Goal: Task Accomplishment & Management: Manage account settings

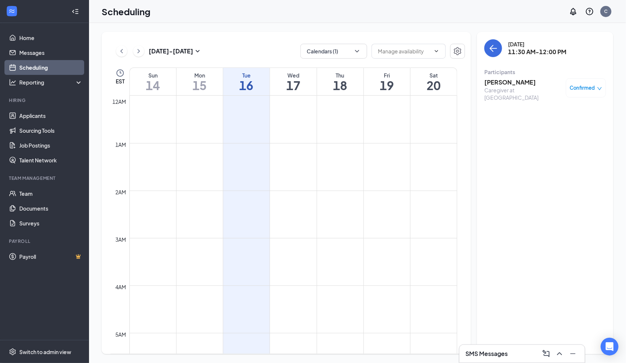
scroll to position [513, 0]
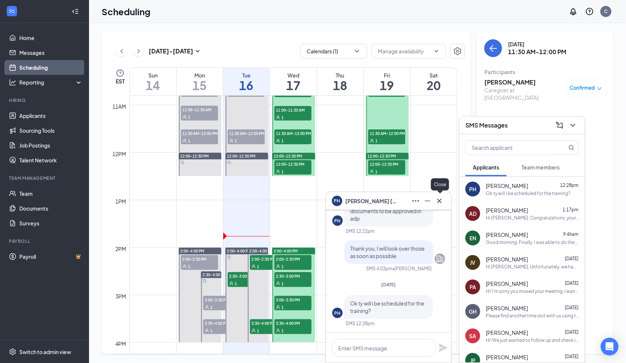
click at [438, 197] on icon "Cross" at bounding box center [439, 201] width 9 height 9
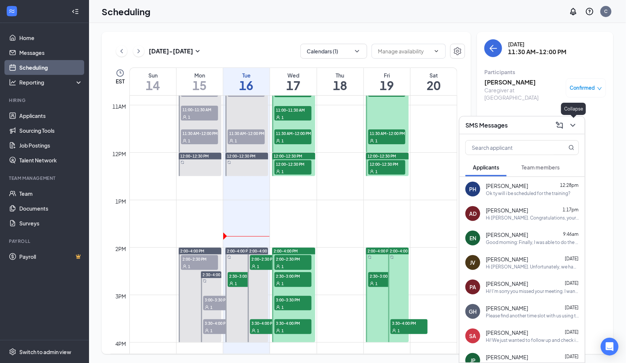
click at [574, 124] on icon "ChevronDown" at bounding box center [573, 125] width 9 height 9
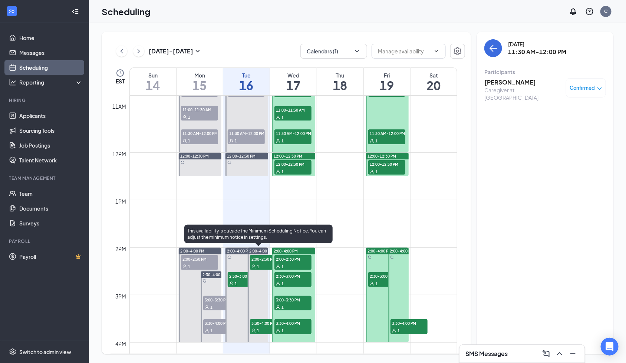
click at [254, 259] on span "2:00-2:30 PM" at bounding box center [268, 258] width 37 height 7
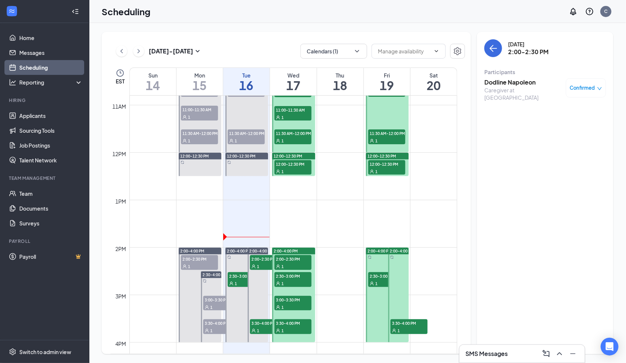
click at [488, 82] on h3 "Dodline Napoleon" at bounding box center [524, 82] width 78 height 8
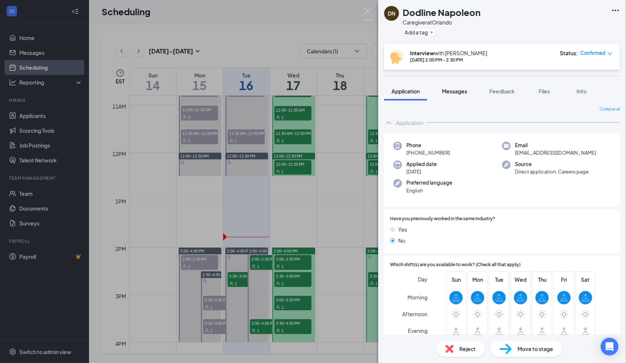
click at [450, 93] on span "Messages" at bounding box center [454, 91] width 25 height 7
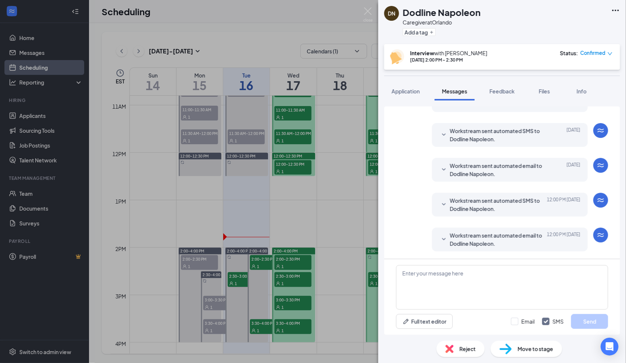
drag, startPoint x: 477, startPoint y: 239, endPoint x: 488, endPoint y: 162, distance: 77.9
click at [477, 238] on span "Workstream sent automated email to Dodline Napoleon." at bounding box center [498, 239] width 97 height 16
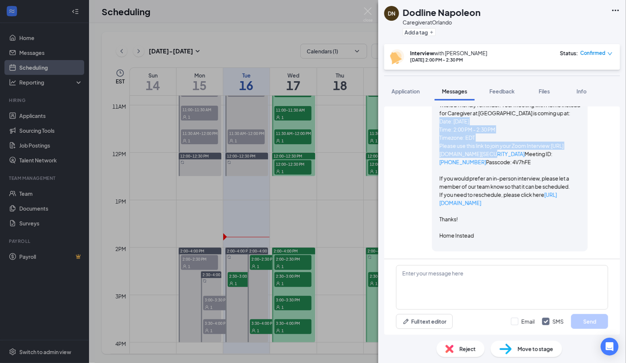
scroll to position [916, 0]
drag, startPoint x: 431, startPoint y: 183, endPoint x: 511, endPoint y: 167, distance: 81.7
click at [511, 167] on div "Workstream sent automated email to Dodline Napoleon. Today 12:00 PM Hi Dodline,…" at bounding box center [510, 159] width 156 height 183
copy span "Date: 16 September 2025 Time: 2:00 PM - 2:30 PM Timezone: EDT Please use this l…"
click at [470, 264] on div "Full text editor Email SMS Send" at bounding box center [502, 297] width 236 height 76
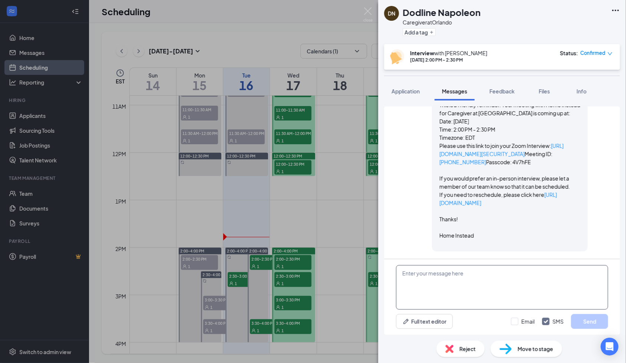
drag, startPoint x: 473, startPoint y: 299, endPoint x: 476, endPoint y: 301, distance: 3.8
click at [473, 299] on textarea at bounding box center [502, 287] width 212 height 45
paste textarea "Date: 16 September 2025 Time: 2:00 PM - 2:30 PM Timezone: EDT Please use this l…"
type textarea "Date: 16 September 2025 Time: 2:00 PM - 2:30 PM Timezone: EDT Please use this l…"
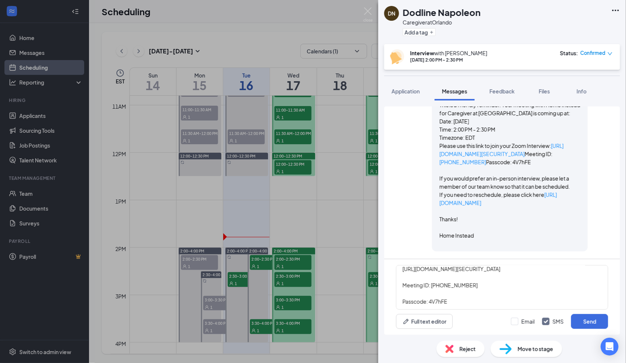
drag, startPoint x: 519, startPoint y: 323, endPoint x: 581, endPoint y: 329, distance: 62.6
click at [529, 326] on div "Email SMS Send" at bounding box center [559, 321] width 97 height 15
click at [590, 321] on button "Send" at bounding box center [589, 321] width 37 height 15
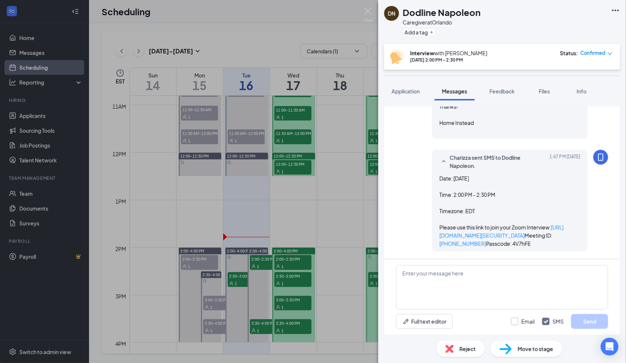
scroll to position [1072, 0]
click at [515, 321] on input "Email" at bounding box center [523, 321] width 24 height 7
checkbox input "true"
click at [471, 280] on textarea at bounding box center [502, 287] width 212 height 45
paste textarea "Date: 16 September 2025 Time: 2:00 PM - 2:30 PM Timezone: EDT Please use this l…"
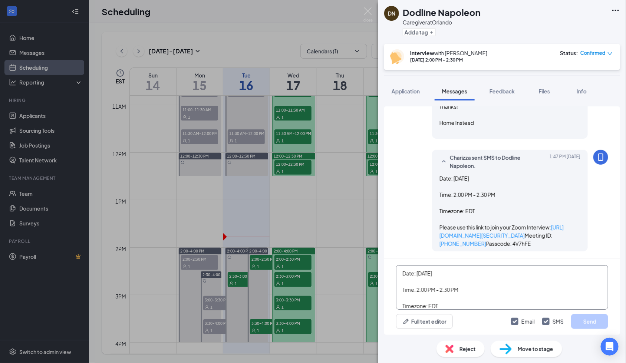
scroll to position [73, 0]
type textarea "Date: 16 September 2025 Time: 2:00 PM - 2:30 PM Timezone: EDT Please use this l…"
click at [545, 320] on input "SMS" at bounding box center [553, 321] width 22 height 7
checkbox input "false"
click at [601, 324] on button "Send" at bounding box center [589, 321] width 37 height 15
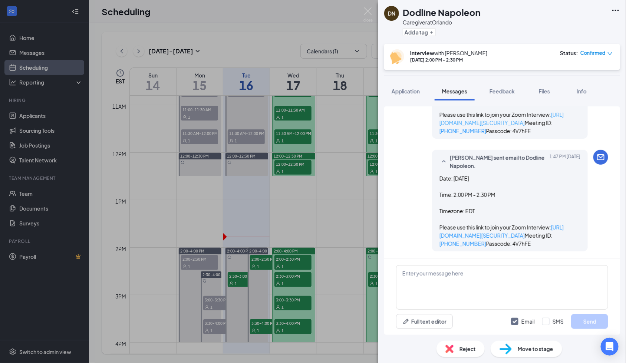
scroll to position [1225, 0]
click at [513, 92] on span "Feedback" at bounding box center [502, 91] width 25 height 7
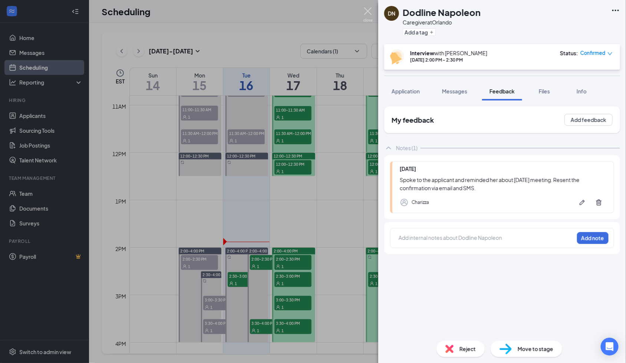
click at [366, 13] on img at bounding box center [368, 14] width 9 height 14
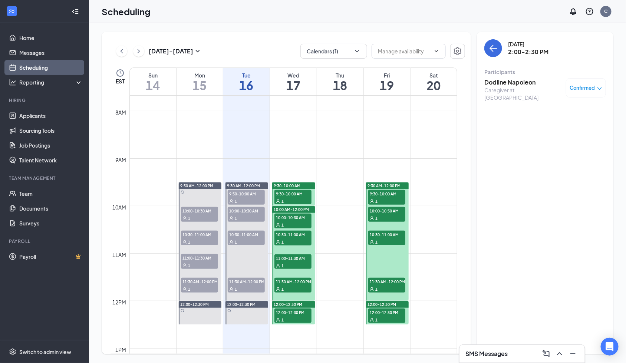
scroll to position [464, 0]
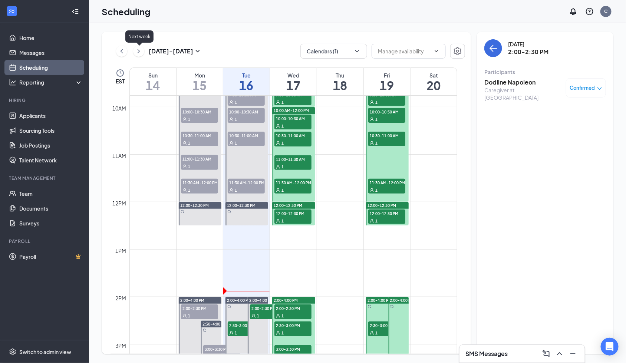
click at [138, 50] on icon "ChevronRight" at bounding box center [138, 51] width 7 height 9
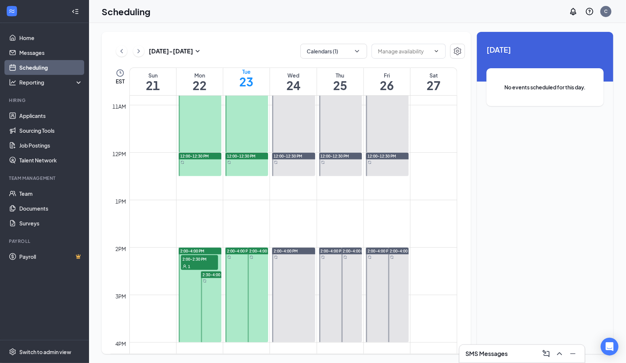
scroll to position [562, 0]
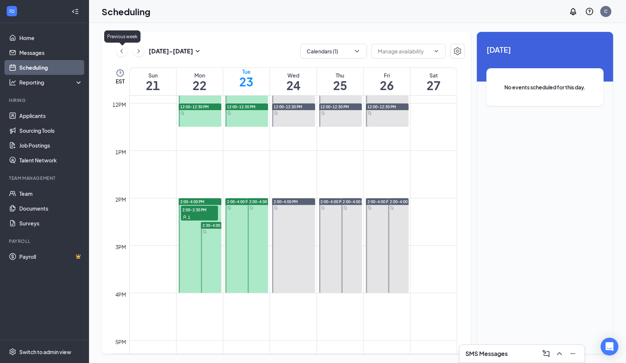
click at [120, 50] on icon "ChevronLeft" at bounding box center [121, 51] width 7 height 9
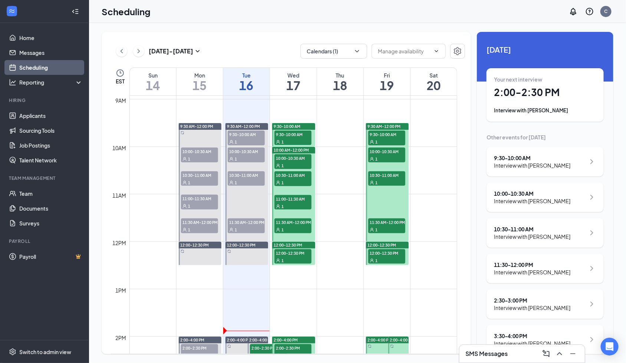
scroll to position [365, 0]
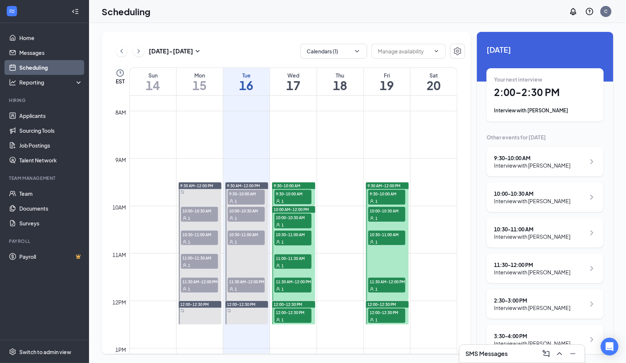
click at [280, 192] on span "9:30-10:00 AM" at bounding box center [293, 193] width 37 height 7
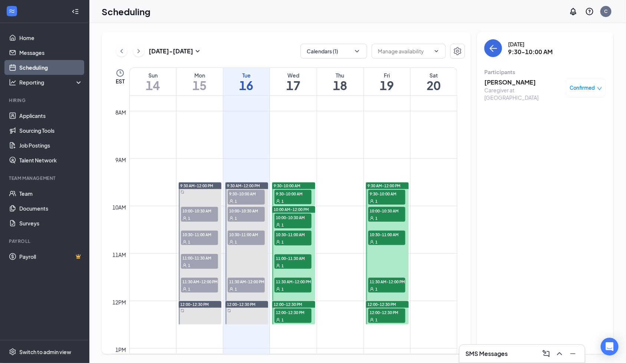
click at [497, 82] on h3 "[PERSON_NAME]" at bounding box center [524, 82] width 78 height 8
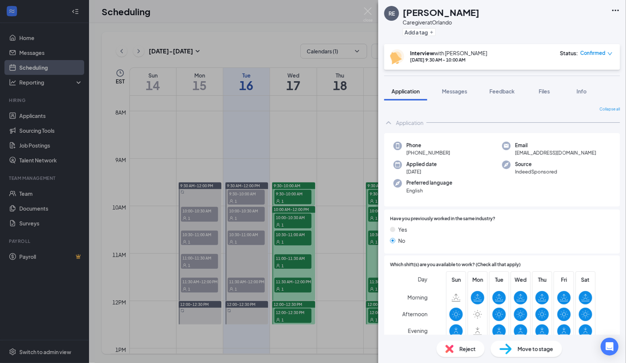
click at [432, 154] on span "+1 (407) 675-8033" at bounding box center [429, 152] width 44 height 7
copy span "+1 (407) 675-8033"
click at [452, 94] on div "Messages" at bounding box center [454, 91] width 25 height 7
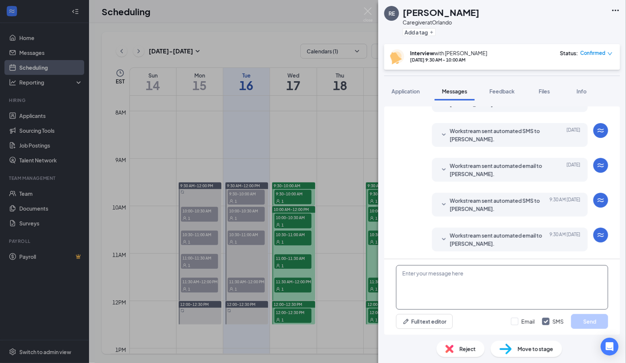
scroll to position [448, 0]
click at [476, 245] on span "Workstream sent automated email to Renee Eskey." at bounding box center [498, 239] width 97 height 16
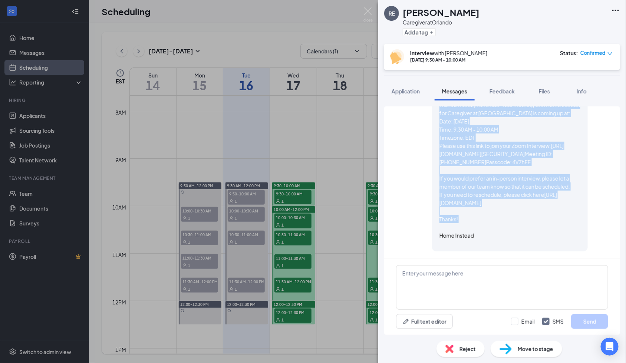
scroll to position [646, 0]
drag, startPoint x: 427, startPoint y: 158, endPoint x: 514, endPoint y: 272, distance: 143.5
click at [519, 246] on div "Workstream sent automated email to Renee Eskey. Today 9:30 AM Hi Renee, This is…" at bounding box center [510, 159] width 156 height 183
copy span "Hi Renee, This is a friendly reminder. Your meeting with Home Instead for Careg…"
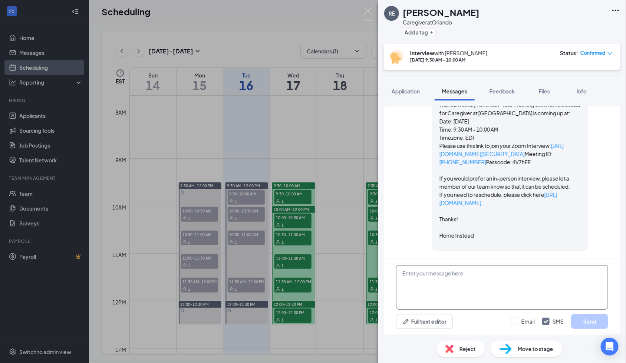
click at [487, 300] on textarea at bounding box center [502, 287] width 212 height 45
paste textarea "Hi Renee, This is a friendly reminder. Your meeting with Home Instead for Careg…"
type textarea "Hi Renee, This is a friendly reminder. Your meeting with Home Instead for Careg…"
drag, startPoint x: 515, startPoint y: 319, endPoint x: 611, endPoint y: 326, distance: 95.9
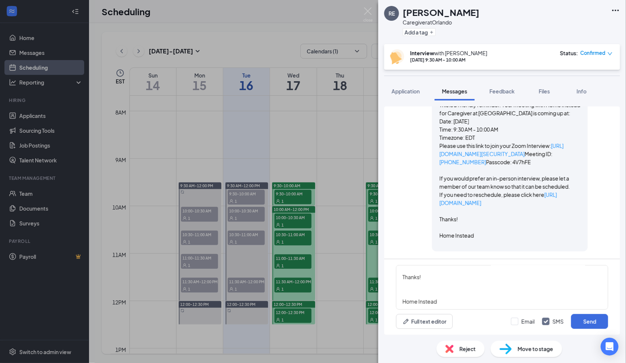
click at [516, 319] on input "Email" at bounding box center [523, 321] width 24 height 7
checkbox input "true"
click at [593, 322] on button "Send" at bounding box center [589, 321] width 37 height 15
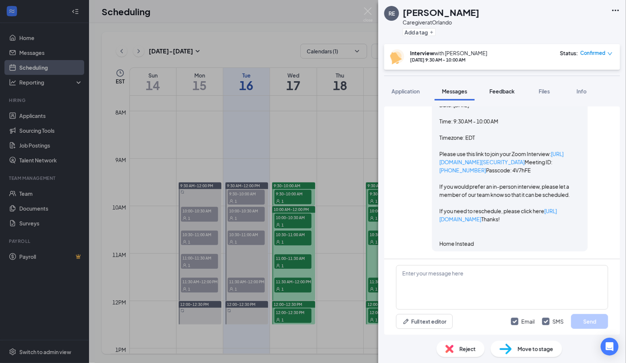
scroll to position [1202, 0]
click at [511, 90] on span "Feedback" at bounding box center [502, 91] width 25 height 7
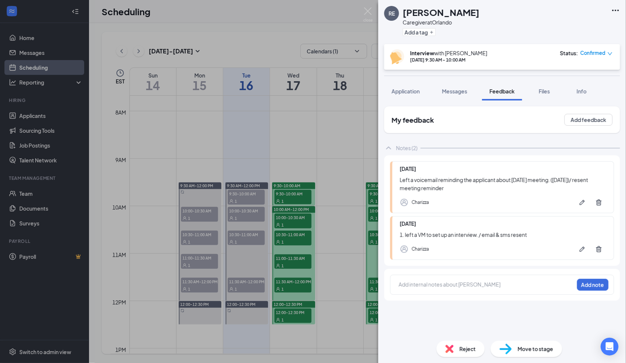
click at [461, 88] on span "Messages" at bounding box center [454, 91] width 25 height 7
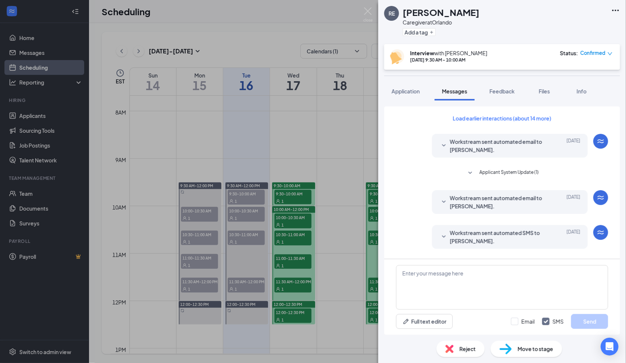
click at [516, 175] on span "Applicant System Update (1)" at bounding box center [509, 173] width 59 height 9
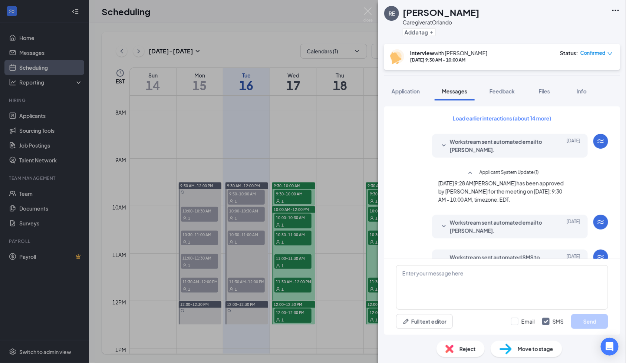
click at [499, 138] on span "Workstream sent automated email to Renee Eskey." at bounding box center [498, 146] width 97 height 16
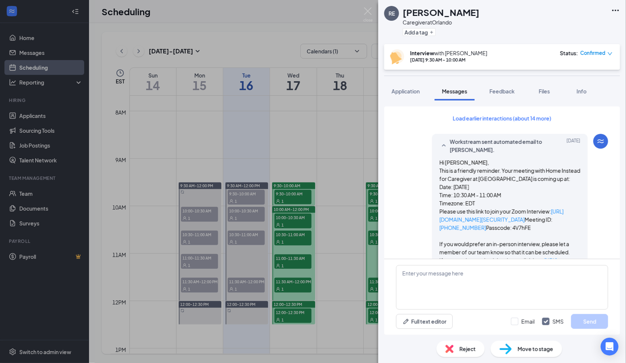
click at [506, 141] on span "Workstream sent automated email to Renee Eskey." at bounding box center [498, 146] width 97 height 16
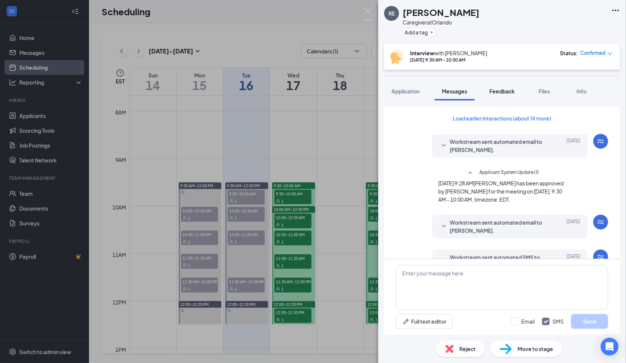
click at [505, 92] on span "Feedback" at bounding box center [502, 91] width 25 height 7
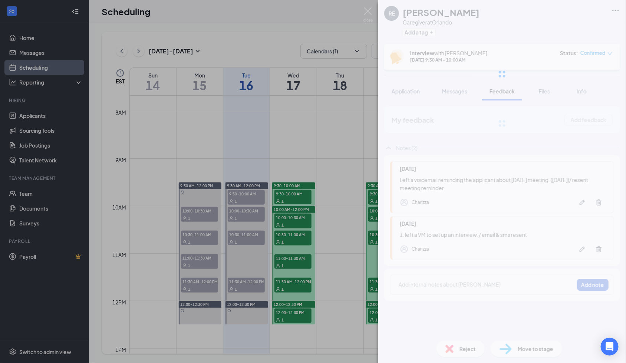
click at [433, 287] on div "RE Renee Eskey Caregiver at Orlando Add a tag Interview with Charizza Sep 17, 9…" at bounding box center [502, 181] width 248 height 363
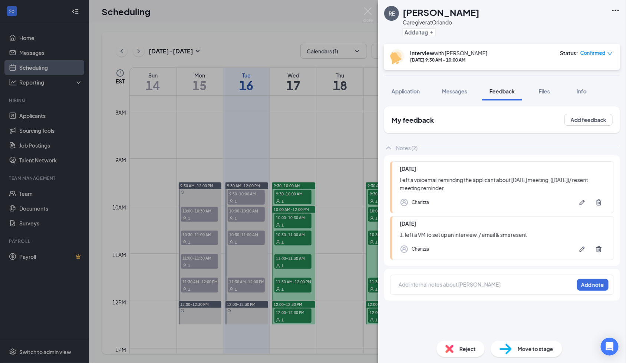
click at [430, 285] on div at bounding box center [486, 285] width 175 height 8
click at [468, 288] on div "She resched her" at bounding box center [486, 285] width 175 height 8
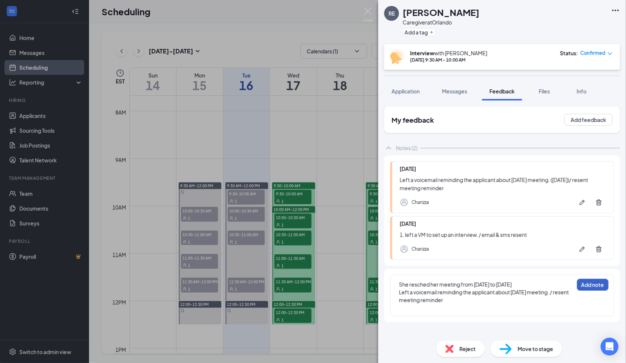
click at [592, 280] on button "Add note" at bounding box center [593, 285] width 32 height 12
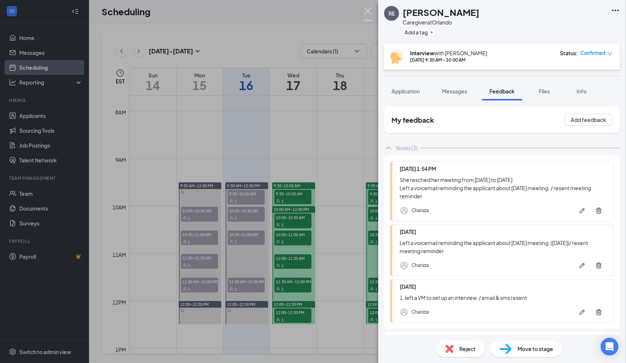
click at [367, 11] on img at bounding box center [368, 14] width 9 height 14
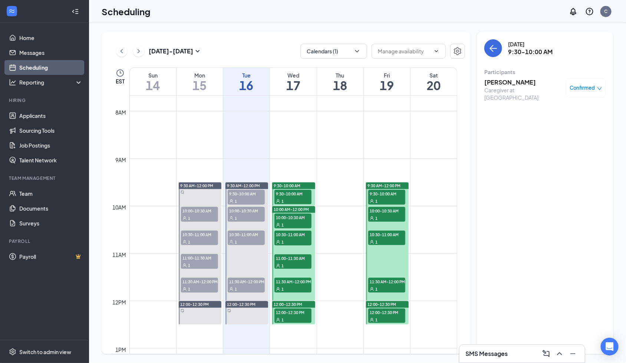
click at [280, 219] on span "10:00-10:30 AM" at bounding box center [293, 217] width 37 height 7
click at [504, 81] on h3 "[PERSON_NAME]" at bounding box center [524, 82] width 78 height 8
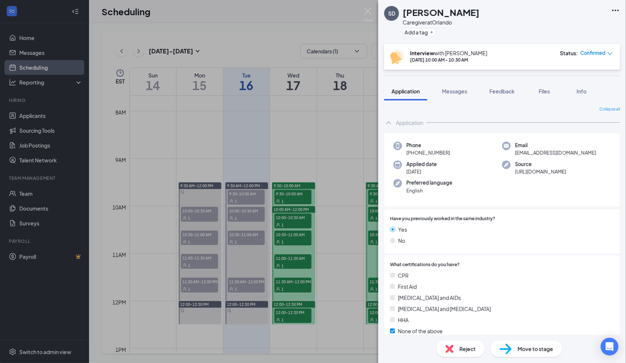
click at [421, 150] on span "+1 (401) 332-6158" at bounding box center [429, 152] width 44 height 7
click at [422, 149] on span "+1 (401) 332-6158" at bounding box center [429, 152] width 44 height 7
copy span "+1 (401) 332-6158"
drag, startPoint x: 460, startPoint y: 92, endPoint x: 561, endPoint y: 209, distance: 154.4
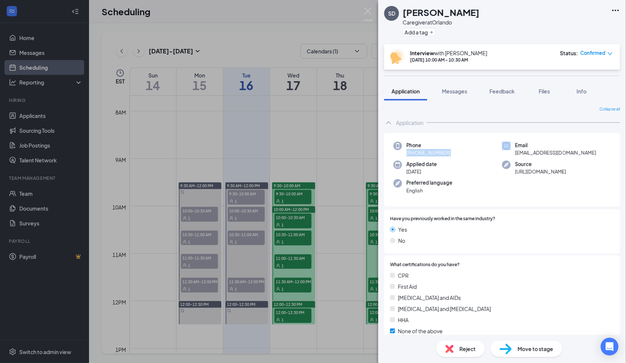
click at [460, 92] on span "Messages" at bounding box center [454, 91] width 25 height 7
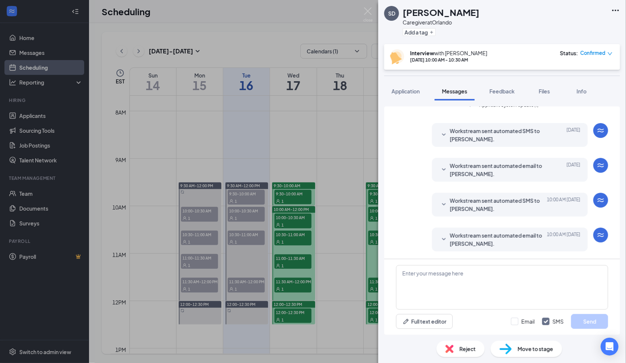
scroll to position [690, 0]
click at [475, 242] on span "Workstream sent automated email to Sonia Dejesus." at bounding box center [498, 239] width 97 height 16
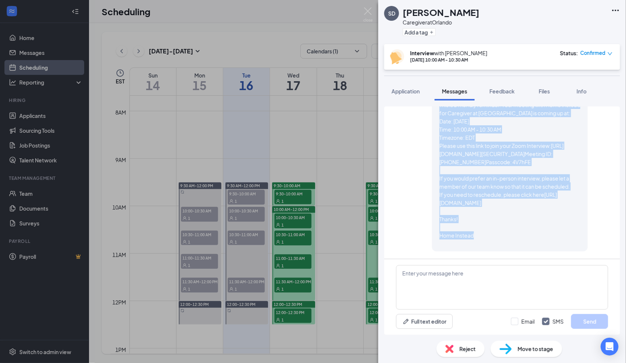
scroll to position [890, 0]
drag, startPoint x: 427, startPoint y: 157, endPoint x: 519, endPoint y: 246, distance: 128.1
click at [519, 246] on div "Workstream sent automated email to Sonia Dejesus. Today 10:00 AM Hi Sonia, This…" at bounding box center [510, 159] width 156 height 183
copy span "Hi Sonia, This is a friendly reminder. Your meeting with Home Instead for Careg…"
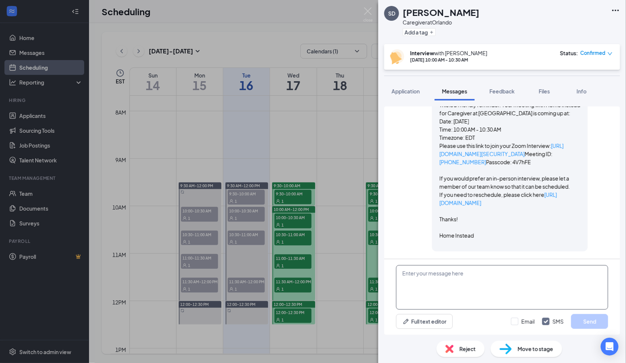
click at [505, 288] on textarea at bounding box center [502, 287] width 212 height 45
paste textarea "Hi Sonia, This is a friendly reminder. Your meeting with Home Instead for Careg…"
type textarea "Hi Sonia, This is a friendly reminder. Your meeting with Home Instead for Careg…"
click at [515, 320] on input "Email" at bounding box center [523, 321] width 24 height 7
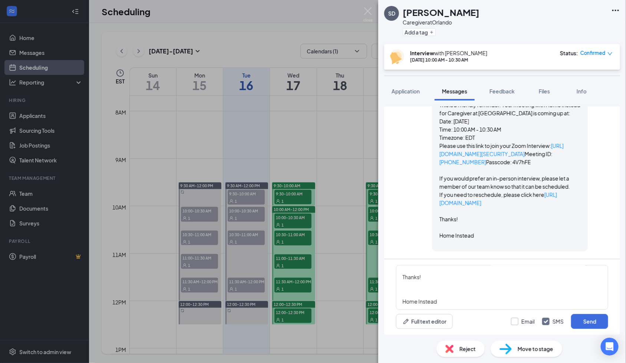
checkbox input "true"
click at [587, 321] on button "Send" at bounding box center [589, 321] width 37 height 15
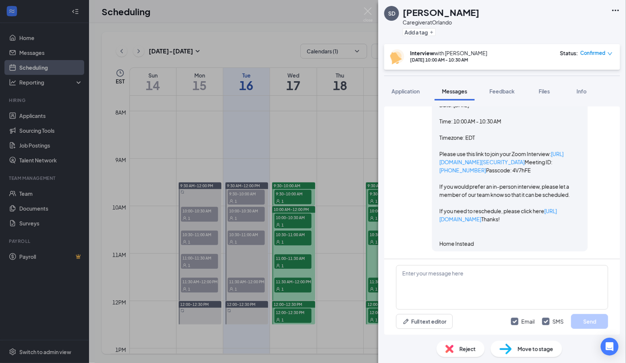
scroll to position [1444, 0]
click at [507, 96] on button "Feedback" at bounding box center [502, 91] width 40 height 19
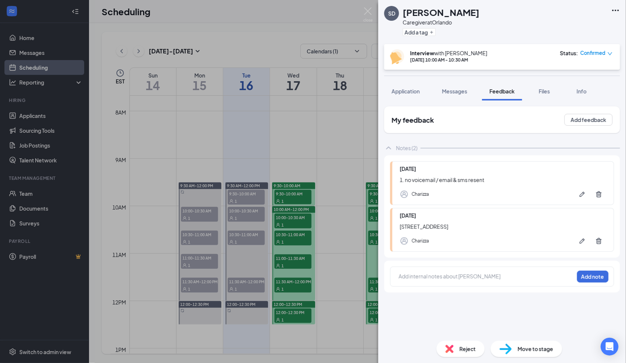
click at [435, 280] on div at bounding box center [486, 278] width 175 height 10
click at [407, 273] on div at bounding box center [486, 277] width 175 height 8
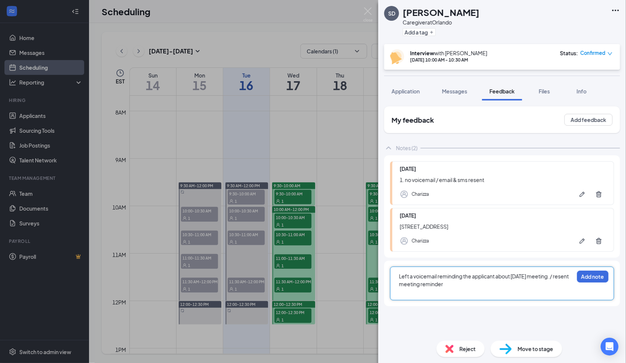
click at [565, 276] on span "Left a voicemail reminding the applicant about [DATE] meeting. / resent meeting…" at bounding box center [484, 280] width 171 height 14
click at [581, 273] on button "Add note" at bounding box center [593, 277] width 32 height 12
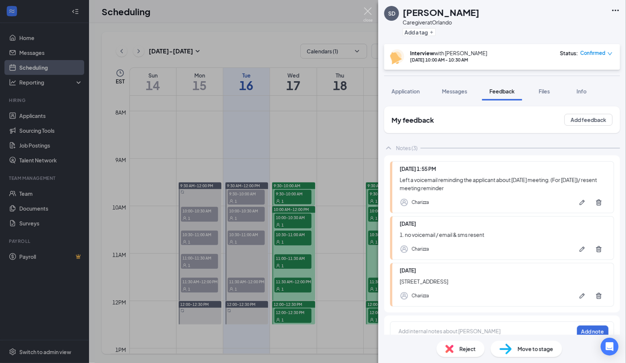
click at [365, 13] on img at bounding box center [368, 14] width 9 height 14
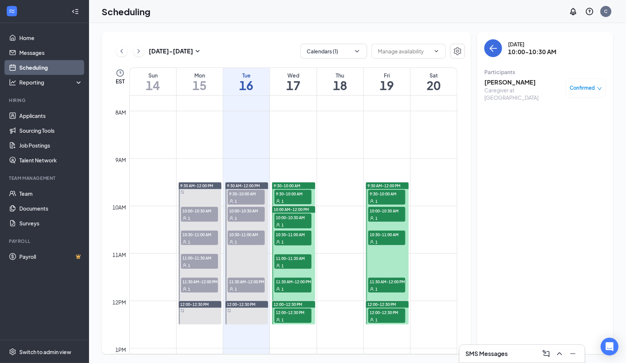
scroll to position [513, 0]
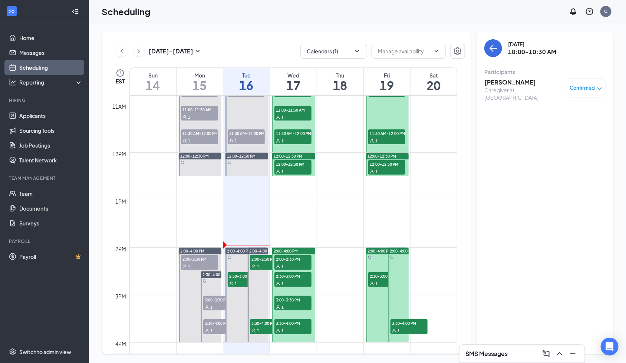
click at [258, 263] on div "1" at bounding box center [268, 266] width 37 height 7
click at [518, 80] on h3 "Dodline Napoleon" at bounding box center [524, 82] width 78 height 8
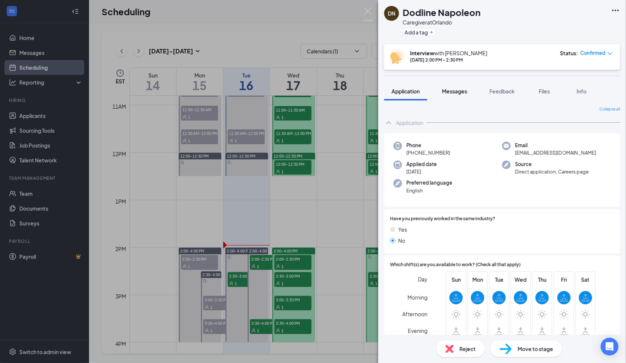
click at [455, 94] on div "Messages" at bounding box center [454, 91] width 25 height 7
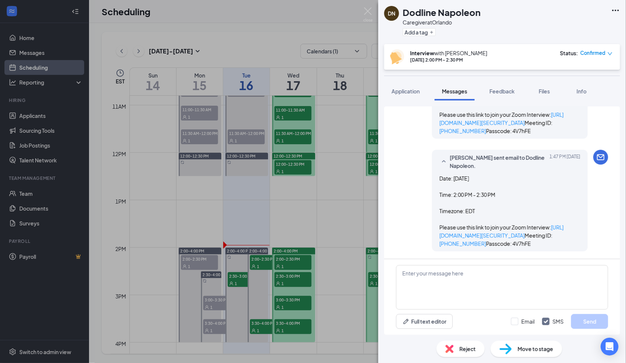
scroll to position [956, 0]
click at [476, 224] on link "[URL][DOMAIN_NAME][SECURITY_DATA]" at bounding box center [502, 231] width 124 height 15
click at [435, 8] on h1 "Dodline Napoleon" at bounding box center [442, 12] width 78 height 13
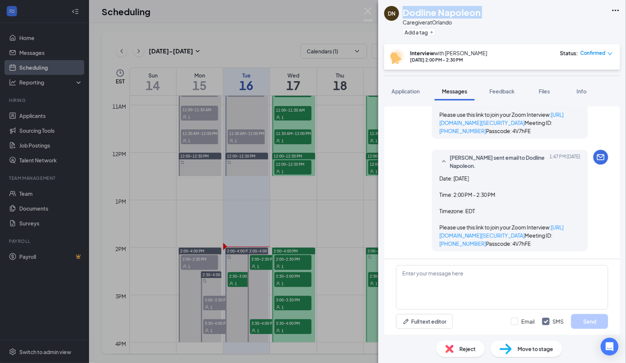
drag, startPoint x: 403, startPoint y: 90, endPoint x: 444, endPoint y: 168, distance: 88.8
click at [403, 90] on span "Application" at bounding box center [406, 91] width 28 height 7
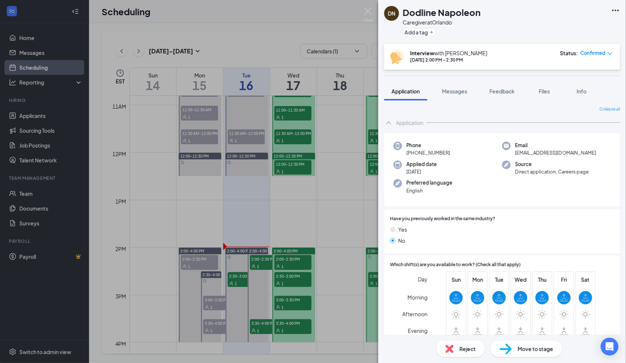
click at [434, 154] on span "+1 (407) 300-4397" at bounding box center [429, 152] width 44 height 7
copy span "+1 (407) 300-4397"
click at [548, 151] on span "napoleondodeline@gmail.com" at bounding box center [555, 152] width 81 height 7
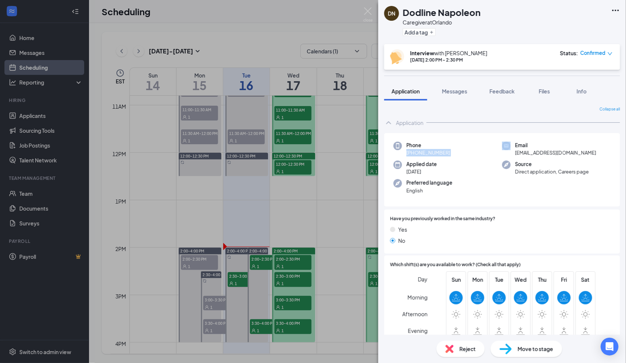
click at [548, 151] on span "napoleondodeline@gmail.com" at bounding box center [555, 152] width 81 height 7
copy span "napoleondodeline@gmail.com"
click at [512, 91] on span "Feedback" at bounding box center [502, 91] width 25 height 7
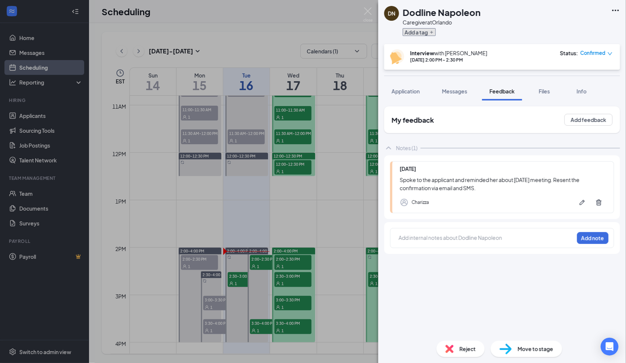
click at [424, 32] on button "Add a tag" at bounding box center [419, 32] width 33 height 8
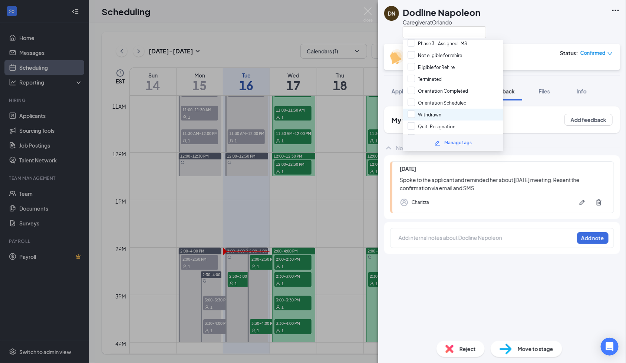
scroll to position [175, 0]
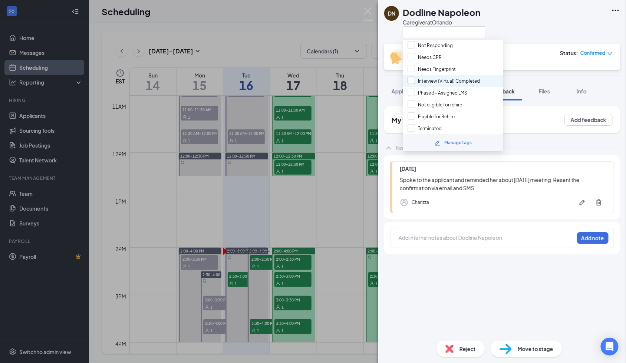
click at [447, 77] on input "Interview (Virtual) Completed" at bounding box center [444, 81] width 72 height 8
checkbox input "true"
drag, startPoint x: 502, startPoint y: 236, endPoint x: 519, endPoint y: 233, distance: 17.8
click at [502, 236] on div at bounding box center [486, 238] width 175 height 8
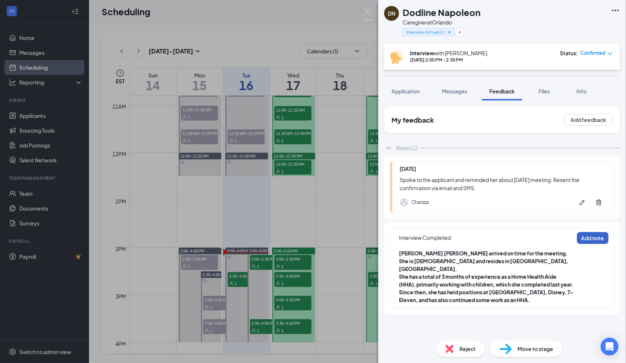
drag, startPoint x: 591, startPoint y: 240, endPoint x: 565, endPoint y: 211, distance: 38.3
click at [591, 239] on button "Add note" at bounding box center [593, 238] width 32 height 12
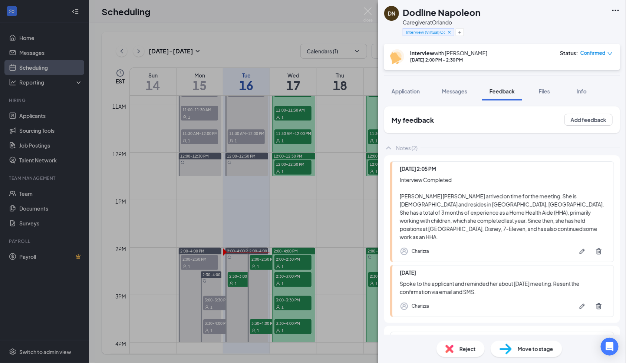
click at [464, 348] on span "Reject" at bounding box center [468, 349] width 16 height 8
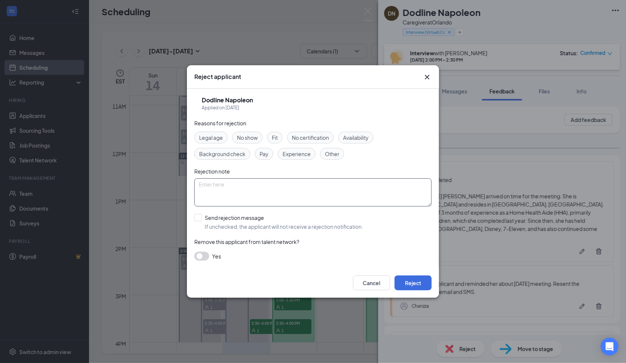
click at [216, 189] on textarea at bounding box center [312, 192] width 237 height 28
paste textarea "Declining due to language barriers. The applicant had difficulty understanding …"
drag, startPoint x: 256, startPoint y: 192, endPoint x: 334, endPoint y: 192, distance: 78.6
click at [334, 192] on textarea "Declining due to language barriers. The applicant had difficulty understanding …" at bounding box center [312, 192] width 237 height 28
type textarea "Declining due to language barriers. The applicant had difficulty understanding …"
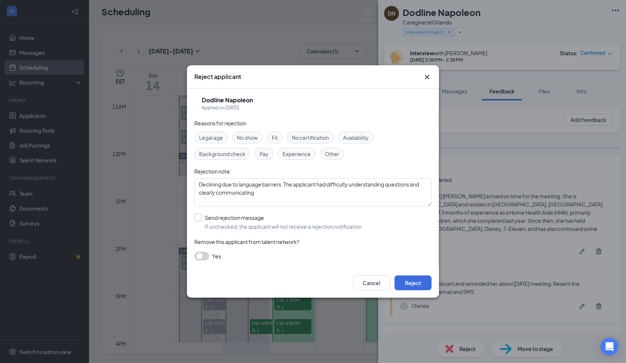
click at [200, 219] on input "Send rejection message If unchecked, the applicant will not receive a rejection…" at bounding box center [278, 222] width 169 height 16
checkbox input "true"
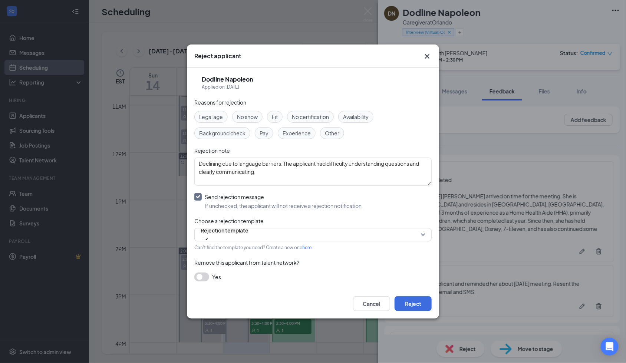
click at [334, 135] on span "Other" at bounding box center [332, 133] width 14 height 8
click at [407, 305] on button "Reject" at bounding box center [413, 303] width 37 height 15
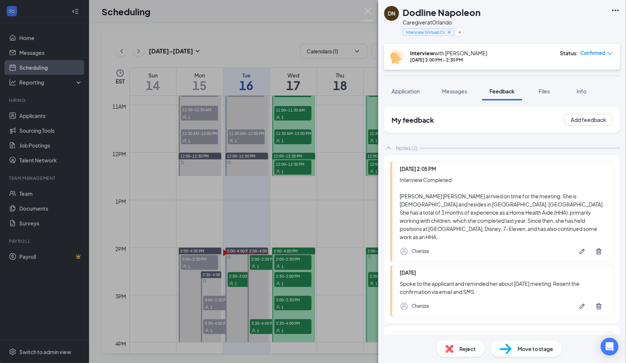
drag, startPoint x: 458, startPoint y: 88, endPoint x: 506, endPoint y: 96, distance: 48.5
click at [462, 88] on span "Messages" at bounding box center [454, 91] width 25 height 7
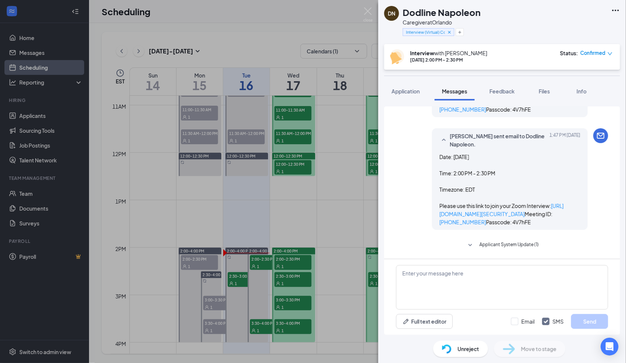
scroll to position [942, 0]
click at [507, 93] on span "Feedback" at bounding box center [502, 91] width 25 height 7
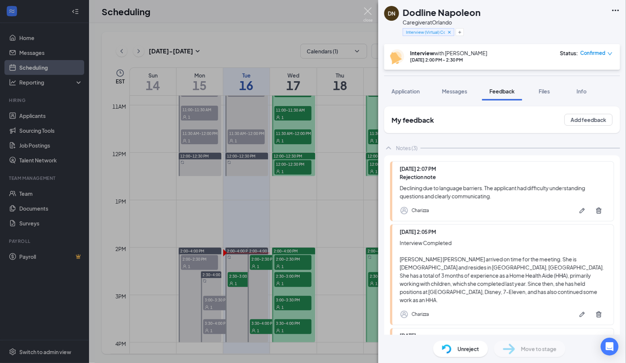
click at [368, 12] on img at bounding box center [368, 14] width 9 height 14
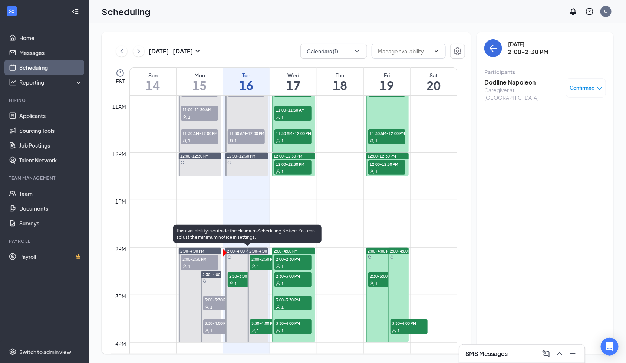
click at [231, 275] on span "2:30-3:00 PM" at bounding box center [246, 275] width 37 height 7
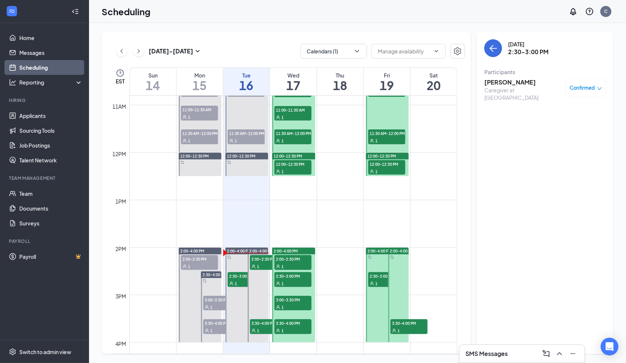
scroll to position [414, 0]
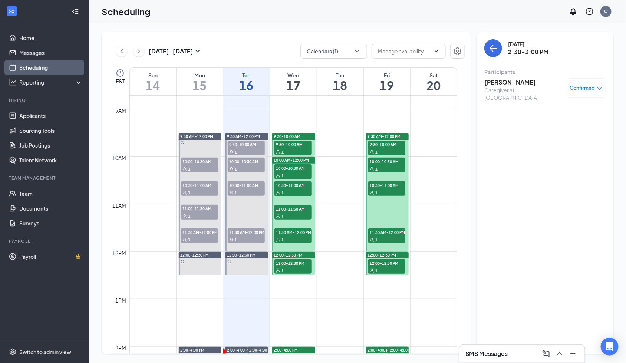
click at [289, 172] on div "1" at bounding box center [293, 175] width 37 height 7
click at [520, 82] on h3 "[PERSON_NAME]" at bounding box center [524, 82] width 78 height 8
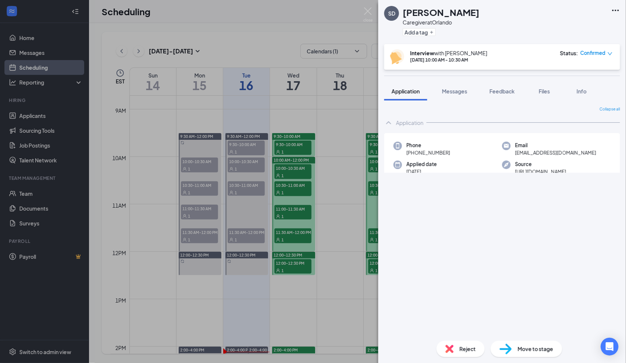
click at [498, 93] on span "Feedback" at bounding box center [502, 91] width 25 height 7
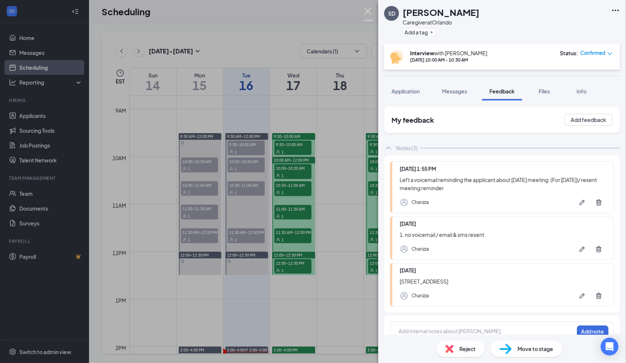
click at [372, 8] on img at bounding box center [368, 14] width 9 height 14
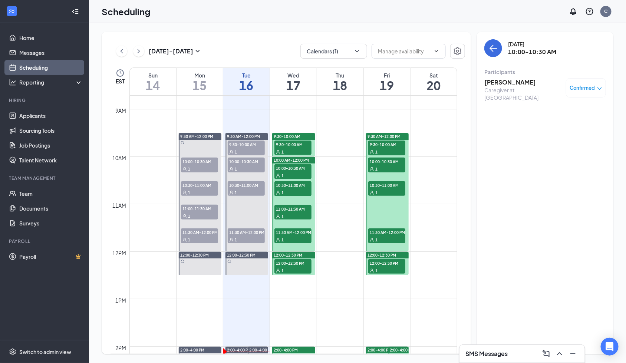
drag, startPoint x: 286, startPoint y: 189, endPoint x: 357, endPoint y: 148, distance: 81.8
click at [286, 189] on div "1" at bounding box center [293, 192] width 37 height 7
click at [496, 81] on h3 "Yvette Parham" at bounding box center [524, 82] width 78 height 8
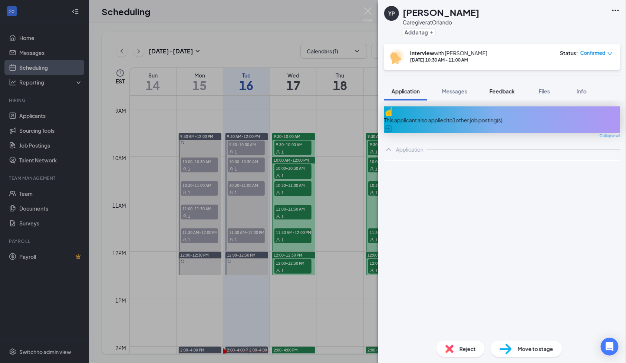
click at [508, 89] on span "Feedback" at bounding box center [502, 91] width 25 height 7
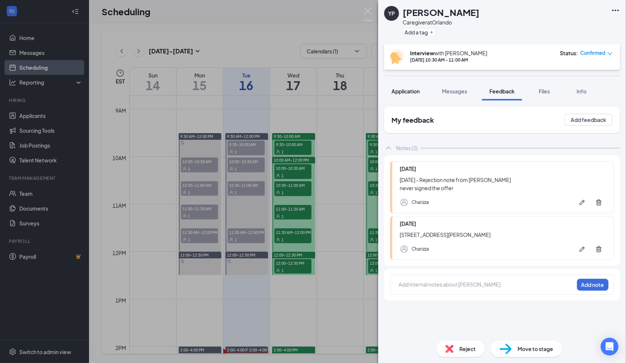
click at [404, 91] on span "Application" at bounding box center [406, 91] width 28 height 7
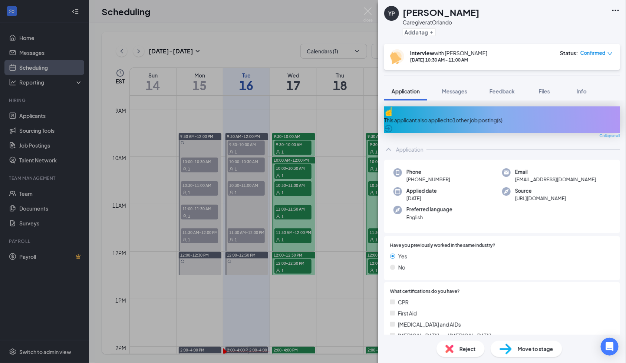
click at [426, 177] on span "+1 (760) 908-9803" at bounding box center [429, 179] width 44 height 7
click at [428, 179] on div "Phone +1 (760) 908-9803 Email queensheebaa2001@gmail.com Applied date Sep 15 So…" at bounding box center [502, 197] width 236 height 74
click at [430, 176] on span "+1 (760) 908-9803" at bounding box center [429, 179] width 44 height 7
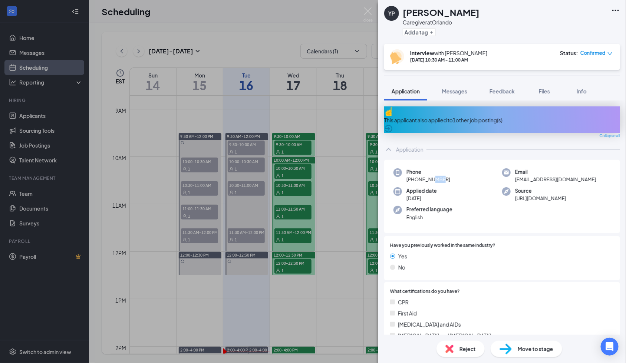
click at [430, 176] on span "+1 (760) 908-9803" at bounding box center [429, 179] width 44 height 7
click at [459, 92] on span "Messages" at bounding box center [454, 91] width 25 height 7
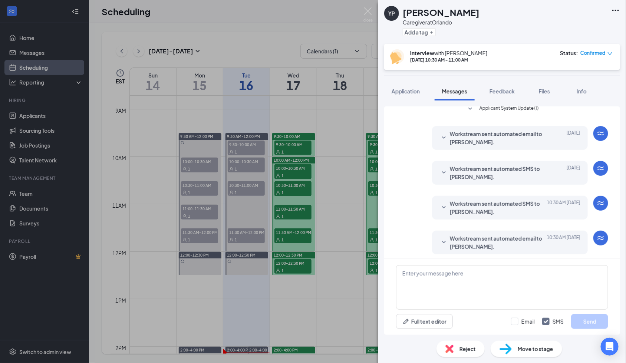
scroll to position [99, 0]
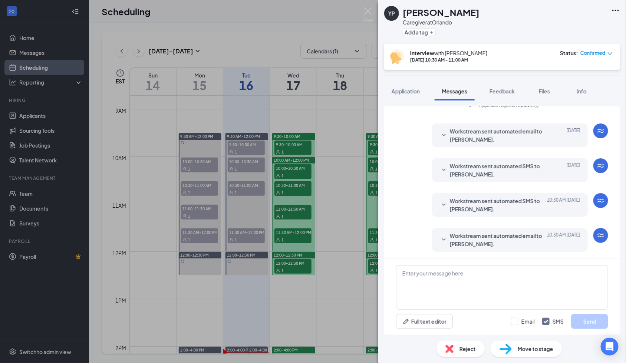
click at [485, 240] on span "Workstream sent automated email to Yvette Parham." at bounding box center [498, 240] width 97 height 16
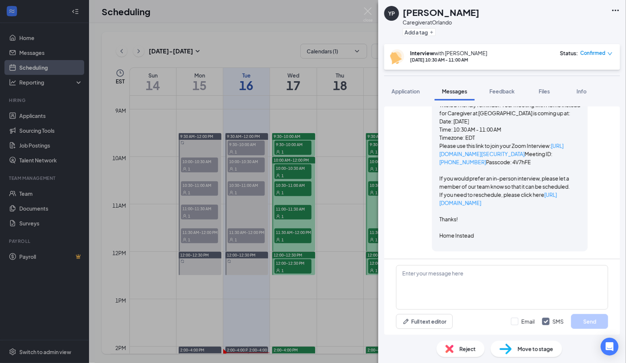
scroll to position [299, 0]
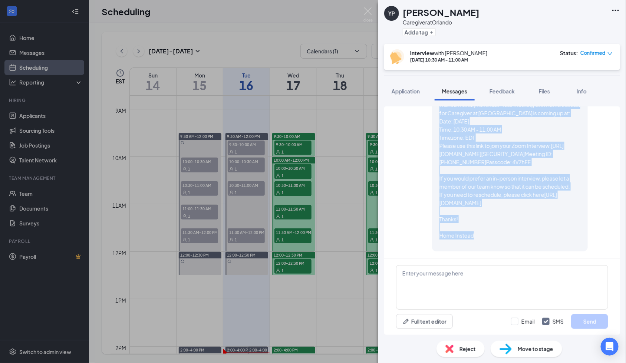
drag, startPoint x: 431, startPoint y: 158, endPoint x: 524, endPoint y: 237, distance: 121.8
click at [524, 237] on div "Workstream sent automated email to Yvette Parham. Today 10:30 AM Hi Yvette, Thi…" at bounding box center [510, 159] width 156 height 183
copy span "Hi Yvette, This is a friendly reminder. Your meeting with Home Instead for Care…"
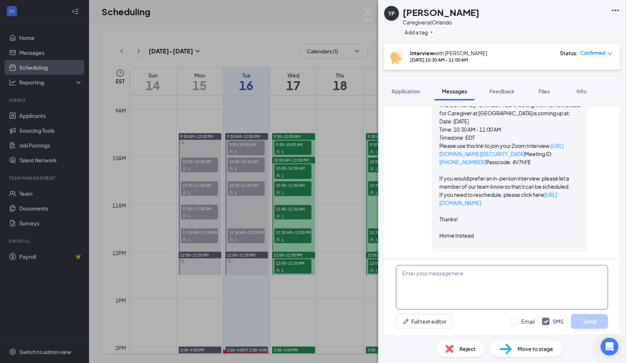
click at [529, 284] on textarea at bounding box center [502, 287] width 212 height 45
paste textarea "Hi Yvette, This is a friendly reminder. Your meeting with Home Instead for Care…"
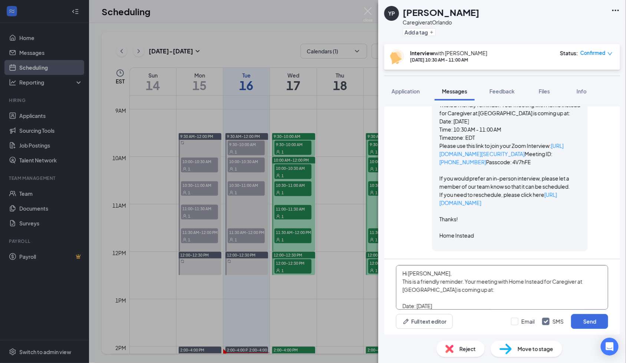
scroll to position [196, 0]
type textarea "Hi Yvette, This is a friendly reminder. Your meeting with Home Instead for Care…"
click at [515, 321] on input "Email" at bounding box center [523, 321] width 24 height 7
checkbox input "true"
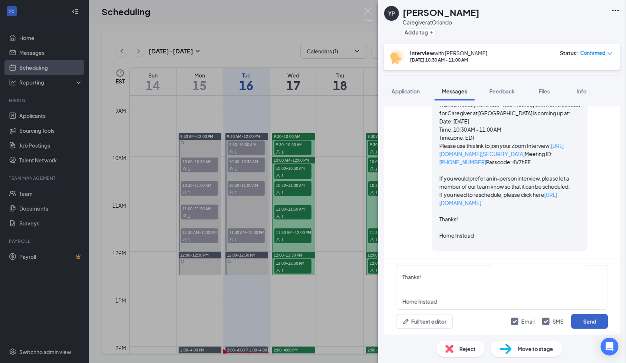
click at [594, 318] on button "Send" at bounding box center [589, 321] width 37 height 15
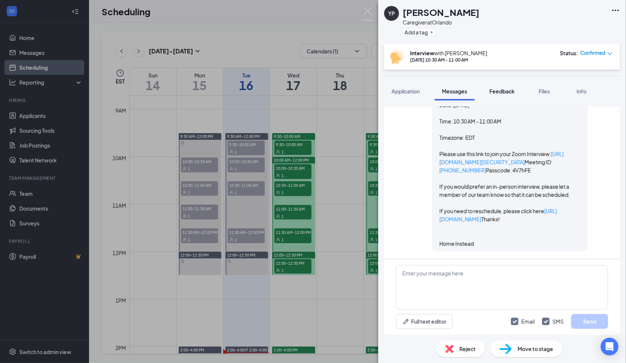
scroll to position [853, 0]
click at [507, 92] on span "Feedback" at bounding box center [502, 91] width 25 height 7
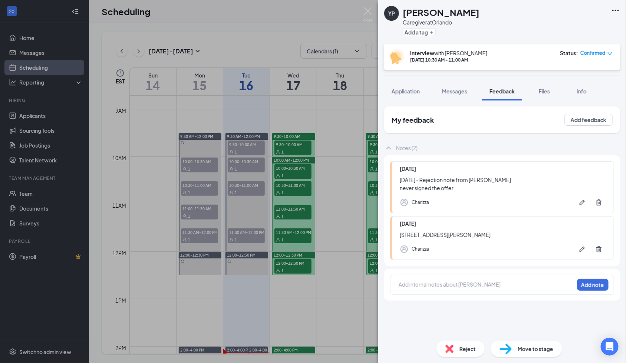
drag, startPoint x: 414, startPoint y: 285, endPoint x: 350, endPoint y: 324, distance: 74.6
click at [414, 285] on div at bounding box center [486, 285] width 175 height 8
click at [222, 361] on div "YP Yvette Parham Caregiver at Orlando Add a tag Interview with Charizza Sep 17,…" at bounding box center [313, 181] width 626 height 363
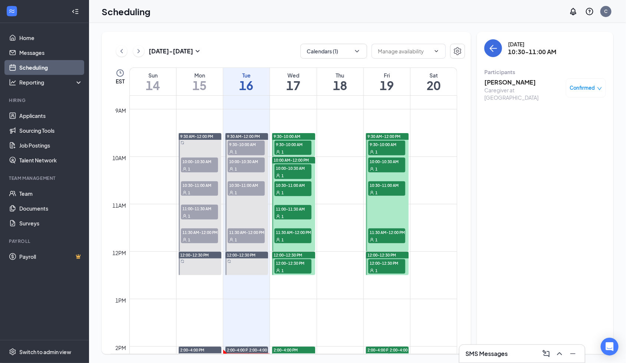
click at [505, 84] on h3 "Yvette Parham" at bounding box center [524, 82] width 78 height 8
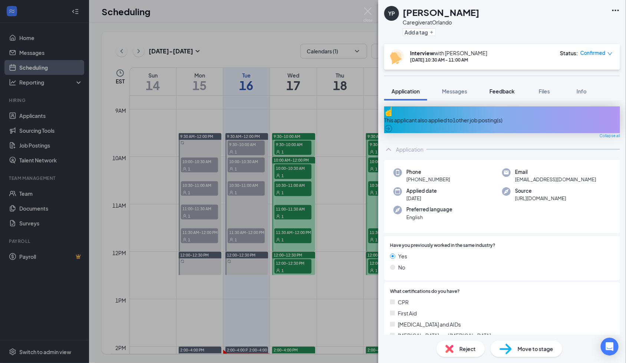
click at [510, 86] on button "Feedback" at bounding box center [502, 91] width 40 height 19
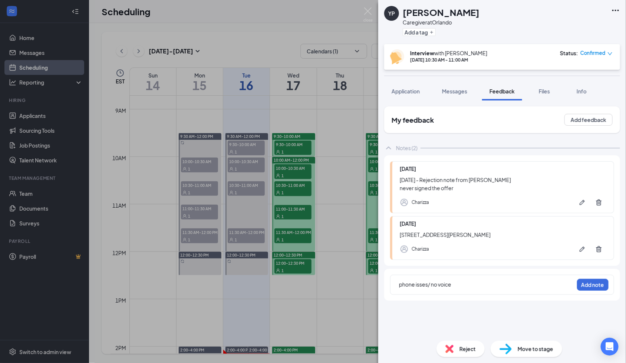
click at [472, 283] on div "phone isses/ no voice" at bounding box center [486, 285] width 175 height 8
drag, startPoint x: 501, startPoint y: 279, endPoint x: 489, endPoint y: 283, distance: 12.5
click at [501, 279] on div "phone isses/ no voicemail Add note" at bounding box center [502, 285] width 224 height 20
click at [488, 284] on div "phone isses/ no voicemail" at bounding box center [486, 285] width 175 height 8
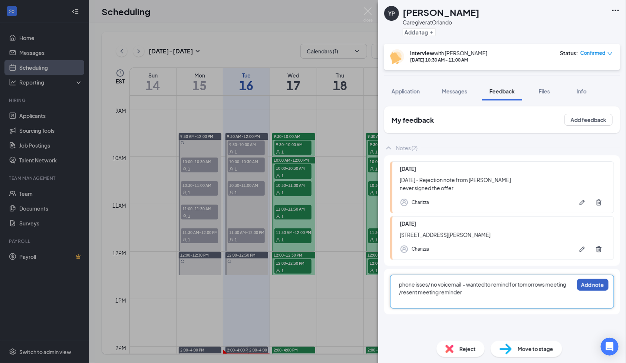
click at [586, 279] on button "Add note" at bounding box center [593, 285] width 32 height 12
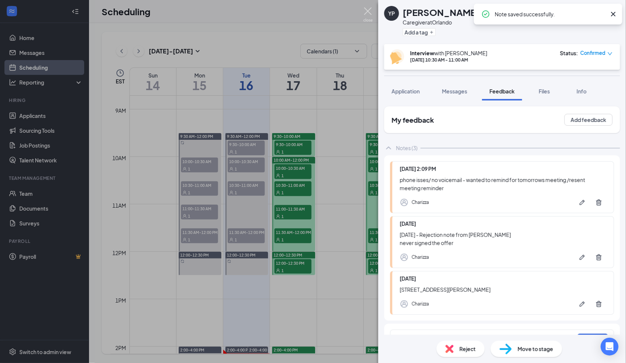
click at [365, 10] on img at bounding box center [368, 14] width 9 height 14
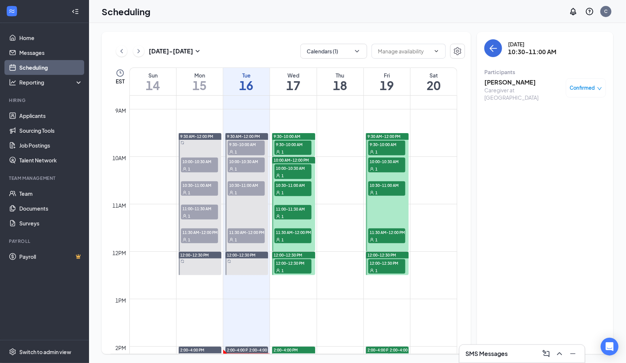
click at [280, 183] on span "10:30-11:00 AM" at bounding box center [293, 184] width 37 height 7
drag, startPoint x: 284, startPoint y: 207, endPoint x: 503, endPoint y: 104, distance: 242.0
click at [284, 208] on span "11:00-11:30 AM" at bounding box center [293, 208] width 37 height 7
click at [505, 83] on h3 "[PERSON_NAME]" at bounding box center [524, 82] width 78 height 8
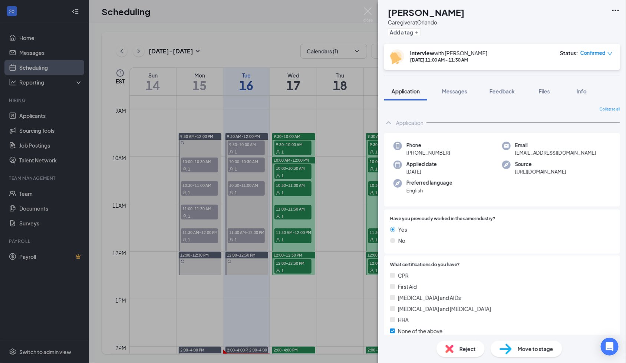
click at [433, 154] on span "+1 (321) 444-1597" at bounding box center [429, 152] width 44 height 7
copy span "+1 (321) 444-1597"
drag, startPoint x: 463, startPoint y: 88, endPoint x: 467, endPoint y: 115, distance: 27.7
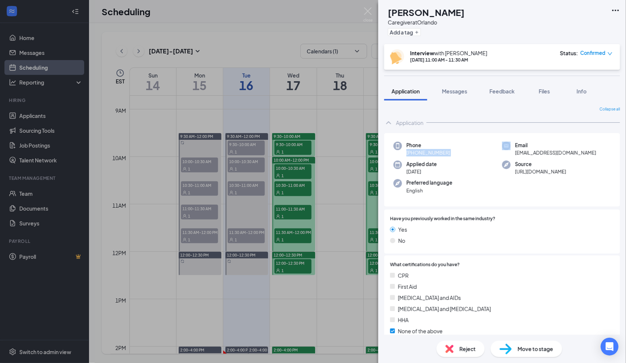
click at [463, 88] on span "Messages" at bounding box center [454, 91] width 25 height 7
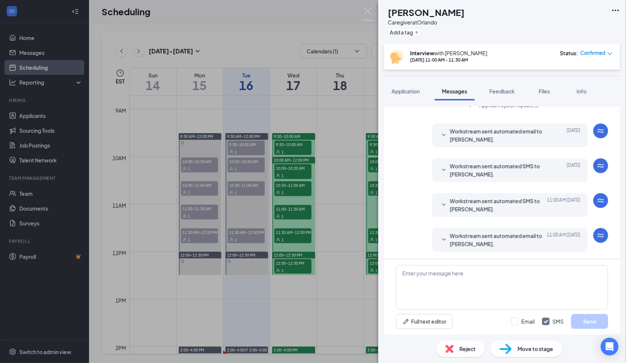
drag, startPoint x: 475, startPoint y: 238, endPoint x: 493, endPoint y: 210, distance: 33.3
click at [475, 238] on span "Workstream sent automated email to JENARAH WINN." at bounding box center [498, 240] width 97 height 16
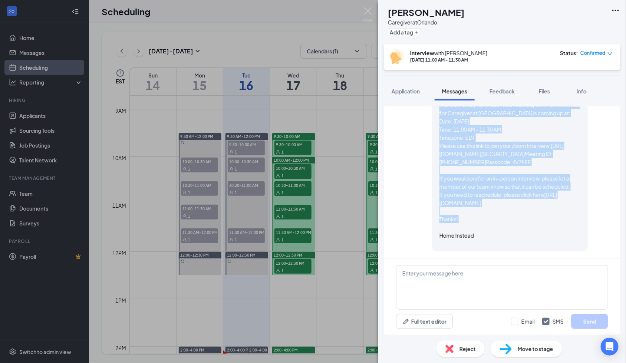
scroll to position [406, 0]
drag, startPoint x: 426, startPoint y: 157, endPoint x: 521, endPoint y: 242, distance: 127.2
click at [521, 242] on div "Workstream sent automated email to JENARAH WINN. Today 11:00 AM Hi JENARAH, Thi…" at bounding box center [510, 159] width 156 height 183
copy span "Hi JENARAH, This is a friendly reminder. Your meeting with Home Instead for Car…"
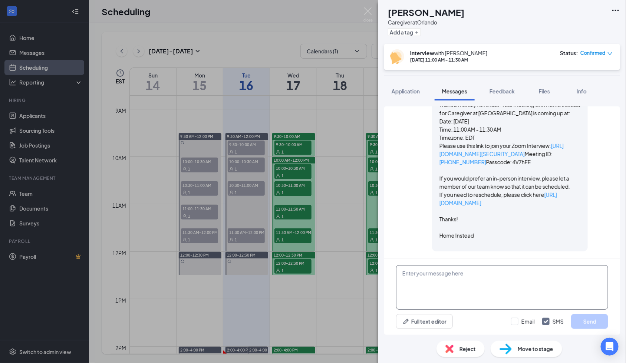
drag, startPoint x: 521, startPoint y: 242, endPoint x: 514, endPoint y: 282, distance: 40.7
click at [514, 282] on textarea at bounding box center [502, 287] width 212 height 45
paste textarea "Hi JENARAH, This is a friendly reminder. Your meeting with Home Instead for Car…"
type textarea "Hi JENARAH, This is a friendly reminder. Your meeting with Home Instead for Car…"
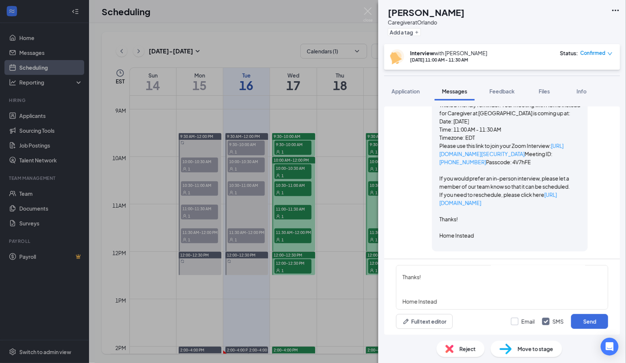
click at [515, 321] on input "Email" at bounding box center [523, 321] width 24 height 7
checkbox input "true"
click at [577, 318] on button "Send" at bounding box center [589, 321] width 37 height 15
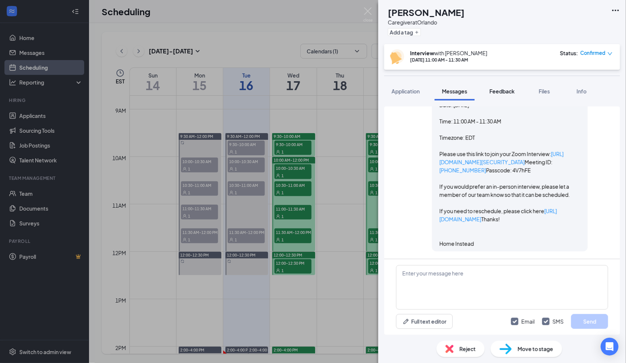
scroll to position [956, 0]
click at [503, 92] on span "Feedback" at bounding box center [502, 91] width 25 height 7
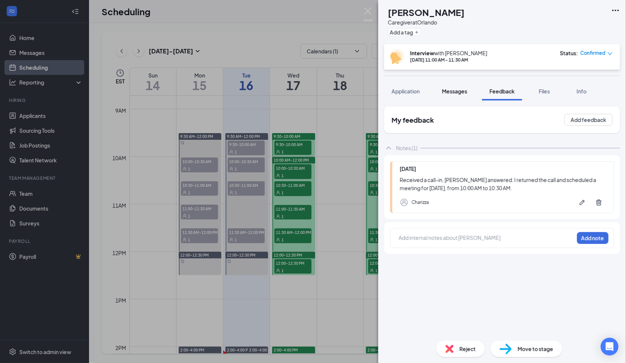
click at [447, 92] on span "Messages" at bounding box center [454, 91] width 25 height 7
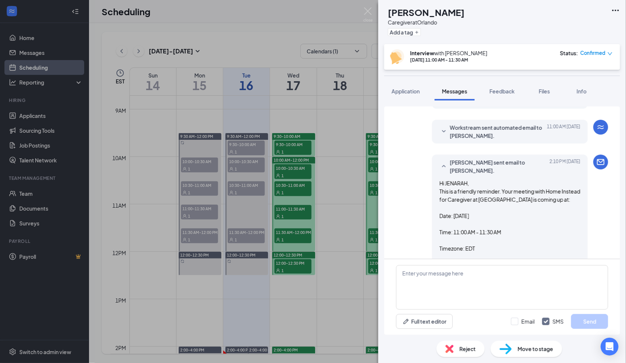
scroll to position [146, 0]
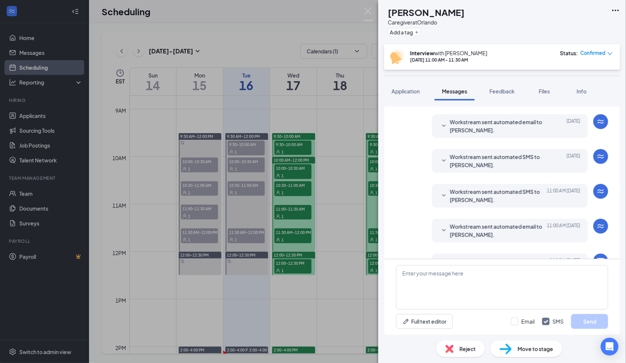
drag, startPoint x: 493, startPoint y: 89, endPoint x: 301, endPoint y: 138, distance: 197.6
click at [493, 89] on span "Feedback" at bounding box center [502, 91] width 25 height 7
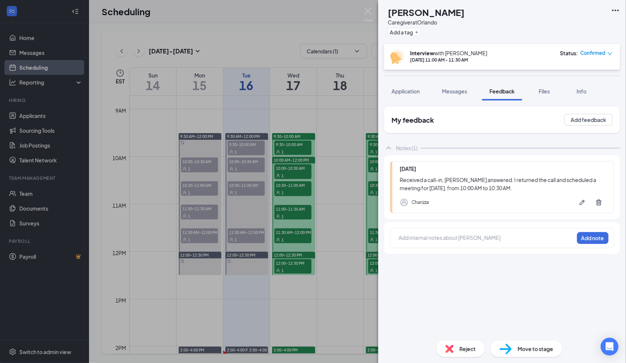
drag, startPoint x: 411, startPoint y: 240, endPoint x: 468, endPoint y: 247, distance: 57.6
click at [411, 240] on div at bounding box center [486, 238] width 175 height 8
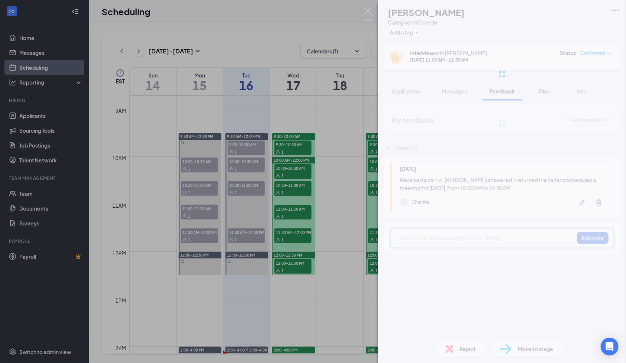
paste div
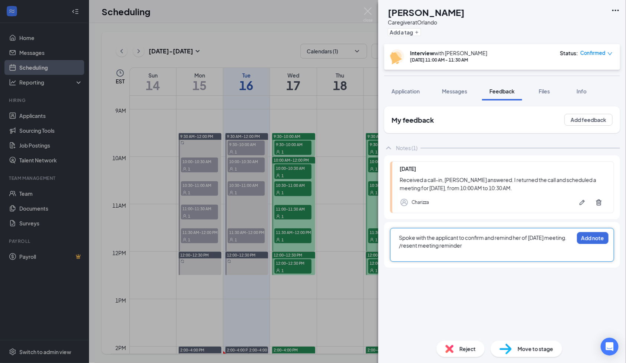
drag, startPoint x: 559, startPoint y: 237, endPoint x: 564, endPoint y: 240, distance: 5.7
click at [560, 239] on div "Spoke with the applicant to confirm and remind her of [DATE] meeting. /resent m…" at bounding box center [486, 242] width 175 height 16
click at [592, 235] on button "Add note" at bounding box center [593, 238] width 32 height 12
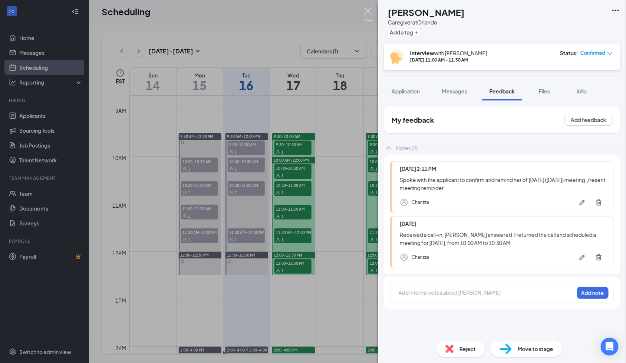
click at [365, 10] on img at bounding box center [368, 14] width 9 height 14
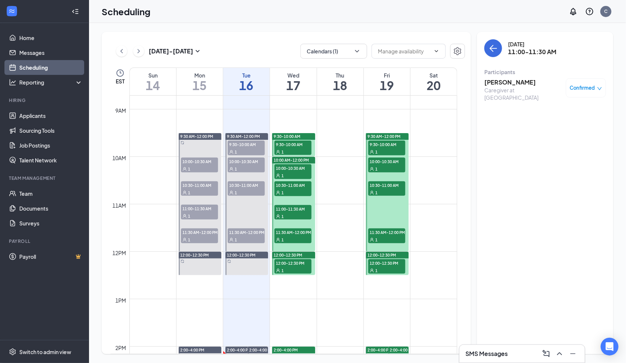
click at [286, 234] on span "11:30 AM-12:00 PM" at bounding box center [293, 232] width 37 height 7
click at [513, 79] on h3 "[PERSON_NAME]" at bounding box center [524, 82] width 78 height 8
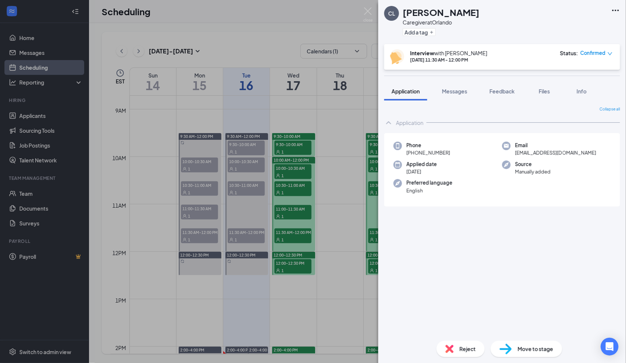
click at [443, 152] on span "+1 (317) 504-1874" at bounding box center [429, 152] width 44 height 7
click at [506, 89] on span "Feedback" at bounding box center [502, 91] width 25 height 7
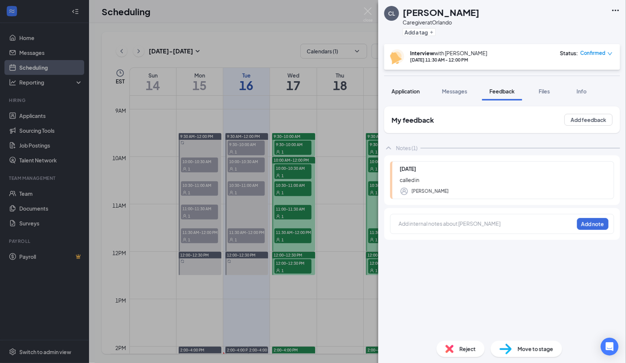
click at [405, 95] on button "Application" at bounding box center [405, 91] width 43 height 19
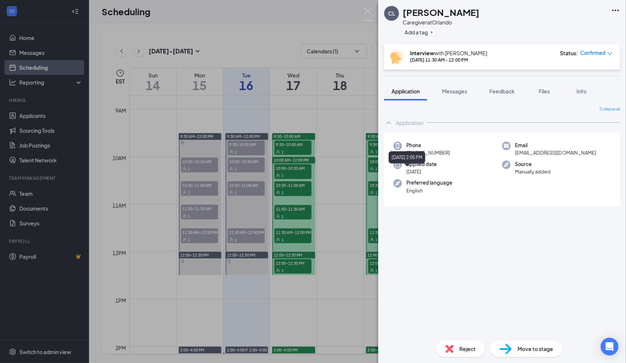
click at [426, 154] on div "September 15, 2025 2:05 PM" at bounding box center [407, 157] width 37 height 12
drag, startPoint x: 432, startPoint y: 162, endPoint x: 428, endPoint y: 154, distance: 9.8
click at [426, 154] on div "September 15, 2025 2:05 PM" at bounding box center [407, 157] width 37 height 12
drag, startPoint x: 428, startPoint y: 154, endPoint x: 437, endPoint y: 152, distance: 9.4
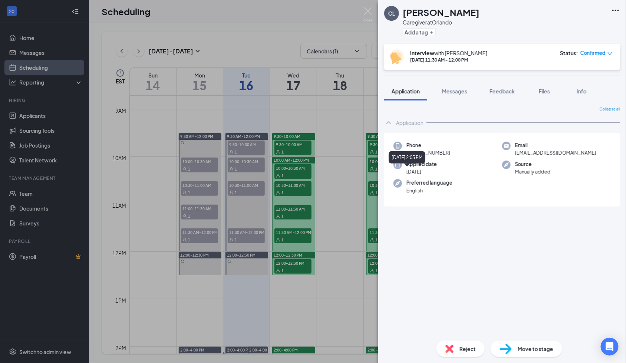
click at [426, 152] on div "September 15, 2025 2:05 PM" at bounding box center [407, 157] width 37 height 12
click at [451, 147] on div "Phone +1 (317) 504-1874" at bounding box center [448, 149] width 109 height 15
click at [438, 153] on span "+1 (317) 504-1874" at bounding box center [429, 152] width 44 height 7
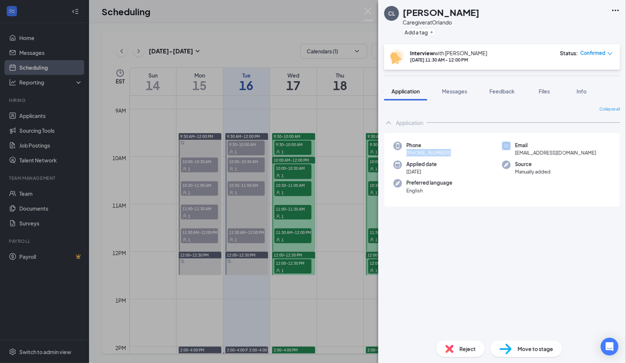
click at [438, 153] on span "+1 (317) 504-1874" at bounding box center [429, 152] width 44 height 7
drag, startPoint x: 470, startPoint y: 93, endPoint x: 497, endPoint y: 267, distance: 176.1
click at [470, 93] on button "Messages" at bounding box center [455, 91] width 40 height 19
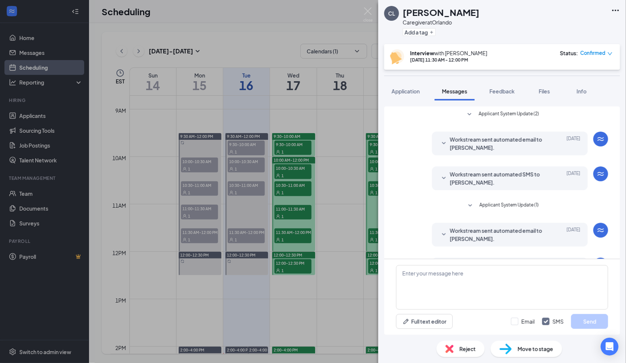
scroll to position [99, 0]
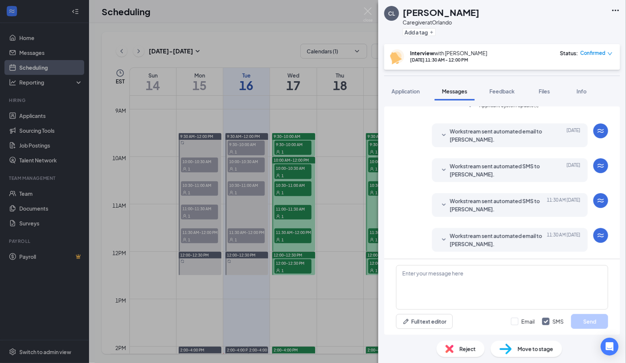
click at [456, 239] on span "Workstream sent automated email to Carline Lafontant." at bounding box center [498, 240] width 97 height 16
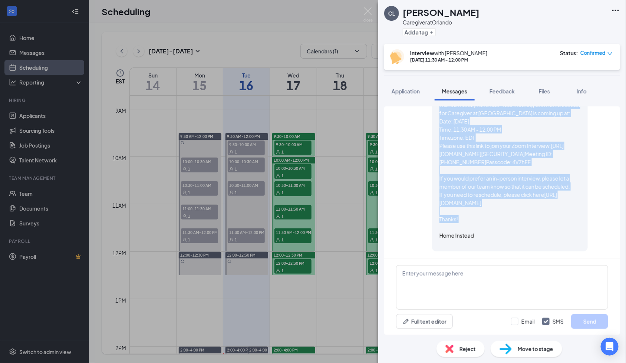
scroll to position [299, 0]
drag, startPoint x: 430, startPoint y: 159, endPoint x: 514, endPoint y: 243, distance: 119.1
click at [514, 243] on div "Workstream sent automated email to Carline Lafontant. Today 11:30 AM Hi Carline…" at bounding box center [510, 159] width 156 height 183
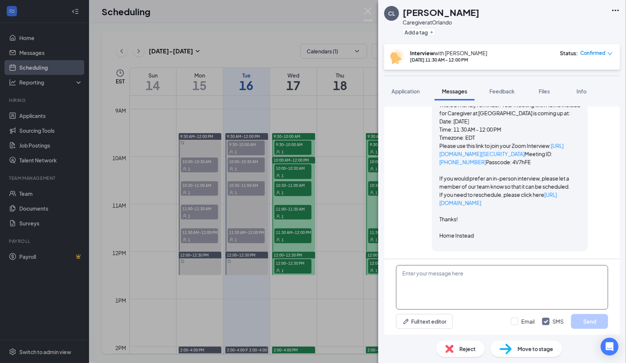
click at [476, 277] on textarea at bounding box center [502, 287] width 212 height 45
paste textarea "Hi Carline, This is a friendly reminder. Your meeting with Home Instead for Car…"
type textarea "Hi Carline, This is a friendly reminder. Your meeting with Home Instead for Car…"
click at [520, 319] on input "Email" at bounding box center [523, 321] width 24 height 7
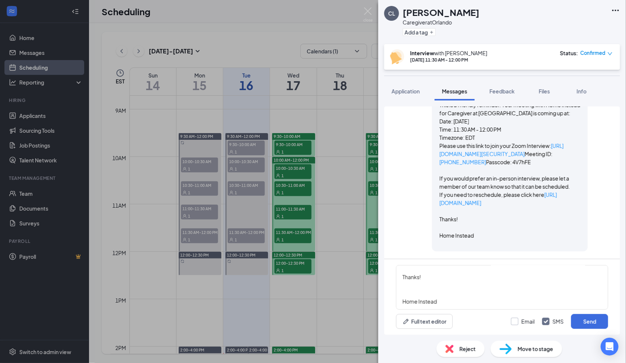
checkbox input "true"
click at [597, 318] on button "Send" at bounding box center [589, 321] width 37 height 15
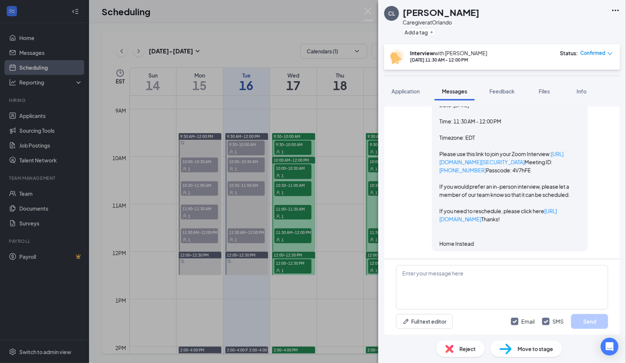
scroll to position [861, 0]
click at [508, 91] on span "Feedback" at bounding box center [502, 91] width 25 height 7
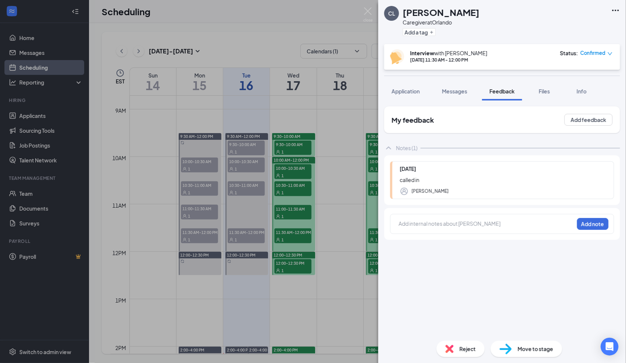
click at [513, 223] on div at bounding box center [486, 224] width 175 height 8
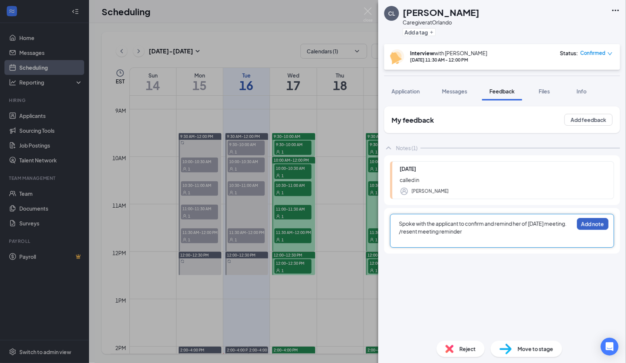
click at [594, 225] on button "Add note" at bounding box center [593, 224] width 32 height 12
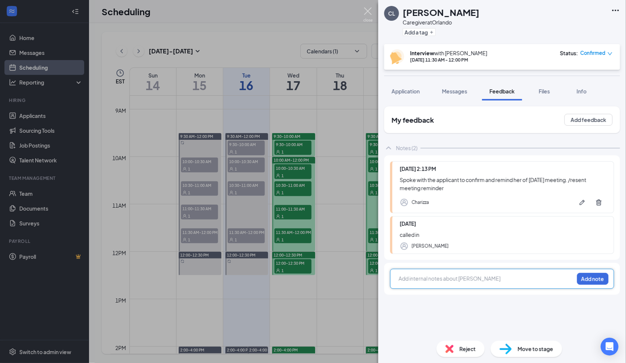
drag, startPoint x: 369, startPoint y: 9, endPoint x: 332, endPoint y: 275, distance: 269.0
click at [369, 9] on img at bounding box center [368, 14] width 9 height 14
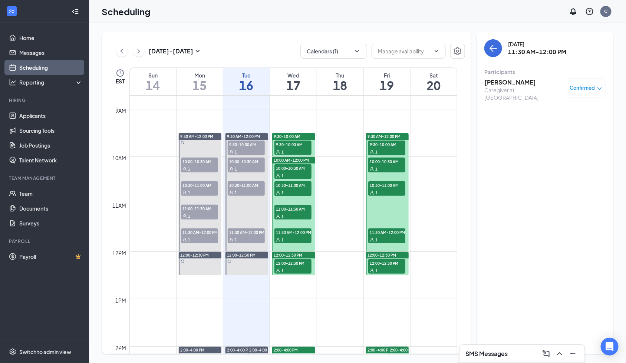
click at [283, 233] on span "11:30 AM-12:00 PM" at bounding box center [293, 232] width 37 height 7
click at [521, 84] on h3 "[PERSON_NAME]" at bounding box center [524, 82] width 78 height 8
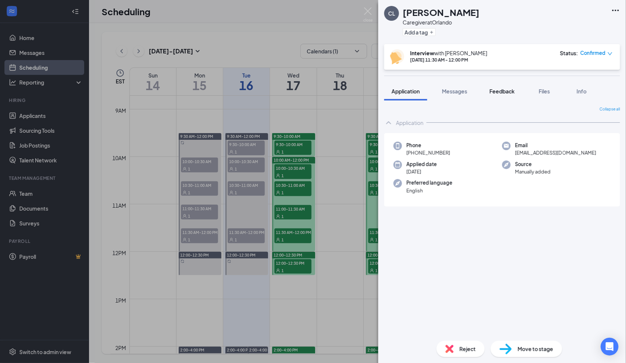
click at [511, 94] on span "Feedback" at bounding box center [502, 91] width 25 height 7
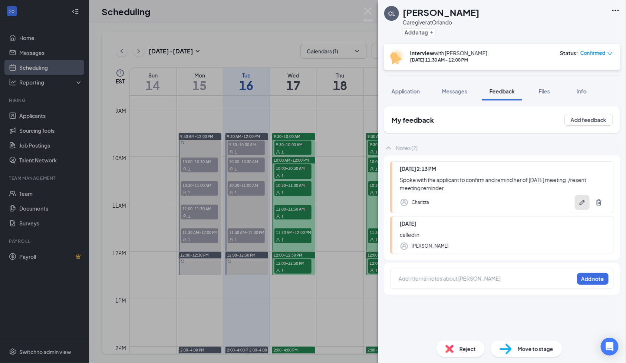
click at [583, 202] on icon "Pen" at bounding box center [582, 202] width 7 height 7
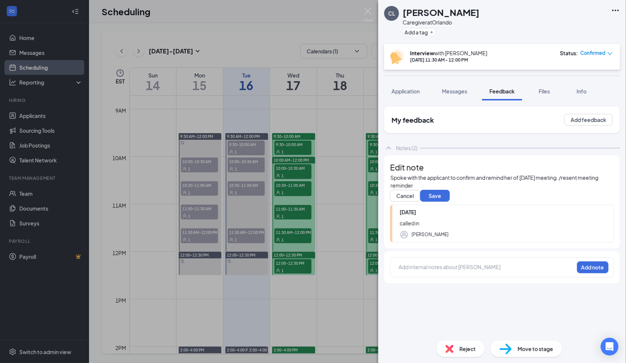
click at [463, 190] on div "Spoke with the applicant to confirm and remind her of [DATE] meeting. /resent m…" at bounding box center [502, 182] width 223 height 16
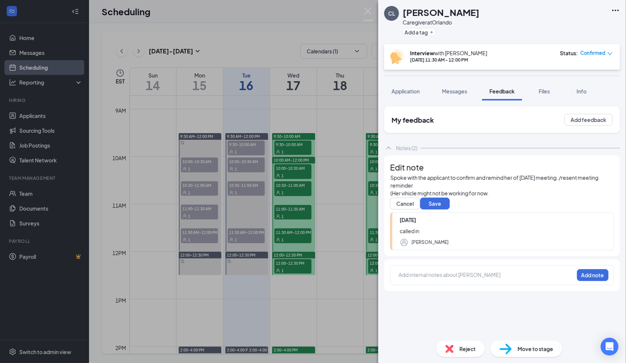
drag, startPoint x: 402, startPoint y: 205, endPoint x: 491, endPoint y: 217, distance: 89.5
click at [509, 197] on div "(Her vihicle might not be working for now." at bounding box center [502, 194] width 223 height 8
click at [437, 197] on span "(Her vihicle might not be working for now." at bounding box center [440, 193] width 98 height 7
drag, startPoint x: 404, startPoint y: 205, endPoint x: 537, endPoint y: 205, distance: 132.8
click at [537, 197] on div "(Her vihicle might not be working for now." at bounding box center [502, 194] width 223 height 8
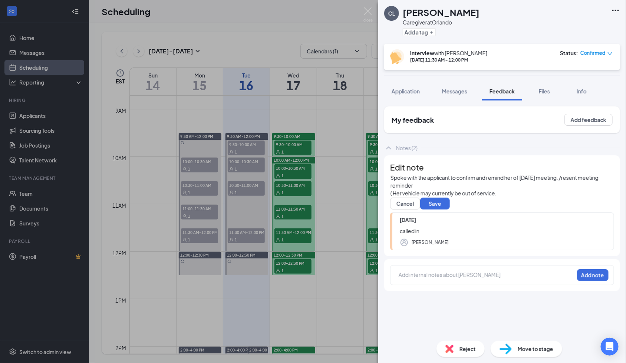
click at [520, 197] on div "( Her vehicle may currently be out of service." at bounding box center [502, 194] width 223 height 8
drag, startPoint x: 451, startPoint y: 233, endPoint x: 446, endPoint y: 227, distance: 8.1
click at [450, 210] on button "Save" at bounding box center [435, 204] width 30 height 12
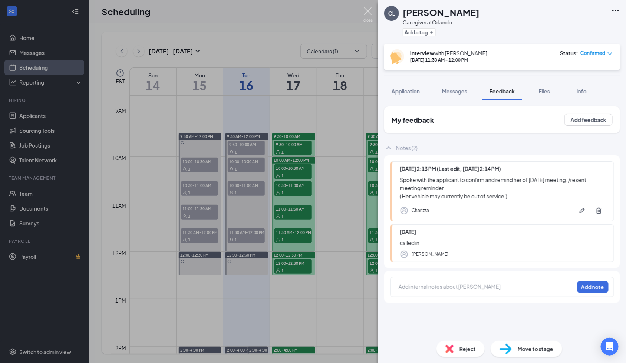
click at [367, 12] on img at bounding box center [368, 14] width 9 height 14
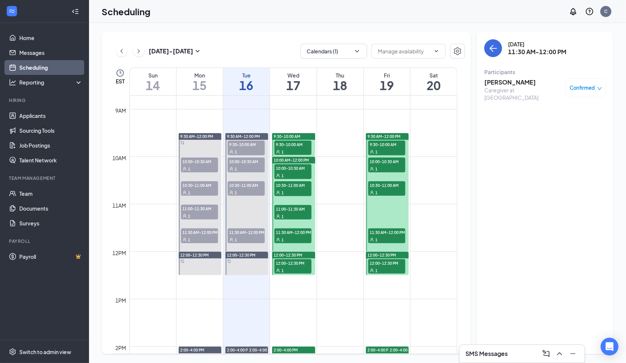
click at [282, 265] on span "12:00-12:30 PM" at bounding box center [293, 262] width 37 height 7
click at [520, 82] on h3 "[PERSON_NAME]" at bounding box center [524, 82] width 78 height 8
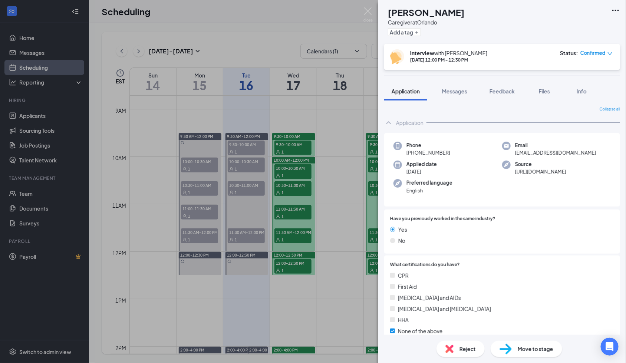
click at [441, 151] on span "+1 (302) 228-7204" at bounding box center [429, 152] width 44 height 7
click at [441, 150] on span "+1 (302) 228-7204" at bounding box center [429, 152] width 44 height 7
click at [441, 149] on span "+1 (302) 228-7204" at bounding box center [429, 152] width 44 height 7
drag, startPoint x: 460, startPoint y: 86, endPoint x: 497, endPoint y: 204, distance: 123.7
click at [460, 86] on button "Messages" at bounding box center [455, 91] width 40 height 19
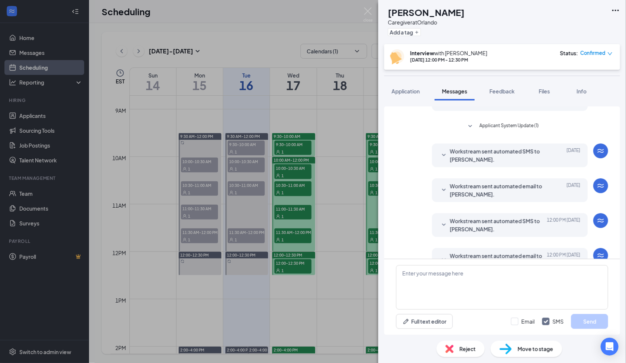
scroll to position [325, 0]
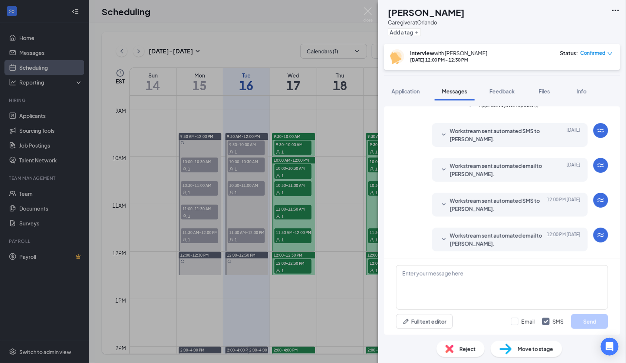
drag, startPoint x: 496, startPoint y: 240, endPoint x: 497, endPoint y: 224, distance: 15.6
click at [496, 240] on span "Workstream sent automated email to Nerline Stcharles." at bounding box center [498, 239] width 97 height 16
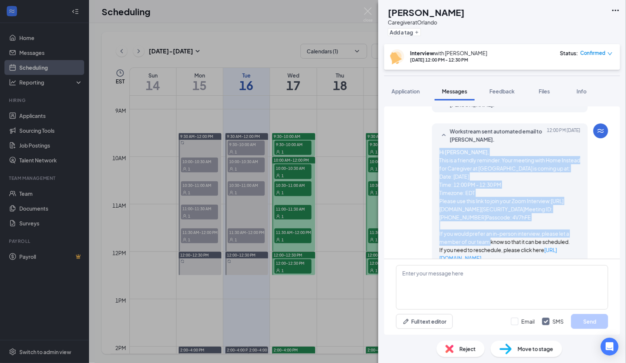
scroll to position [523, 0]
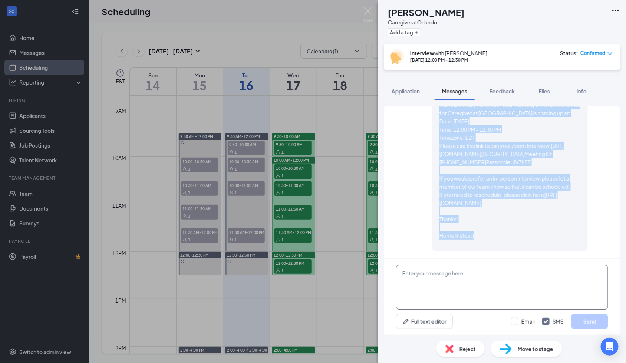
drag, startPoint x: 426, startPoint y: 204, endPoint x: 510, endPoint y: 265, distance: 103.6
click at [506, 242] on div "Workstream sent automated email to Nerline Stcharles. Today 12:00 PM Hi Nerline…" at bounding box center [510, 159] width 156 height 183
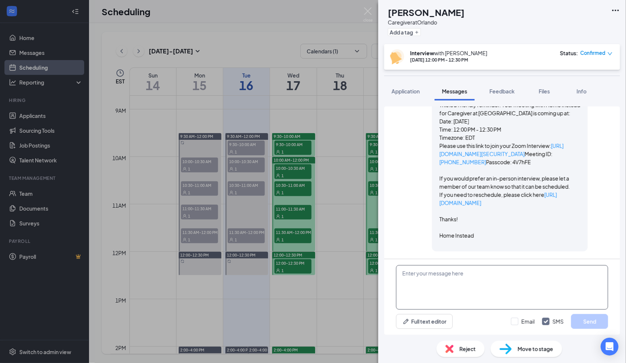
click at [496, 277] on textarea at bounding box center [502, 287] width 212 height 45
paste textarea "Hi Nerline, This is a friendly reminder. Your meeting with Home Instead for Car…"
type textarea "Hi Nerline, This is a friendly reminder. Your meeting with Home Instead for Car…"
click at [515, 319] on input "Email" at bounding box center [523, 321] width 24 height 7
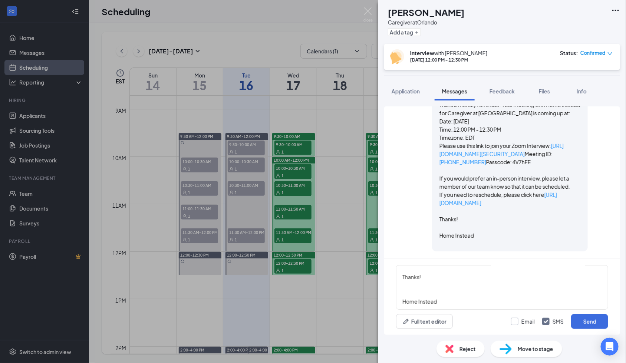
checkbox input "true"
drag, startPoint x: 594, startPoint y: 321, endPoint x: 601, endPoint y: 273, distance: 48.4
click at [595, 321] on button "Send" at bounding box center [589, 321] width 37 height 15
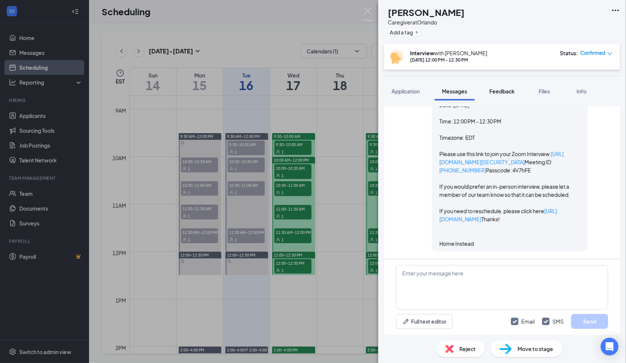
scroll to position [1086, 0]
click at [514, 89] on span "Feedback" at bounding box center [502, 91] width 25 height 7
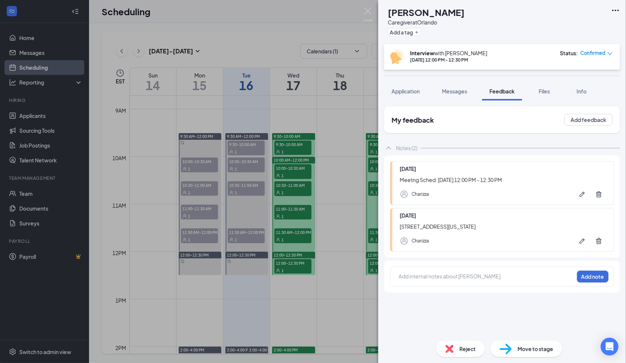
drag, startPoint x: 482, startPoint y: 277, endPoint x: 536, endPoint y: 277, distance: 53.8
click at [482, 277] on div at bounding box center [486, 277] width 175 height 8
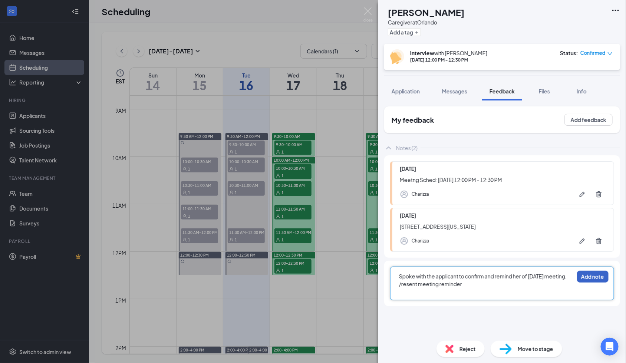
drag, startPoint x: 598, startPoint y: 279, endPoint x: 593, endPoint y: 269, distance: 11.6
click at [598, 278] on button "Add note" at bounding box center [593, 277] width 32 height 12
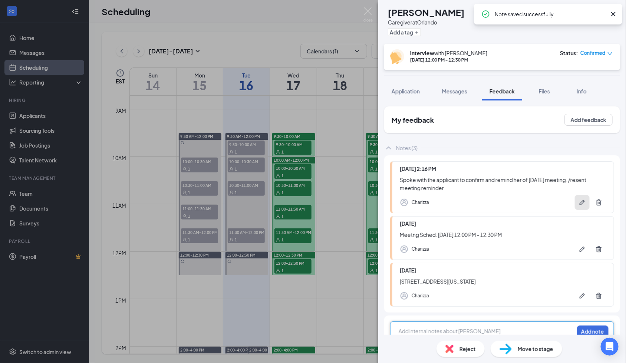
click at [579, 200] on icon "Pen" at bounding box center [582, 202] width 7 height 7
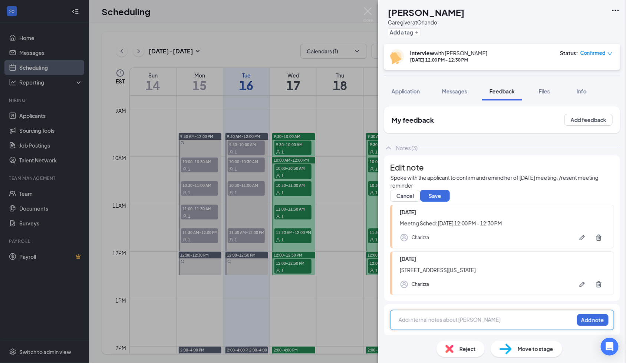
click at [560, 189] on span "Spoke with the applicant to confirm and remind her of [DATE] meeting. /resent m…" at bounding box center [495, 181] width 209 height 14
click at [412, 231] on div "September 15, 2025 5:32 PM" at bounding box center [393, 237] width 37 height 12
click at [449, 202] on button "Save" at bounding box center [435, 196] width 30 height 12
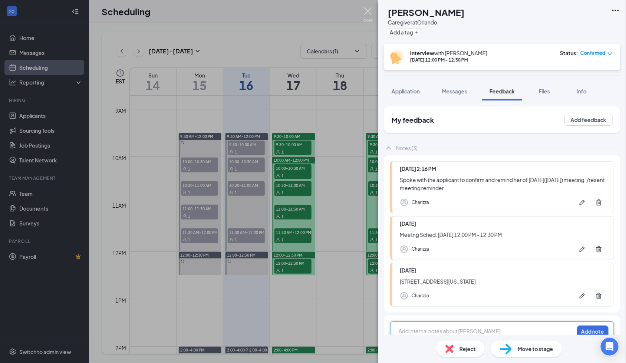
click at [368, 10] on img at bounding box center [368, 14] width 9 height 14
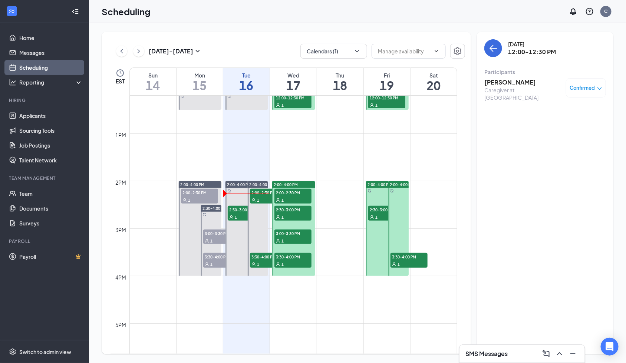
scroll to position [562, 0]
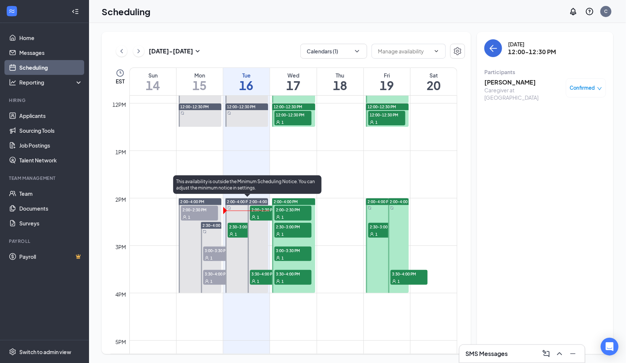
click at [243, 229] on span "2:30-3:00 PM" at bounding box center [246, 226] width 37 height 7
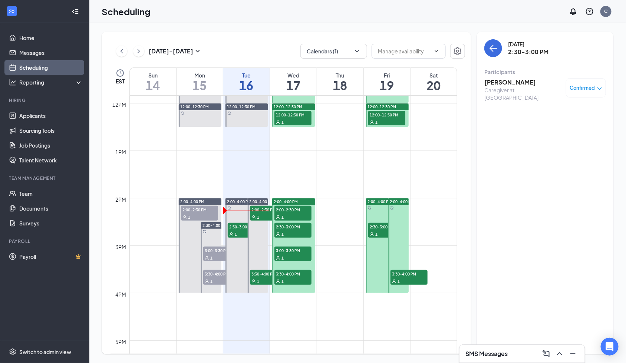
click at [289, 207] on span "2:00-2:30 PM" at bounding box center [293, 209] width 37 height 7
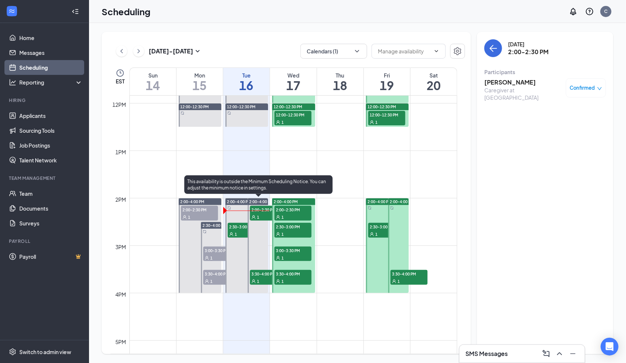
click at [280, 210] on span "2:00-2:30 PM" at bounding box center [293, 209] width 37 height 7
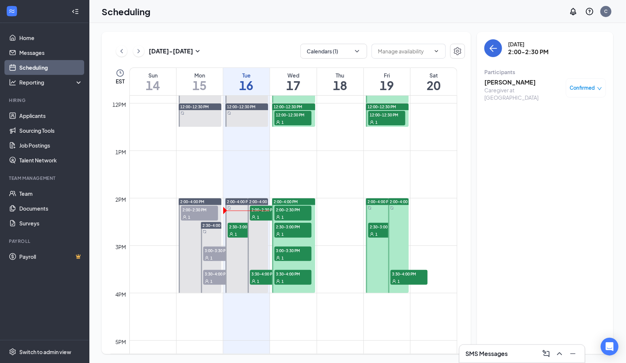
click at [513, 81] on h3 "[PERSON_NAME]" at bounding box center [524, 82] width 78 height 8
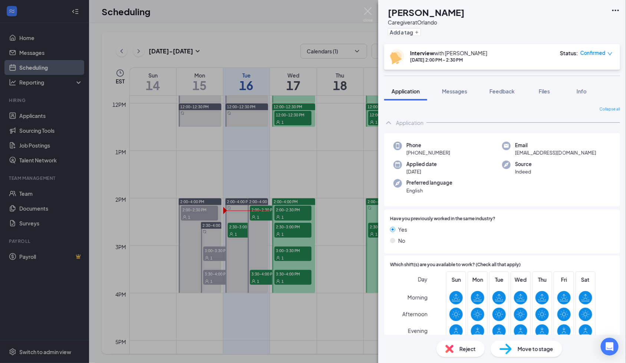
click at [435, 153] on span "+1 (229) 589-3843" at bounding box center [429, 152] width 44 height 7
drag, startPoint x: 462, startPoint y: 90, endPoint x: 526, endPoint y: 264, distance: 186.1
click at [462, 90] on span "Messages" at bounding box center [454, 91] width 25 height 7
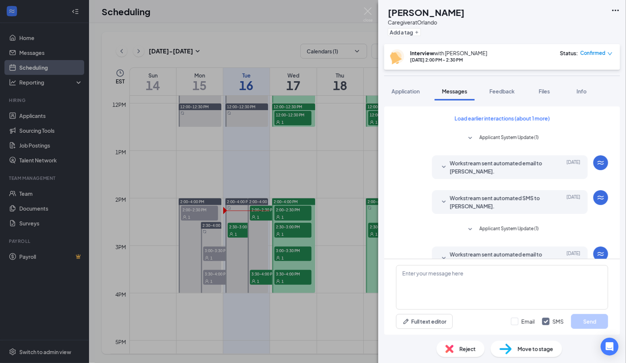
scroll to position [193, 0]
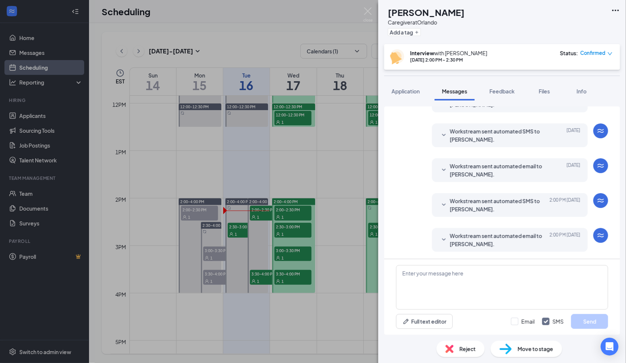
click at [491, 236] on span "Workstream sent automated email to Janya James." at bounding box center [498, 240] width 97 height 16
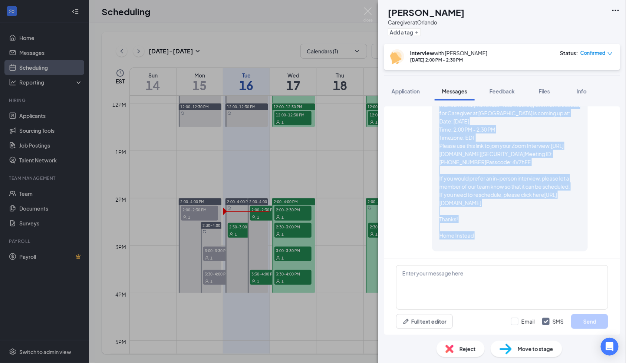
scroll to position [393, 0]
drag, startPoint x: 432, startPoint y: 160, endPoint x: 533, endPoint y: 290, distance: 165.0
click at [512, 252] on div "Workstream sent automated email to Janya James. Today 2:00 PM Hi Janya, This is…" at bounding box center [502, 161] width 212 height 187
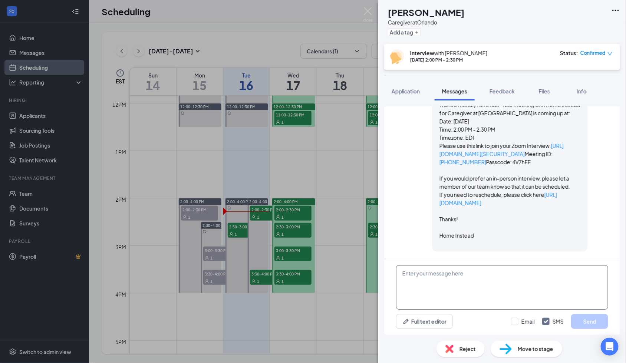
click at [516, 289] on textarea at bounding box center [502, 287] width 212 height 45
paste textarea "Hi [PERSON_NAME], This is a friendly reminder. Your meeting with Home Instead f…"
type textarea "Hi [PERSON_NAME], This is a friendly reminder. Your meeting with Home Instead f…"
click at [516, 320] on input "Email" at bounding box center [523, 321] width 24 height 7
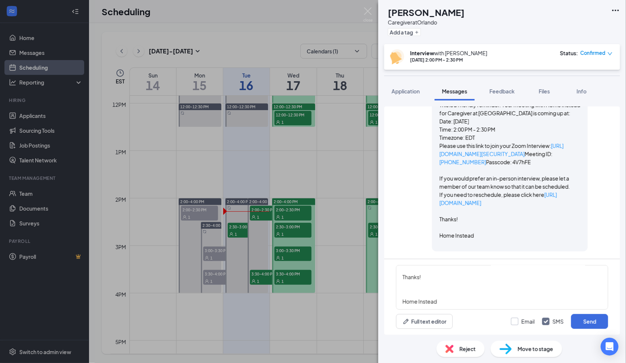
checkbox input "true"
click at [599, 319] on button "Send" at bounding box center [589, 321] width 37 height 15
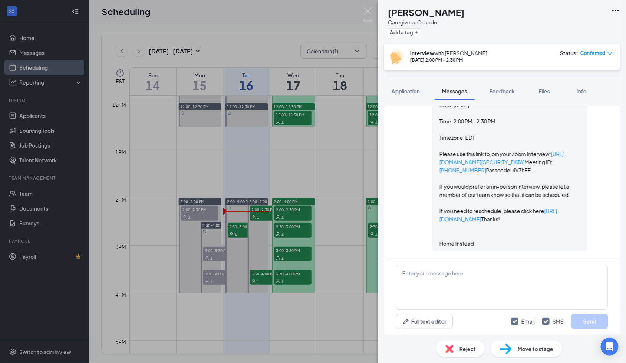
scroll to position [947, 0]
click at [508, 91] on span "Feedback" at bounding box center [502, 91] width 25 height 7
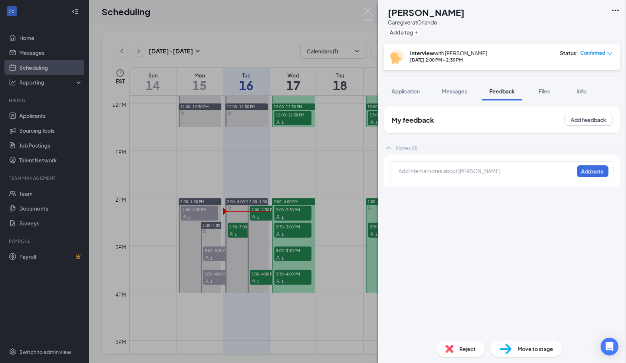
click at [460, 171] on div at bounding box center [486, 171] width 175 height 8
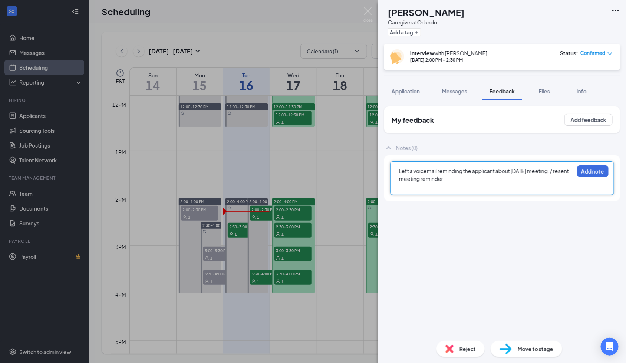
click at [542, 170] on span "Left a voicemail reminding the applicant about [DATE] meeting. / resent meeting…" at bounding box center [484, 175] width 171 height 14
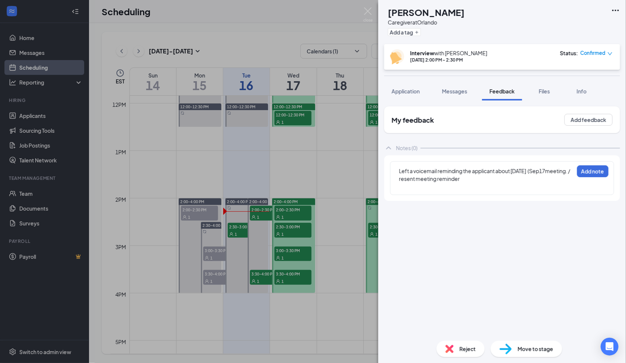
drag, startPoint x: 411, startPoint y: 180, endPoint x: 440, endPoint y: 177, distance: 29.5
click at [411, 180] on span "Left a voicemail reminding the applicant about tomorrow's (Sep17meeting. / rese…" at bounding box center [485, 175] width 172 height 14
click at [405, 183] on div at bounding box center [486, 187] width 175 height 8
click at [406, 178] on span "Left a voicemail reminding the applicant about tomorrow's (Sep 17meeting. / res…" at bounding box center [485, 175] width 173 height 14
click at [598, 173] on button "Add note" at bounding box center [593, 171] width 32 height 12
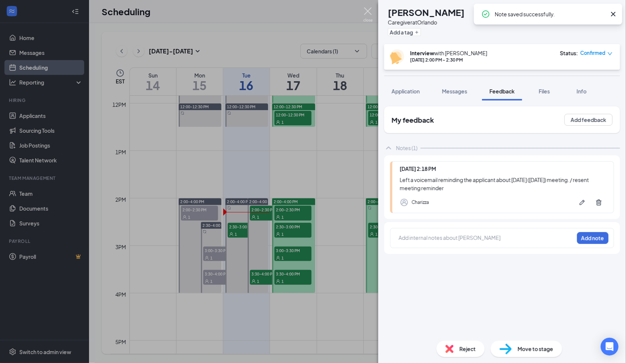
click at [366, 17] on img at bounding box center [368, 14] width 9 height 14
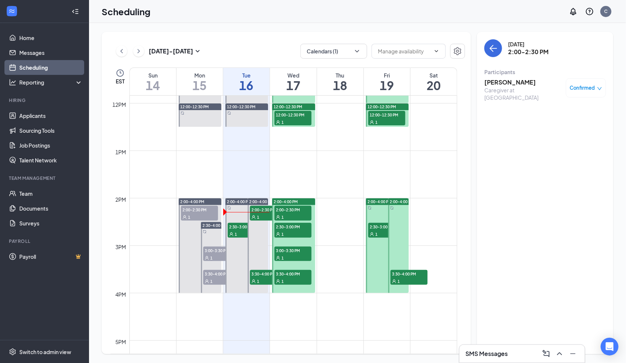
click at [287, 251] on span "3:00-3:30 PM" at bounding box center [293, 250] width 37 height 7
click at [502, 82] on h3 "[PERSON_NAME]" at bounding box center [524, 82] width 78 height 8
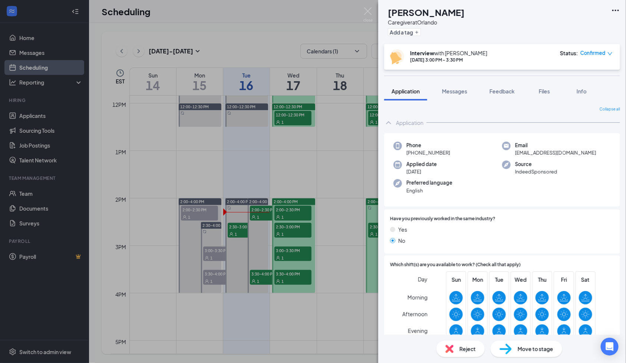
click at [432, 157] on div "Phone +1 (689) 261-7477" at bounding box center [448, 149] width 109 height 15
click at [431, 157] on div "Phone +1 (689) 261-7477" at bounding box center [448, 149] width 109 height 15
click at [435, 155] on span "+1 (689) 261-7477" at bounding box center [429, 152] width 44 height 7
click at [437, 151] on span "+1 (689) 261-7477" at bounding box center [429, 152] width 44 height 7
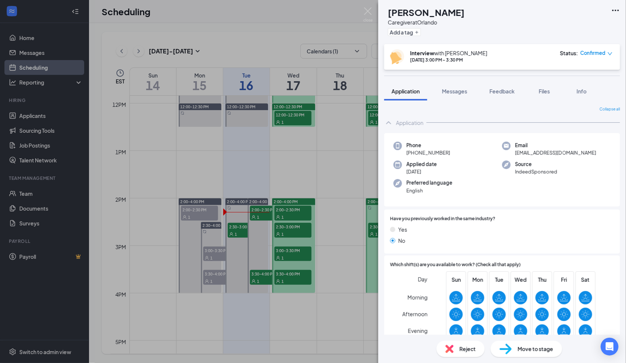
click at [437, 151] on span "+1 (689) 261-7477" at bounding box center [429, 152] width 44 height 7
drag, startPoint x: 463, startPoint y: 89, endPoint x: 519, endPoint y: 293, distance: 211.6
click at [463, 89] on span "Messages" at bounding box center [454, 91] width 25 height 7
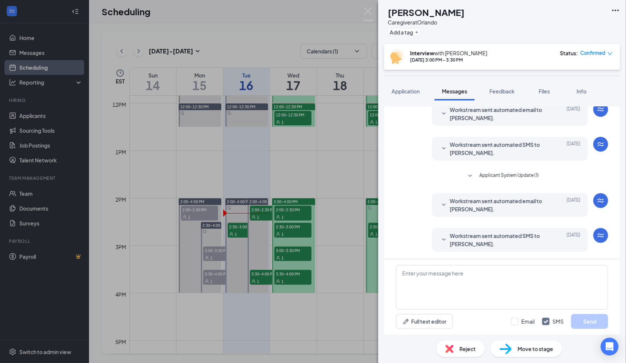
click at [483, 239] on span "Workstream sent automated SMS to Alexander Alcantara." at bounding box center [498, 240] width 97 height 16
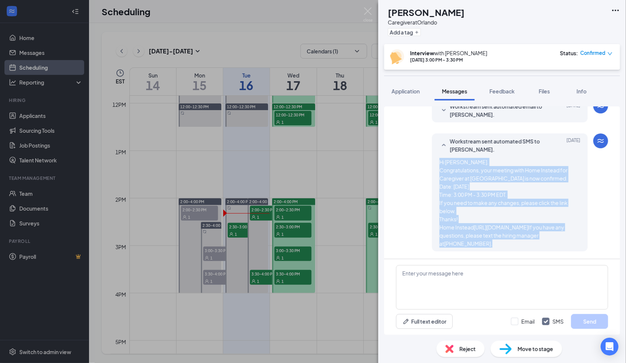
scroll to position [132, 0]
drag, startPoint x: 429, startPoint y: 156, endPoint x: 512, endPoint y: 244, distance: 121.0
click at [512, 244] on div "Workstream sent automated SMS to Alexander Alcantara. Sep 15 Hi Alexander. Cong…" at bounding box center [510, 193] width 156 height 118
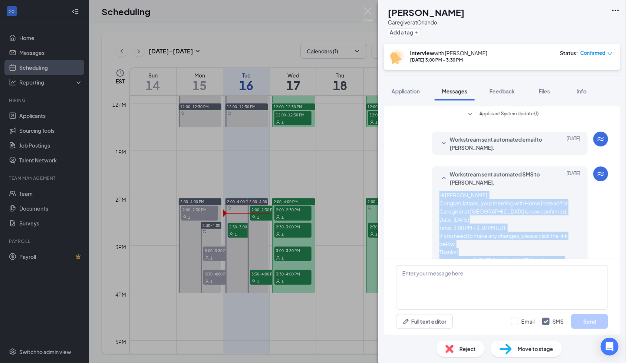
scroll to position [33, 0]
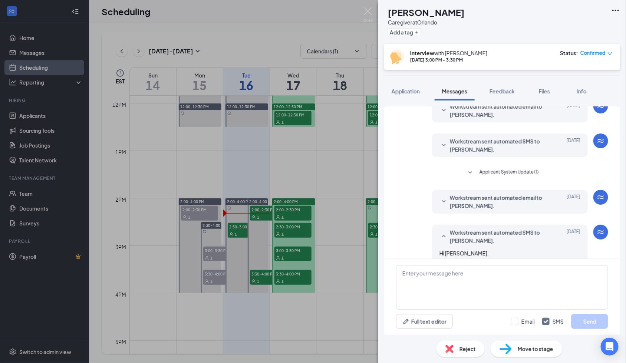
click at [471, 198] on span "Workstream sent automated email to Alexander Alcantara." at bounding box center [498, 202] width 97 height 16
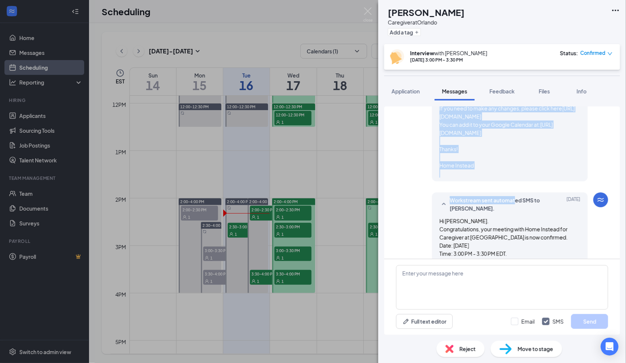
scroll to position [280, 0]
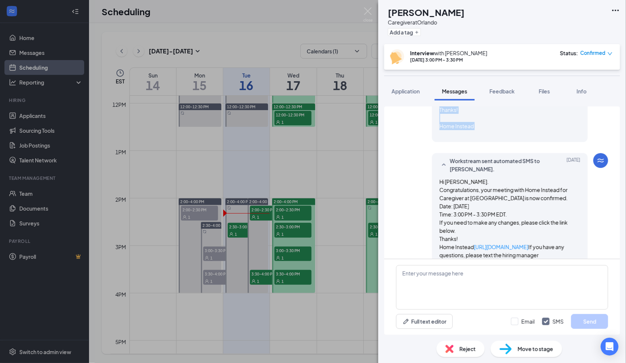
drag, startPoint x: 427, startPoint y: 122, endPoint x: 497, endPoint y: 175, distance: 87.6
click at [497, 142] on div "Workstream sent automated email to Alexander Alcantara. Sep 15 Hi Alexander, Co…" at bounding box center [510, 42] width 156 height 200
drag, startPoint x: 505, startPoint y: 282, endPoint x: 524, endPoint y: 279, distance: 19.5
click at [505, 282] on textarea at bounding box center [502, 287] width 212 height 45
paste textarea "Hi Alexander, Congratulations, your meeting with Home Instead for Caregiver at …"
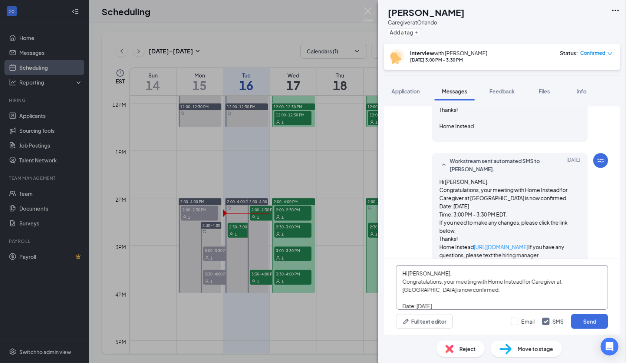
scroll to position [236, 0]
type textarea "Hi Alexander, Congratulations, your meeting with Home Instead for Caregiver at …"
drag, startPoint x: 517, startPoint y: 321, endPoint x: 549, endPoint y: 320, distance: 32.6
click at [517, 321] on input "Email" at bounding box center [523, 321] width 24 height 7
checkbox input "true"
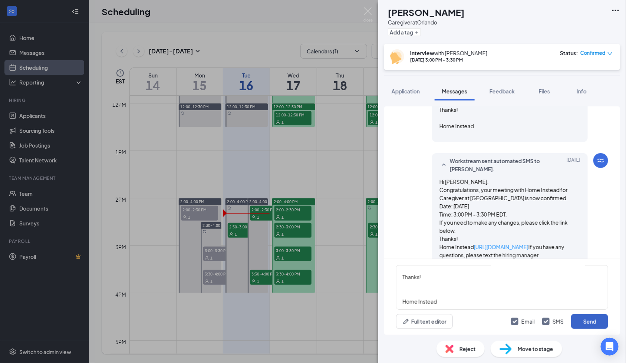
drag, startPoint x: 592, startPoint y: 319, endPoint x: 512, endPoint y: 151, distance: 185.5
click at [591, 318] on button "Send" at bounding box center [589, 321] width 37 height 15
click at [496, 91] on span "Feedback" at bounding box center [502, 91] width 25 height 7
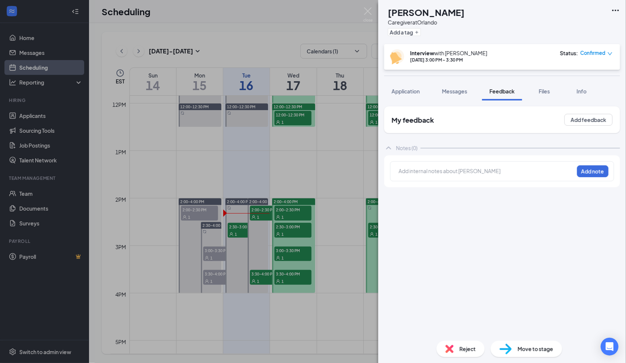
click at [433, 166] on div "Add internal notes about Alexander Alcantara Add note" at bounding box center [502, 171] width 224 height 20
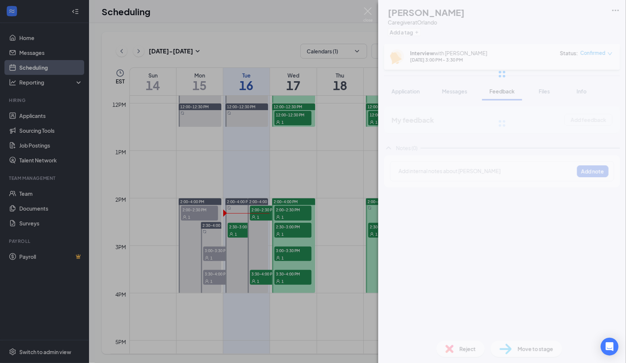
click at [433, 173] on div "AA Alexander Alcantara Caregiver at Orlando Add a tag Interview with Charizza S…" at bounding box center [502, 181] width 248 height 363
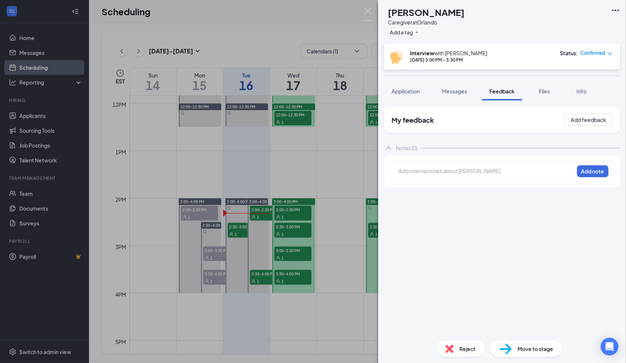
click at [431, 176] on div at bounding box center [486, 172] width 175 height 10
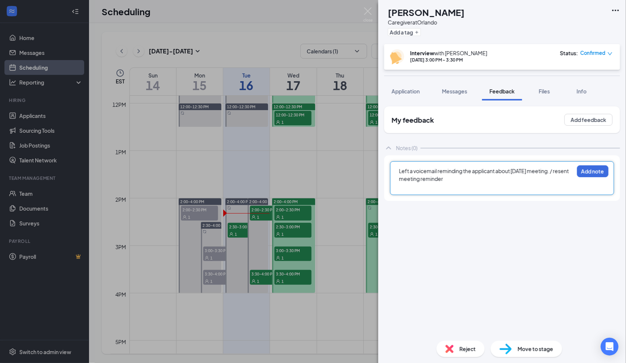
click at [542, 173] on span "Left a voicemail reminding the applicant about [DATE] meeting. / resent meeting…" at bounding box center [484, 175] width 171 height 14
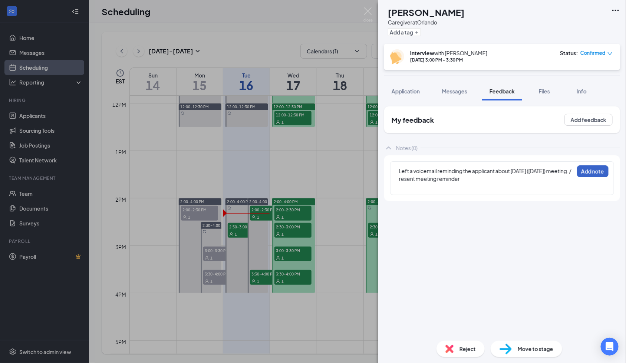
click at [589, 173] on button "Add note" at bounding box center [593, 171] width 32 height 12
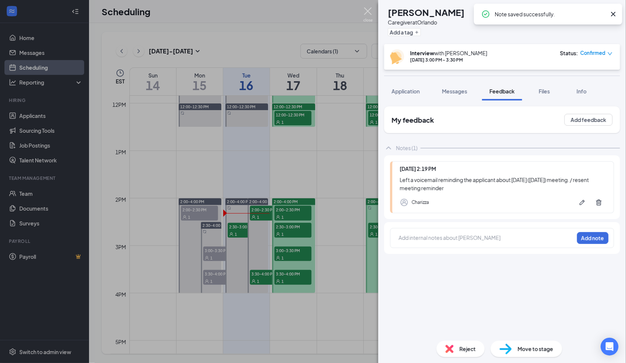
click at [369, 13] on img at bounding box center [368, 14] width 9 height 14
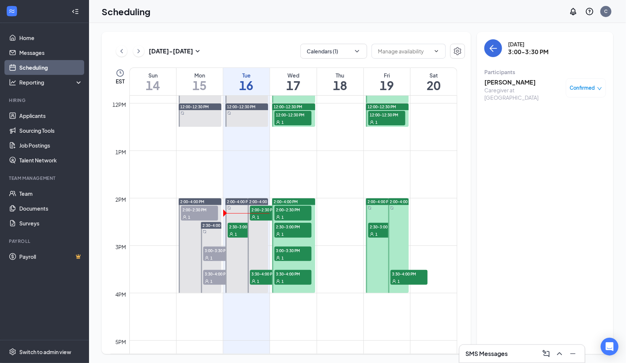
click at [289, 278] on div "1" at bounding box center [293, 280] width 37 height 7
click at [500, 82] on h3 "[PERSON_NAME]" at bounding box center [524, 82] width 78 height 8
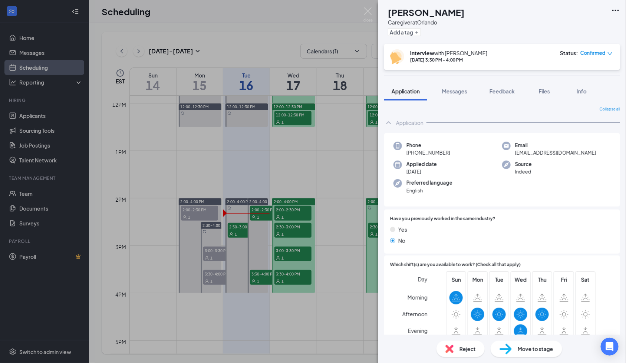
click at [423, 153] on span "+1 (321) 945-8497" at bounding box center [429, 152] width 44 height 7
drag, startPoint x: 451, startPoint y: 94, endPoint x: 516, endPoint y: 239, distance: 159.1
click at [451, 94] on span "Messages" at bounding box center [454, 91] width 25 height 7
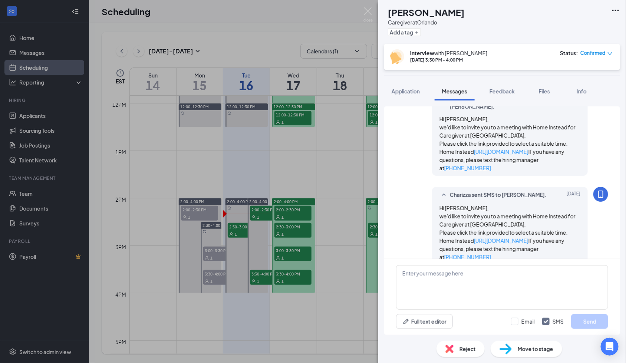
scroll to position [253, 0]
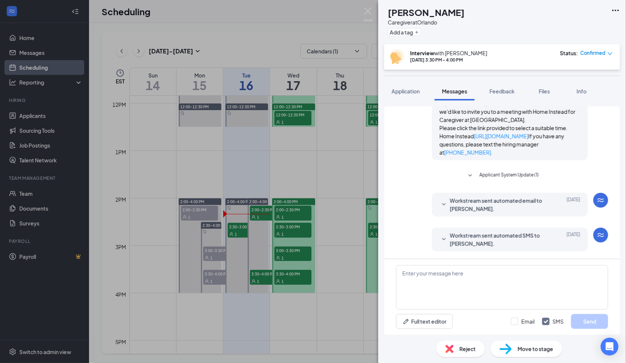
click at [474, 242] on span "Workstream sent automated SMS to Latasha Johnson." at bounding box center [498, 239] width 97 height 16
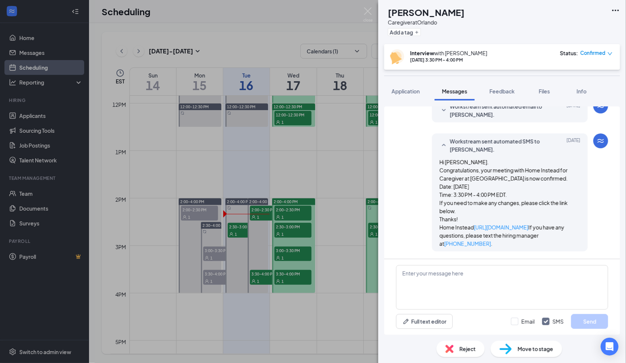
scroll to position [355, 0]
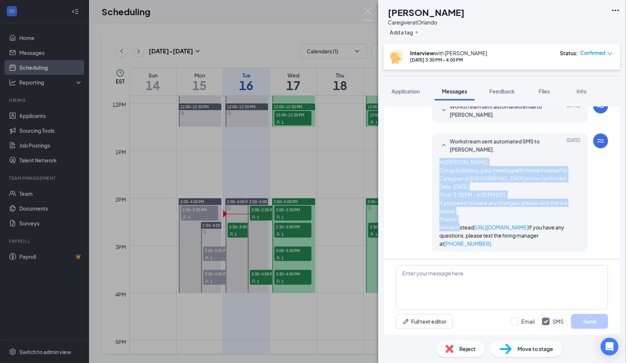
drag, startPoint x: 426, startPoint y: 206, endPoint x: 476, endPoint y: 208, distance: 49.8
click at [476, 208] on div "Workstream sent automated SMS to Latasha Johnson. Sep 15 Hi Latasha. Congratula…" at bounding box center [510, 193] width 156 height 118
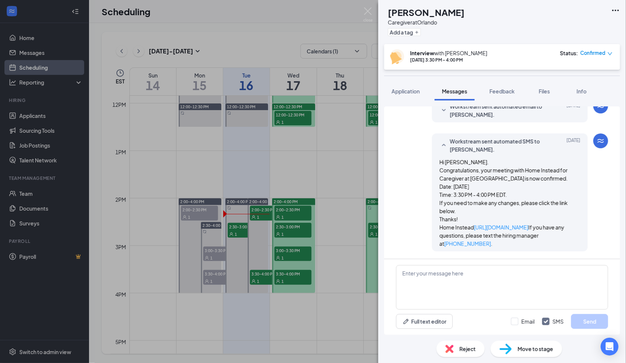
drag, startPoint x: 476, startPoint y: 208, endPoint x: 436, endPoint y: 139, distance: 79.8
click at [440, 141] on icon "SmallChevronUp" at bounding box center [444, 145] width 9 height 9
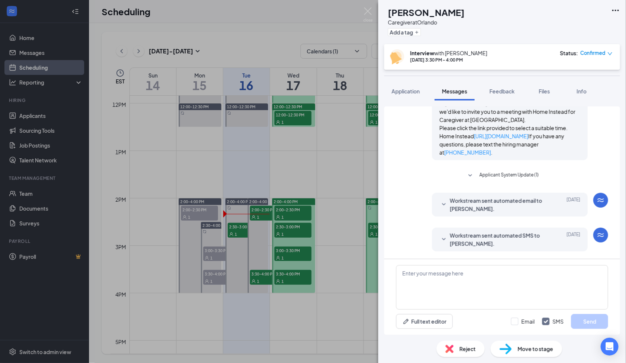
click at [513, 202] on span "Workstream sent automated email to Latasha Johnson." at bounding box center [498, 205] width 97 height 16
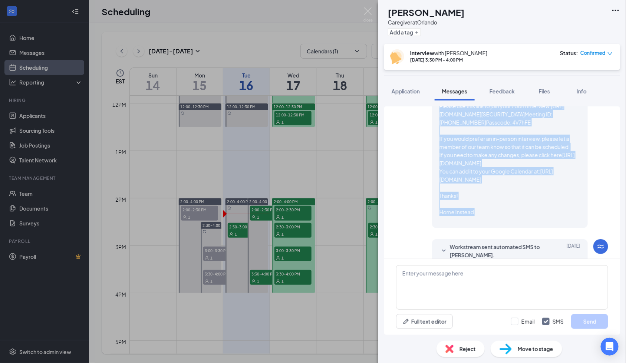
scroll to position [451, 0]
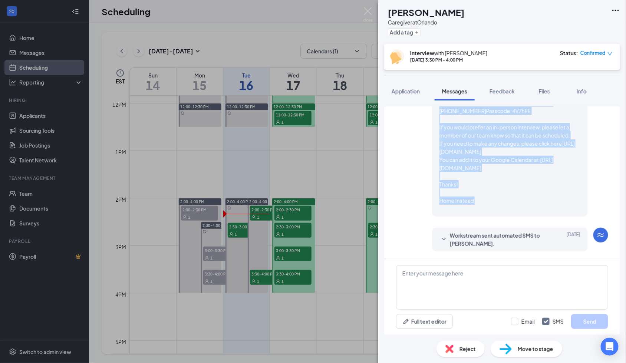
drag, startPoint x: 432, startPoint y: 173, endPoint x: 490, endPoint y: 230, distance: 82.1
click at [490, 217] on div "Workstream sent automated email to Latasha Johnson. Sep 15 Hi Latasha, Congratu…" at bounding box center [510, 117] width 156 height 200
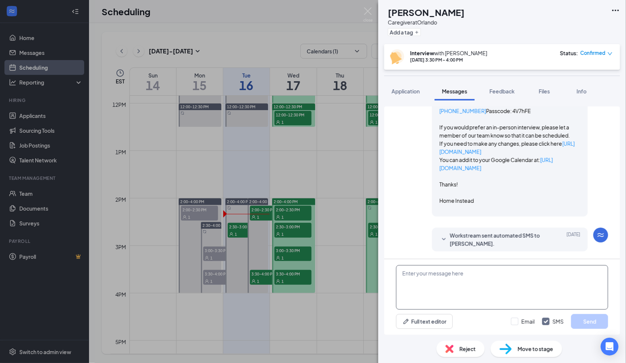
drag, startPoint x: 490, startPoint y: 230, endPoint x: 505, endPoint y: 290, distance: 62.0
click at [505, 291] on textarea at bounding box center [502, 287] width 212 height 45
paste textarea "Hi Latasha, Congratulations, your meeting with Home Instead for Caregiver at Or…"
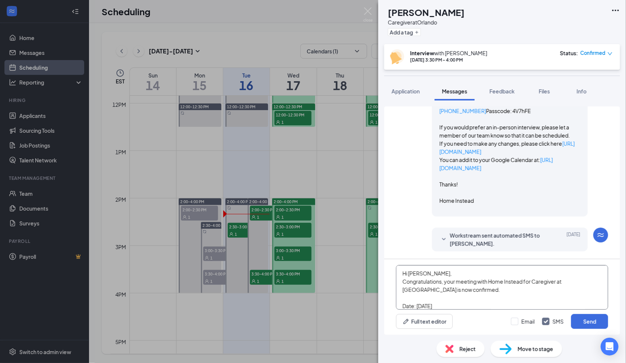
scroll to position [236, 0]
type textarea "Hi Latasha, Congratulations, your meeting with Home Instead for Caregiver at Or…"
click at [515, 319] on input "Email" at bounding box center [523, 321] width 24 height 7
checkbox input "true"
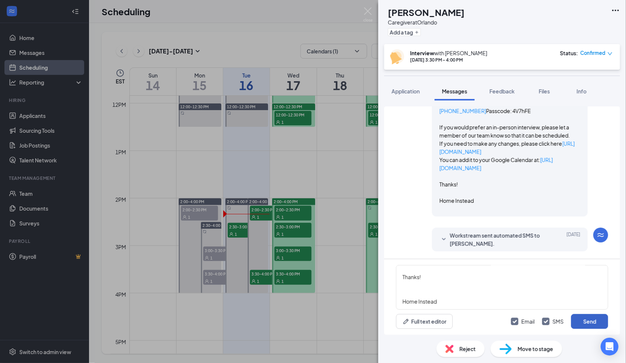
click at [586, 323] on button "Send" at bounding box center [589, 321] width 37 height 15
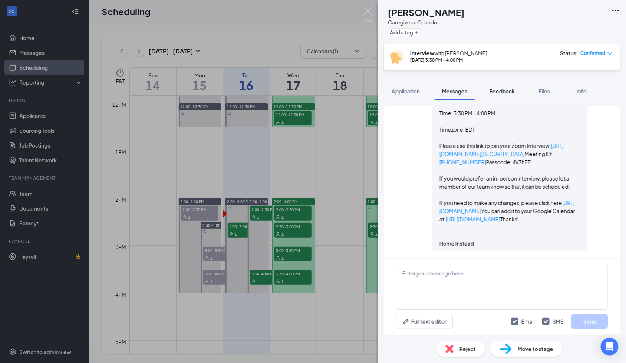
scroll to position [1079, 0]
click at [499, 92] on span "Feedback" at bounding box center [502, 91] width 25 height 7
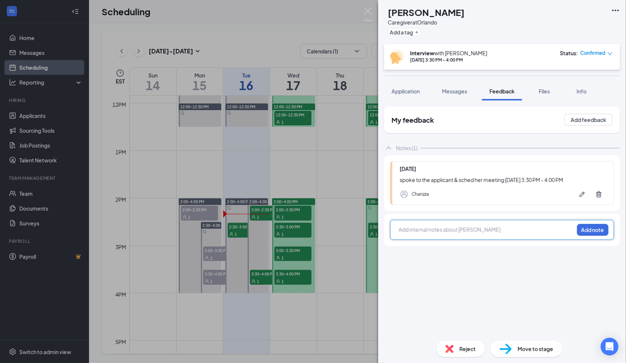
click at [432, 232] on div at bounding box center [486, 230] width 175 height 8
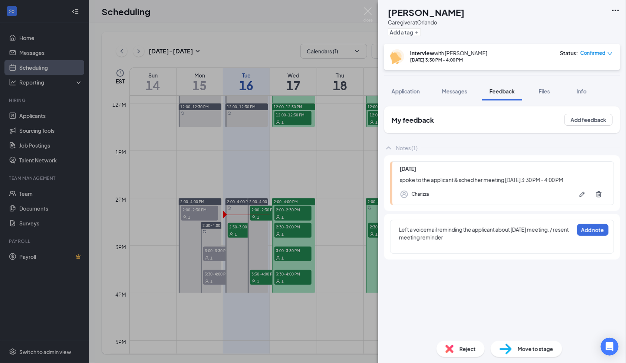
click at [541, 230] on span "Left a voicemail reminding the applicant about [DATE] meeting. / resent meeting…" at bounding box center [484, 233] width 171 height 14
click at [596, 232] on button "Add note" at bounding box center [593, 230] width 32 height 12
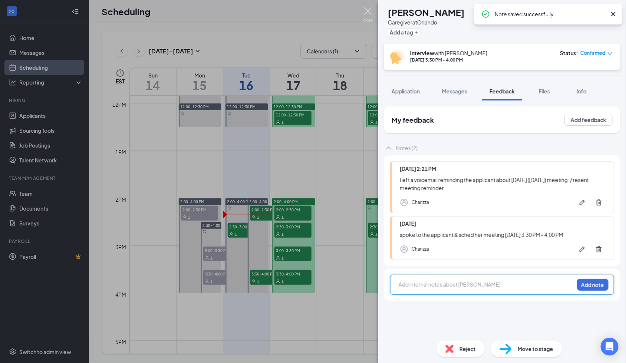
click at [369, 13] on img at bounding box center [368, 14] width 9 height 14
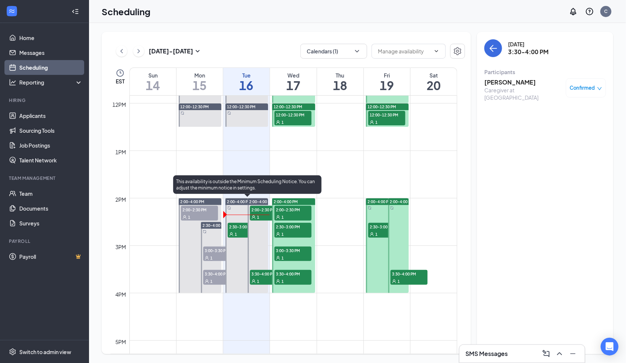
click at [241, 226] on span "2:30-3:00 PM" at bounding box center [246, 226] width 37 height 7
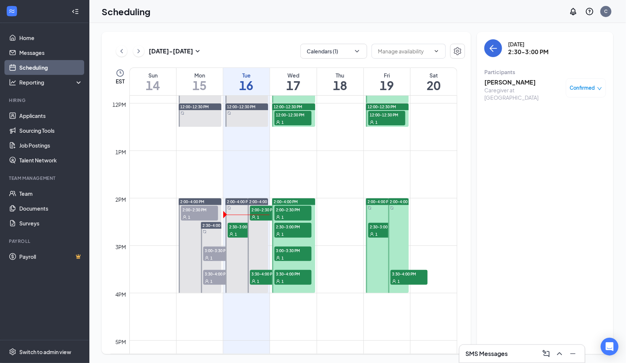
click at [508, 80] on h3 "[PERSON_NAME]" at bounding box center [524, 82] width 78 height 8
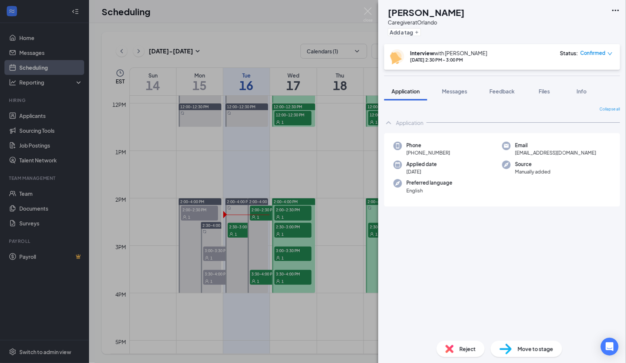
click at [446, 12] on h1 "[PERSON_NAME]" at bounding box center [426, 12] width 77 height 13
drag, startPoint x: 446, startPoint y: 12, endPoint x: 43, endPoint y: 65, distance: 406.3
click at [446, 12] on h1 "[PERSON_NAME]" at bounding box center [426, 12] width 77 height 13
click at [436, 152] on span "+1 (407) 342-6248" at bounding box center [429, 152] width 44 height 7
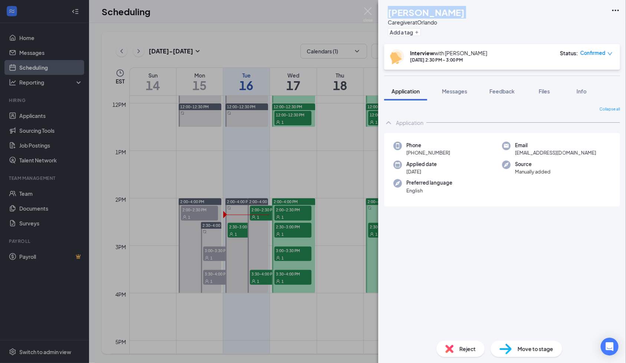
click at [436, 152] on span "+1 (407) 342-6248" at bounding box center [429, 152] width 44 height 7
drag, startPoint x: 436, startPoint y: 152, endPoint x: 359, endPoint y: 181, distance: 82.9
click at [436, 152] on span "+1 (407) 342-6248" at bounding box center [429, 152] width 44 height 7
click at [529, 150] on span "cryforbes7@gmail.com" at bounding box center [555, 152] width 81 height 7
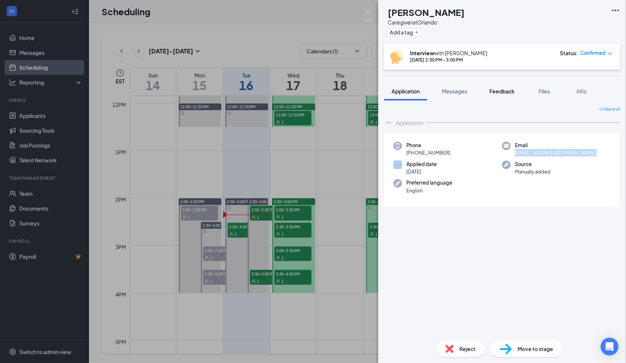
click at [506, 91] on span "Feedback" at bounding box center [502, 91] width 25 height 7
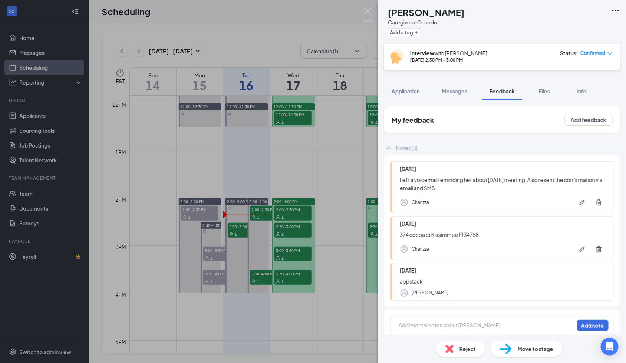
click at [456, 235] on div "374 cocoa ct Kissimmee Fl 34758" at bounding box center [503, 235] width 207 height 8
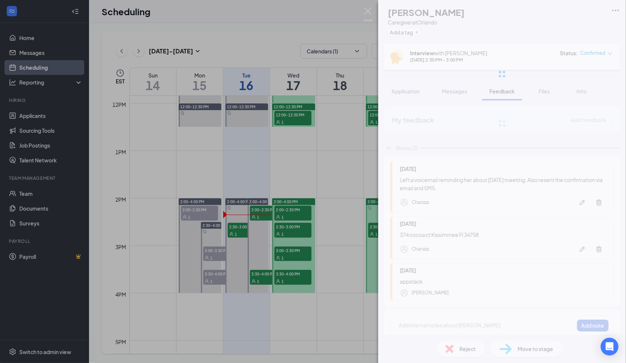
click at [456, 235] on div "CF Crystal Forbes Caregiver at Orlando Add a tag Interview with Charizza Sep 16…" at bounding box center [502, 181] width 248 height 363
click at [448, 234] on div "374 cocoa ct Kissimmee Fl 34758" at bounding box center [503, 235] width 207 height 8
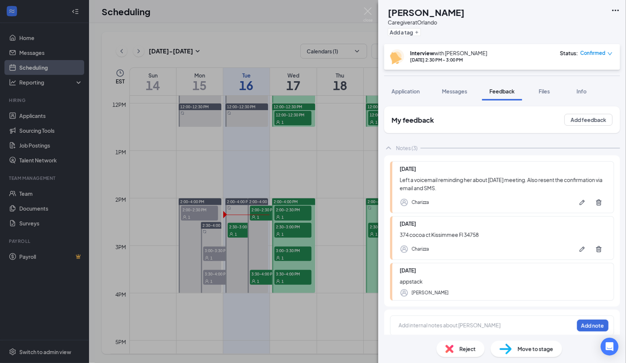
click at [447, 233] on div "374 cocoa ct Kissimmee Fl 34758" at bounding box center [503, 235] width 207 height 8
click at [457, 87] on button "Messages" at bounding box center [455, 91] width 40 height 19
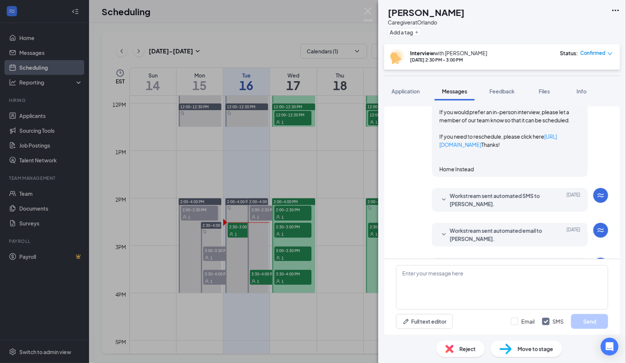
scroll to position [703, 0]
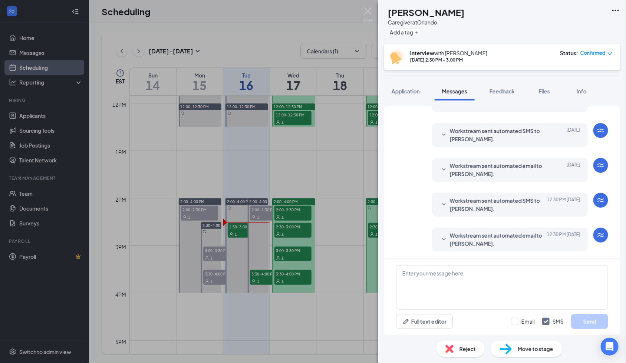
click at [478, 239] on span "Workstream sent automated email to Crystal Forbes." at bounding box center [498, 239] width 97 height 16
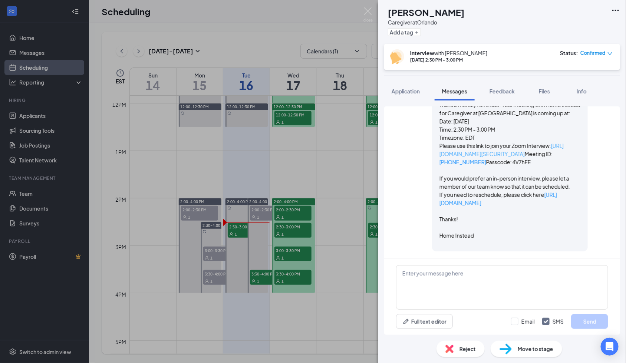
scroll to position [852, 0]
click at [475, 157] on link "[URL][DOMAIN_NAME][SECURITY_DATA]" at bounding box center [502, 149] width 124 height 15
click at [513, 94] on span "Feedback" at bounding box center [502, 91] width 25 height 7
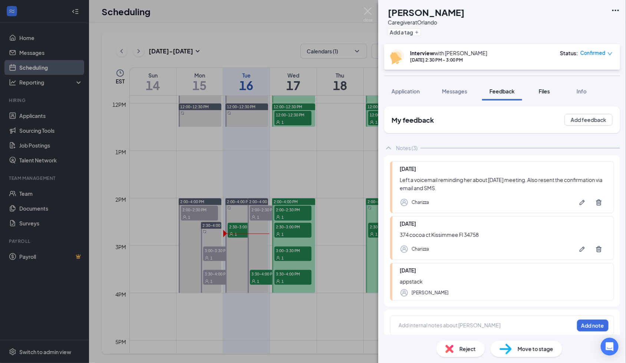
click at [548, 93] on span "Files" at bounding box center [544, 91] width 11 height 7
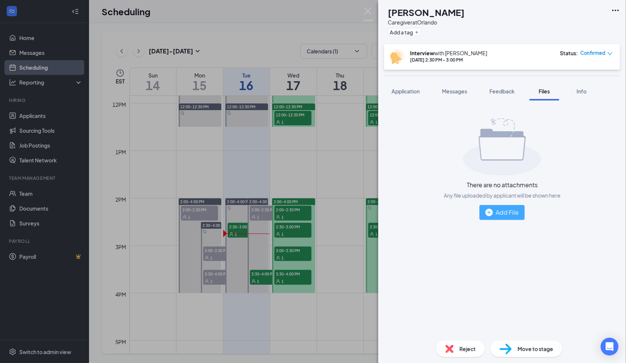
click at [520, 219] on button "Add File" at bounding box center [502, 212] width 45 height 15
click at [502, 214] on div "Add File" at bounding box center [502, 212] width 33 height 9
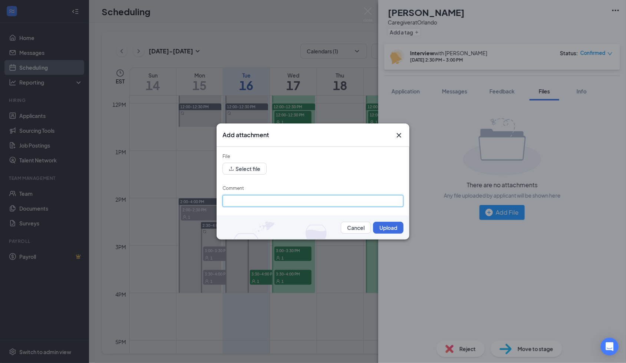
click at [275, 195] on input "Comment" at bounding box center [313, 201] width 181 height 12
paste input "[PERSON_NAME]"
type input "[PERSON_NAME]"
click at [246, 168] on button "Select file" at bounding box center [245, 169] width 44 height 12
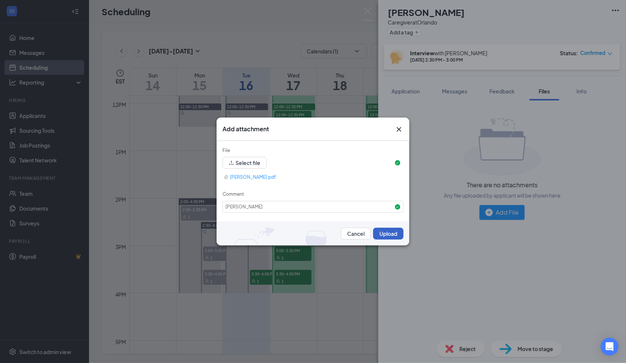
click at [395, 233] on button "Upload" at bounding box center [388, 234] width 30 height 12
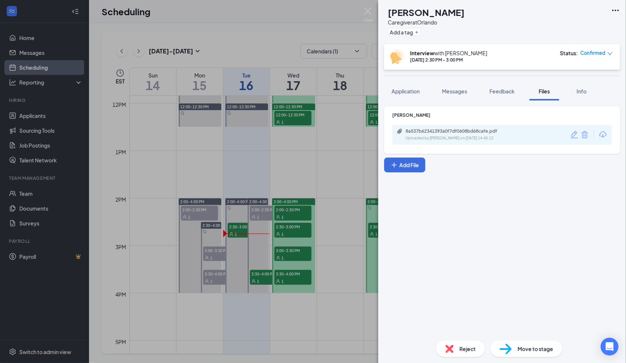
click at [501, 88] on span "Feedback" at bounding box center [502, 91] width 25 height 7
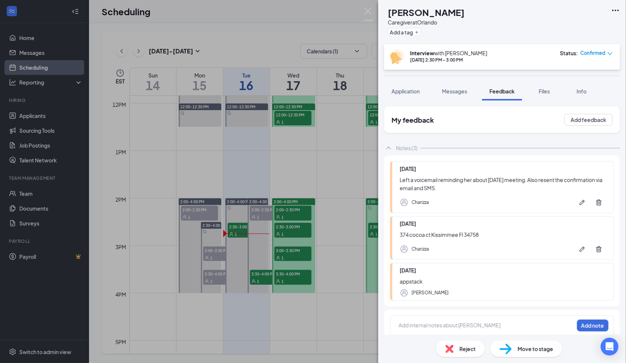
click at [422, 327] on div at bounding box center [486, 326] width 175 height 8
drag, startPoint x: 581, startPoint y: 328, endPoint x: 581, endPoint y: 302, distance: 26.7
click at [582, 326] on button "Add note" at bounding box center [593, 326] width 32 height 12
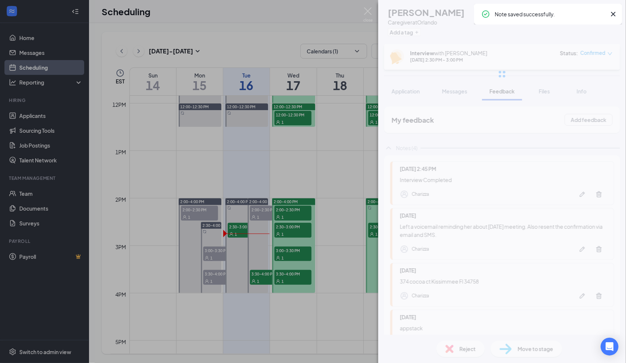
click at [421, 35] on div at bounding box center [502, 74] width 248 height 148
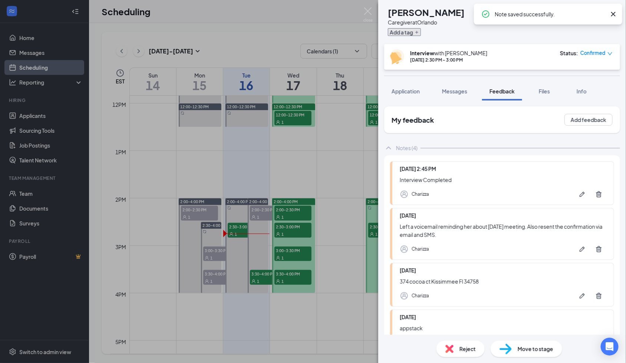
click at [421, 33] on button "Add a tag" at bounding box center [404, 32] width 33 height 8
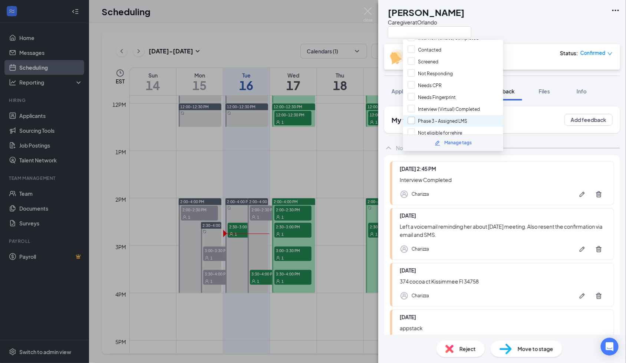
scroll to position [148, 0]
click at [456, 104] on input "Interview (Virtual) Completed" at bounding box center [444, 108] width 72 height 8
checkbox input "true"
click at [529, 36] on div "CF Crystal Forbes Caregiver at Orlando" at bounding box center [502, 22] width 248 height 44
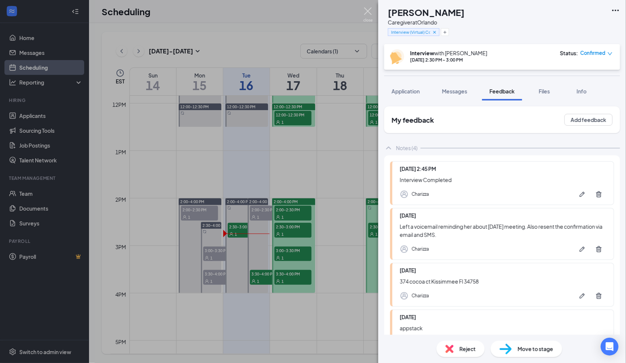
click at [367, 10] on img at bounding box center [368, 14] width 9 height 14
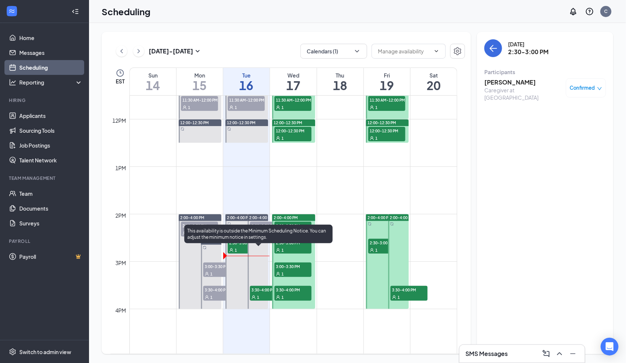
scroll to position [562, 0]
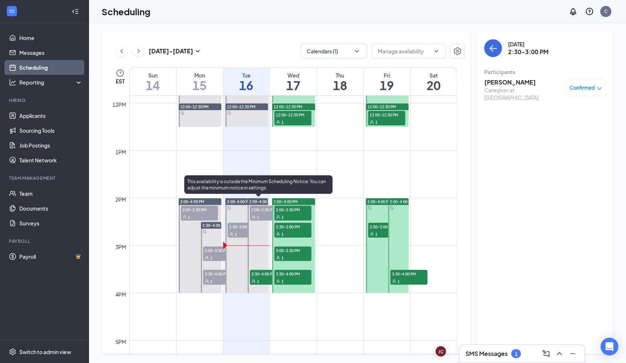
click at [263, 278] on div "1" at bounding box center [268, 280] width 37 height 7
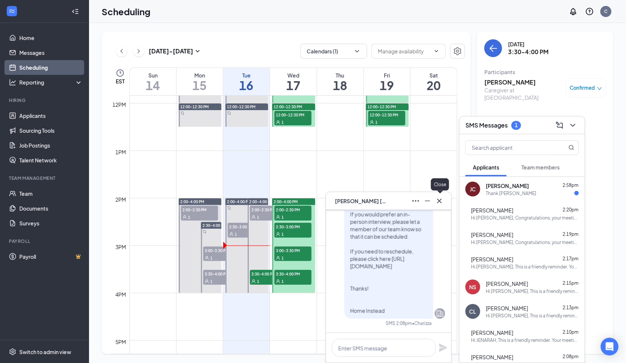
click at [441, 199] on icon "Cross" at bounding box center [439, 201] width 9 height 9
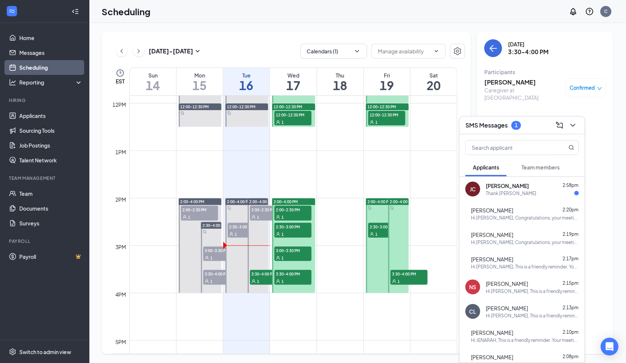
click at [518, 189] on span "[PERSON_NAME]" at bounding box center [507, 185] width 43 height 7
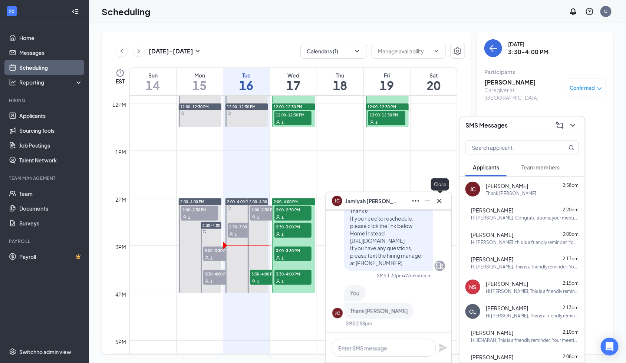
click at [443, 200] on icon "Cross" at bounding box center [439, 201] width 9 height 9
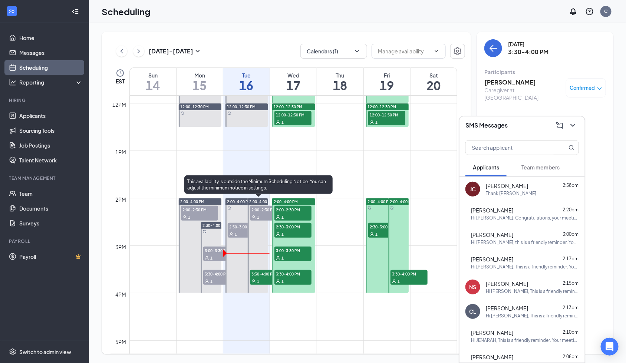
click at [253, 272] on span "3:30-4:00 PM" at bounding box center [268, 273] width 37 height 7
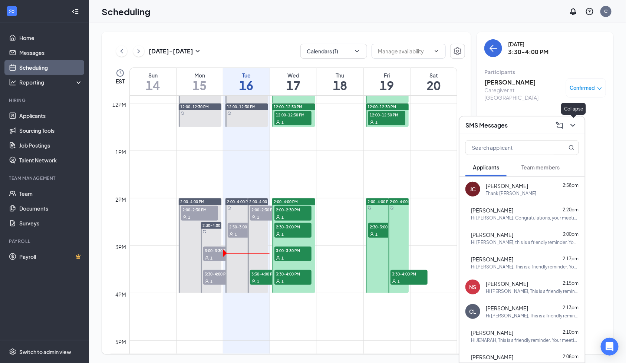
click at [576, 121] on icon "ChevronDown" at bounding box center [573, 125] width 9 height 9
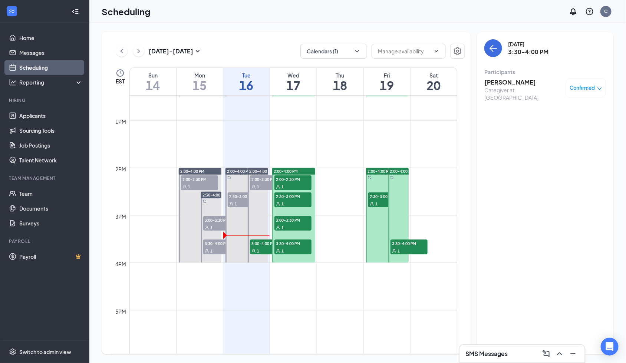
scroll to position [612, 0]
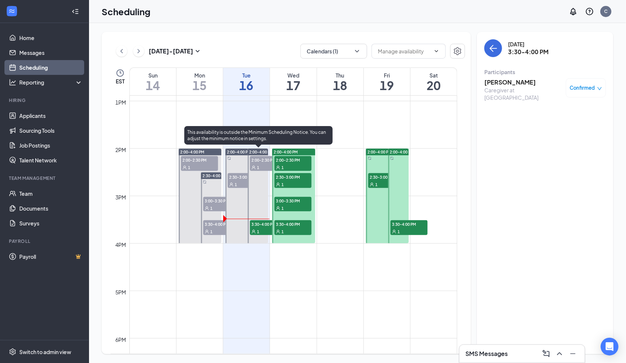
click at [259, 222] on span "3:30-4:00 PM" at bounding box center [268, 223] width 37 height 7
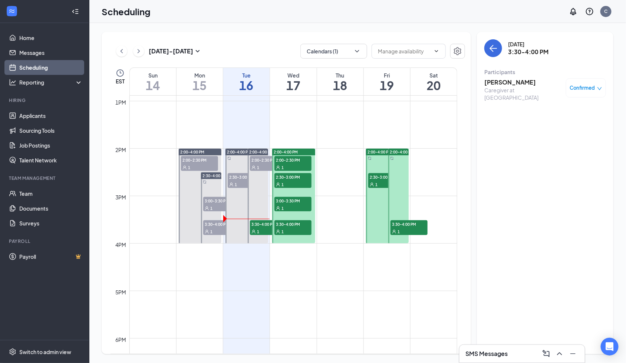
click at [501, 82] on h3 "[PERSON_NAME]" at bounding box center [524, 82] width 78 height 8
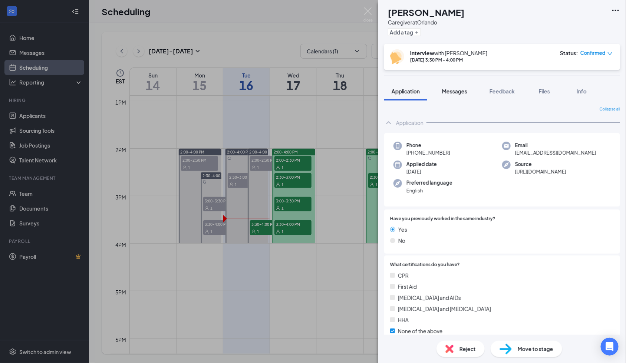
click at [455, 88] on span "Messages" at bounding box center [454, 91] width 25 height 7
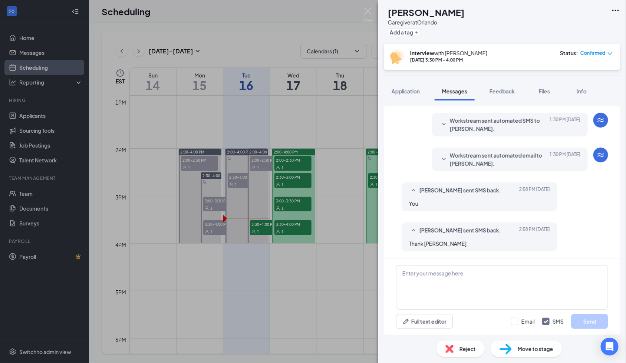
scroll to position [778, 0]
click at [420, 12] on h1 "[PERSON_NAME]" at bounding box center [426, 12] width 77 height 13
drag, startPoint x: 411, startPoint y: 93, endPoint x: 427, endPoint y: 187, distance: 95.3
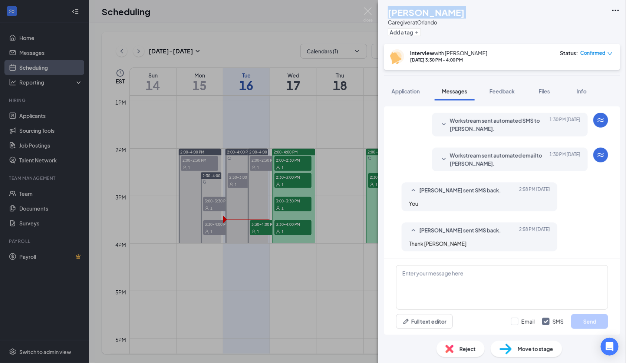
click at [411, 93] on span "Application" at bounding box center [406, 91] width 28 height 7
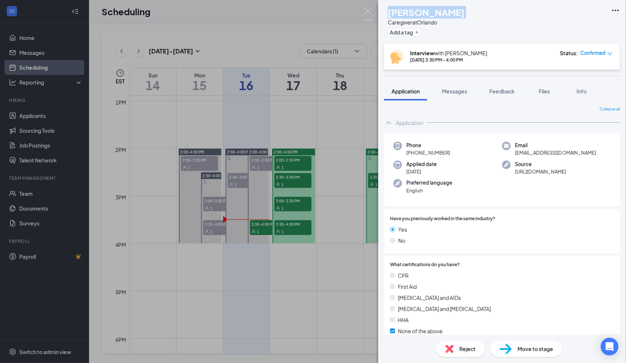
click at [439, 150] on span "+1 (407) 752-8596" at bounding box center [429, 152] width 44 height 7
drag, startPoint x: 543, startPoint y: 159, endPoint x: 544, endPoint y: 153, distance: 5.6
click at [543, 159] on div "Phone +1 (407) 752-8596 Email colemanjamiyah03@gmail.com Applied date Sep 15 So…" at bounding box center [502, 170] width 236 height 74
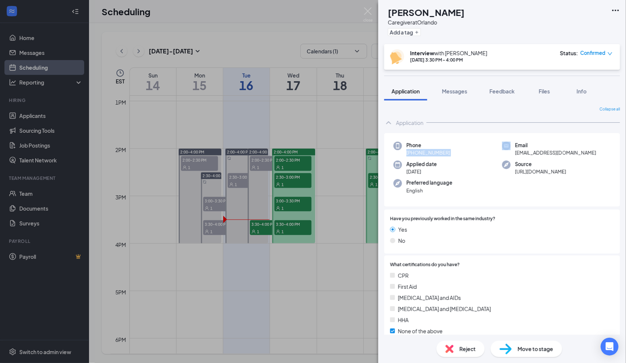
click at [544, 153] on span "colemanjamiyah03@gmail.com" at bounding box center [555, 152] width 81 height 7
click at [497, 95] on button "Feedback" at bounding box center [502, 91] width 40 height 19
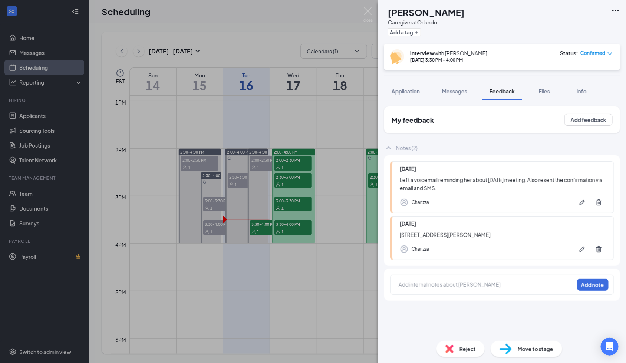
click at [449, 237] on div "104 Pop Johnson Drive Orlando Fl 32810" at bounding box center [503, 235] width 207 height 8
drag, startPoint x: 448, startPoint y: 89, endPoint x: 477, endPoint y: 161, distance: 77.0
click at [448, 89] on span "Messages" at bounding box center [454, 91] width 25 height 7
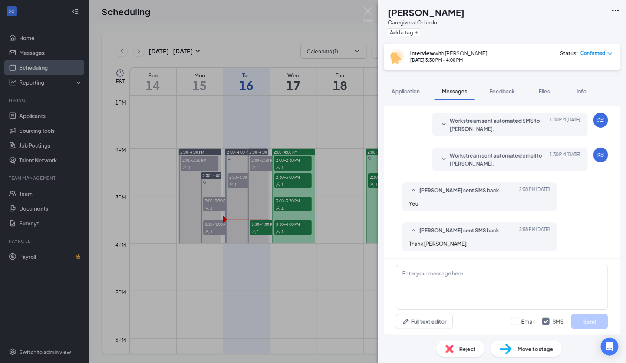
scroll to position [778, 0]
click at [467, 154] on span "Workstream sent automated email to Jamiyah Coleman." at bounding box center [498, 159] width 97 height 16
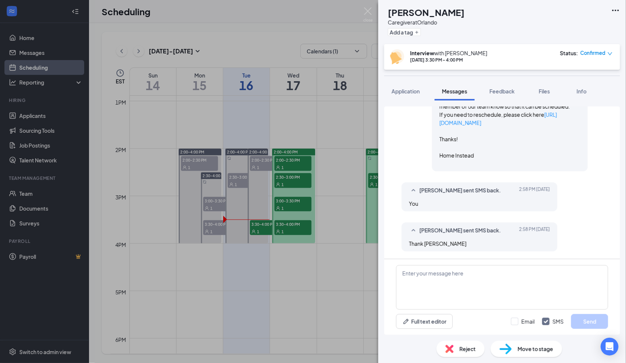
click at [499, 77] on link "[URL][DOMAIN_NAME][SECURITY_DATA]" at bounding box center [502, 69] width 124 height 15
click at [473, 86] on button "Messages" at bounding box center [455, 91] width 40 height 19
click at [495, 306] on textarea at bounding box center [502, 287] width 212 height 45
paste textarea "Hi! See you on Zoom. Thanks!"
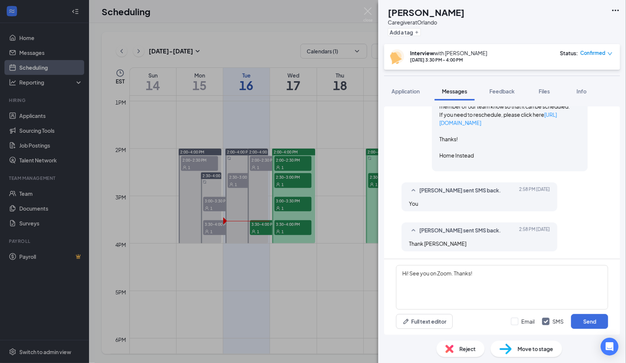
click at [427, 14] on h1 "[PERSON_NAME]" at bounding box center [426, 12] width 77 height 13
click at [406, 274] on textarea "Hi! See you on Zoom. Thanks!" at bounding box center [502, 287] width 212 height 45
paste textarea "Jamiyah"
type textarea "Hi Jamiyah! See you on Zoom. Thanks!"
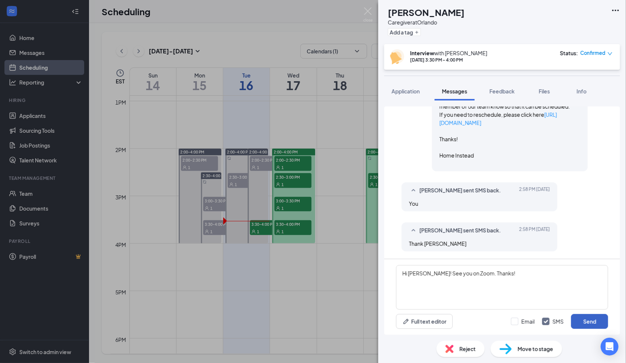
drag, startPoint x: 594, startPoint y: 324, endPoint x: 592, endPoint y: 164, distance: 159.9
click at [594, 324] on button "Send" at bounding box center [589, 321] width 37 height 15
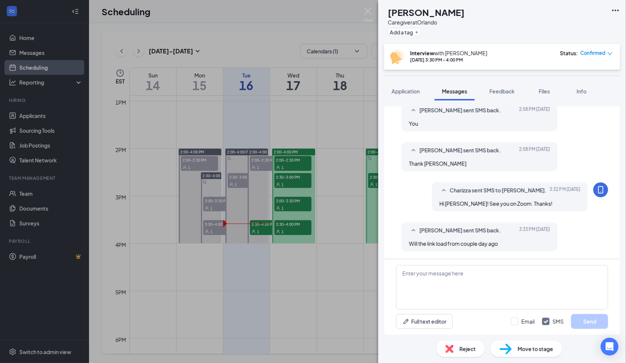
scroll to position [1065, 0]
click at [549, 91] on span "Files" at bounding box center [544, 91] width 11 height 7
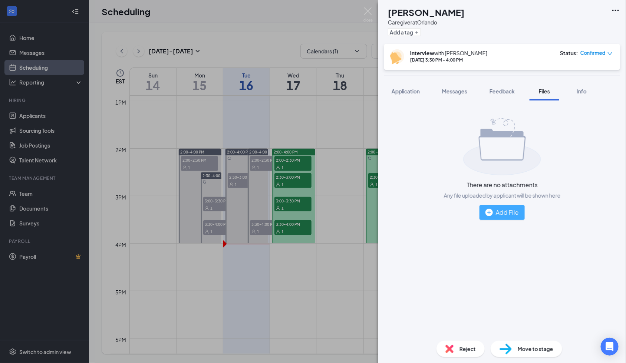
click at [505, 216] on div "Add File" at bounding box center [502, 212] width 33 height 9
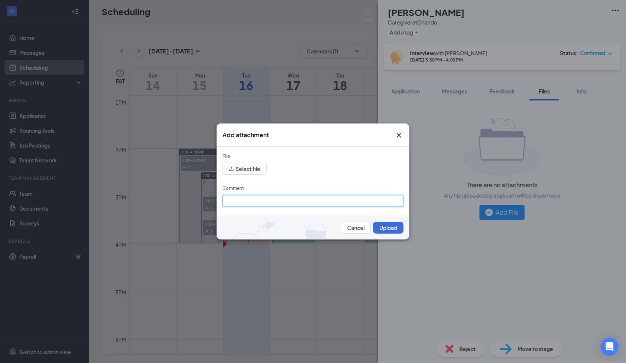
click at [263, 204] on input "Comment" at bounding box center [313, 201] width 181 height 12
paste input "[PERSON_NAME]"
type input "[PERSON_NAME]"
click at [254, 168] on button "Select file" at bounding box center [245, 169] width 44 height 12
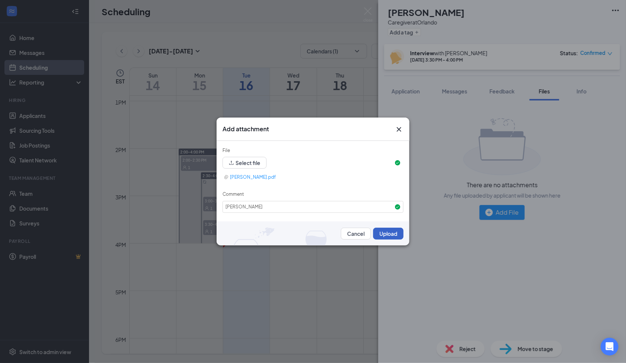
drag, startPoint x: 382, startPoint y: 234, endPoint x: 523, endPoint y: 29, distance: 248.5
click at [382, 234] on button "Upload" at bounding box center [388, 234] width 30 height 12
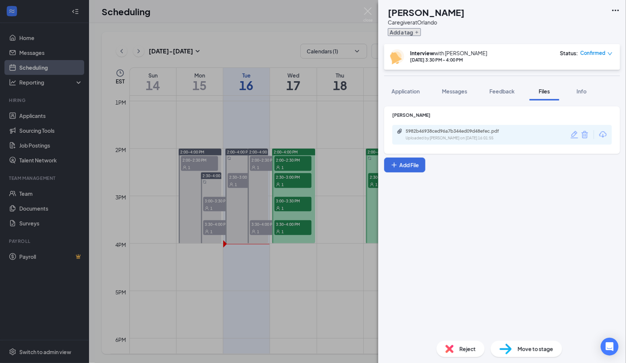
drag, startPoint x: 424, startPoint y: 32, endPoint x: 454, endPoint y: 47, distance: 33.0
click at [421, 32] on button "Add a tag" at bounding box center [404, 32] width 33 height 8
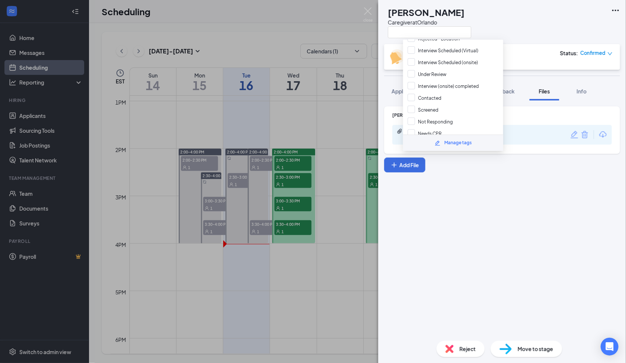
scroll to position [148, 0]
click at [453, 104] on input "Interview (Virtual) Completed" at bounding box center [444, 108] width 72 height 8
checkbox input "true"
click at [482, 216] on div "Jamiyah Coleman 5982b46938ced96a7b344ed09d48efec.pdf Uploaded by Charizza on Se…" at bounding box center [502, 218] width 248 height 234
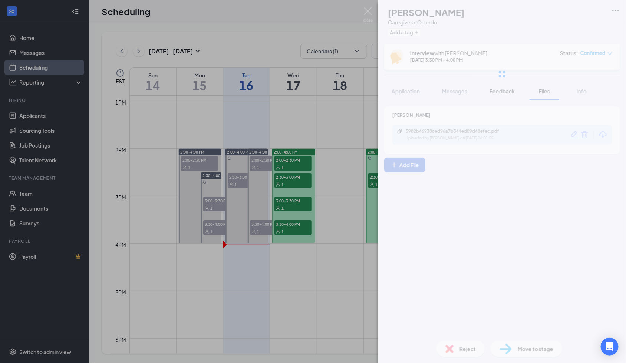
click at [497, 88] on div at bounding box center [502, 74] width 248 height 148
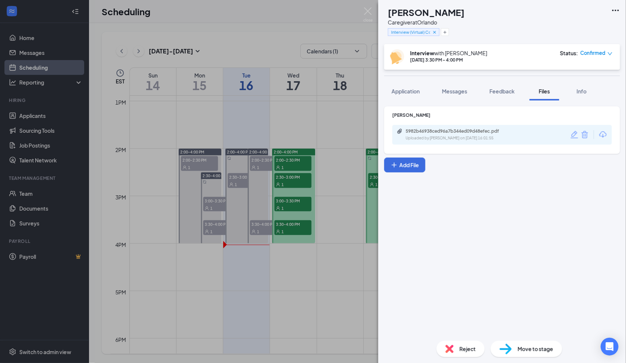
drag, startPoint x: 511, startPoint y: 89, endPoint x: 487, endPoint y: 134, distance: 50.1
click at [511, 89] on span "Feedback" at bounding box center [502, 91] width 25 height 7
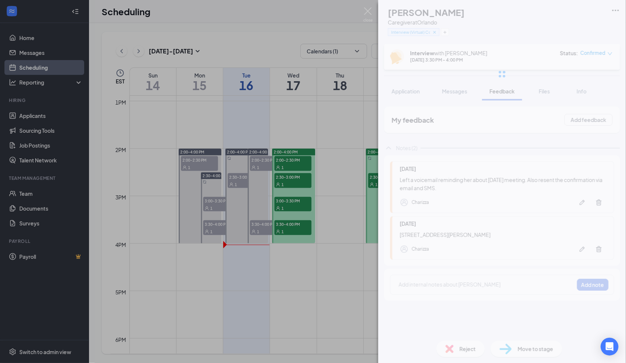
click at [413, 281] on div "JC Jamiyah Coleman Caregiver at Orlando Interview (Virtual) Completed Interview…" at bounding box center [502, 181] width 248 height 363
click at [410, 282] on div "JC Jamiyah Coleman Caregiver at Orlando Interview (Virtual) Completed Interview…" at bounding box center [502, 181] width 248 height 363
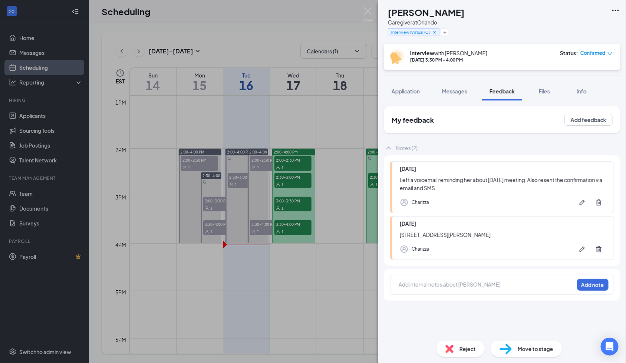
click at [401, 283] on div at bounding box center [486, 285] width 175 height 8
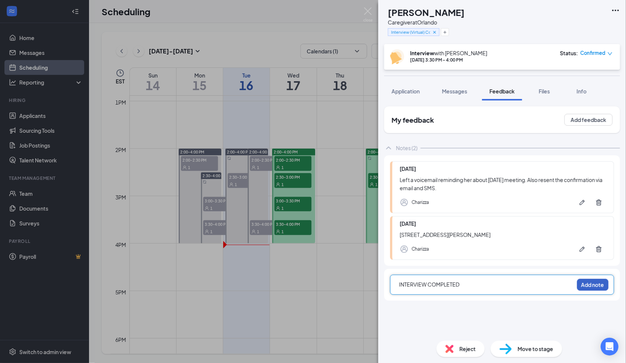
drag, startPoint x: 584, startPoint y: 279, endPoint x: 530, endPoint y: 206, distance: 91.1
click at [584, 278] on div "INTERVIEW COMPLETED Add note" at bounding box center [502, 285] width 224 height 20
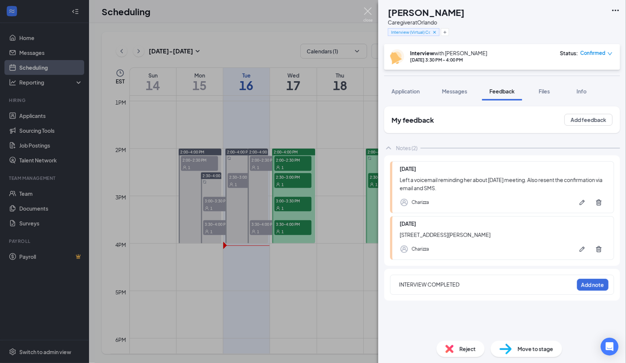
click at [367, 11] on img at bounding box center [368, 14] width 9 height 14
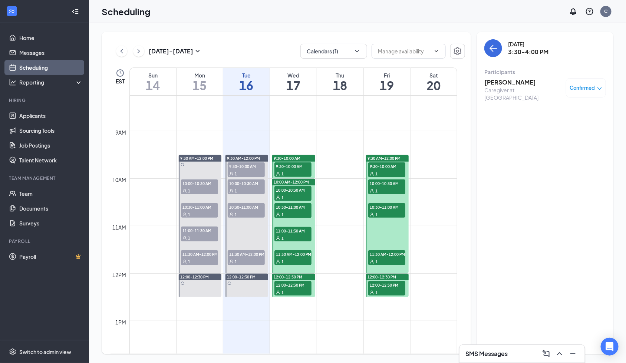
scroll to position [414, 0]
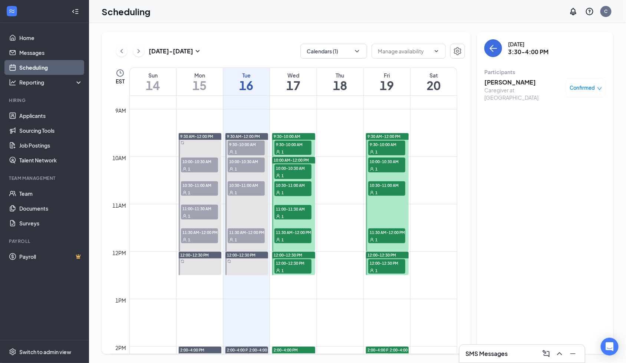
click at [244, 147] on span "9:30-10:00 AM" at bounding box center [246, 144] width 37 height 7
click at [516, 82] on h3 "Mirdaige Pierre" at bounding box center [524, 82] width 78 height 8
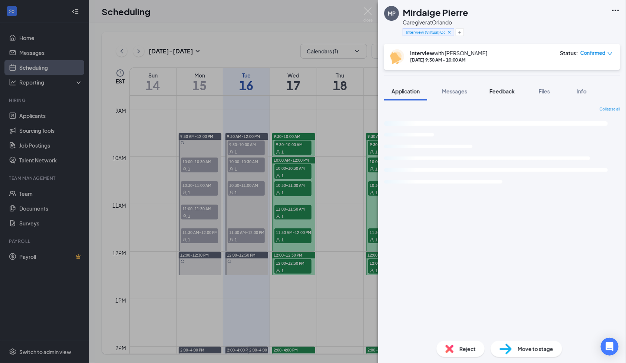
click at [499, 89] on span "Feedback" at bounding box center [502, 91] width 25 height 7
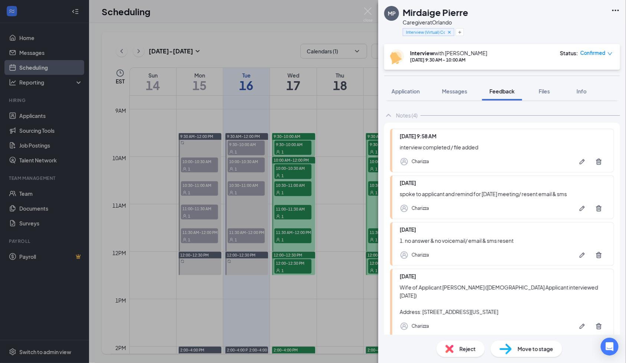
scroll to position [49, 0]
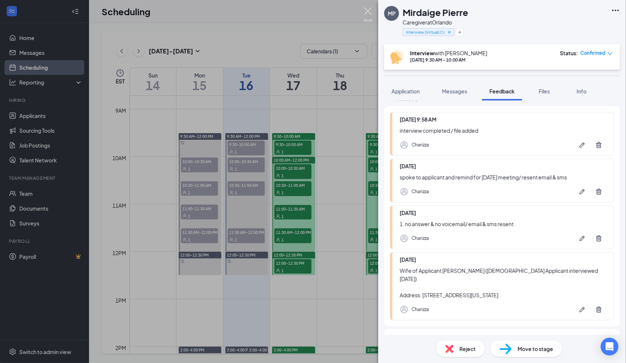
click at [366, 11] on img at bounding box center [368, 14] width 9 height 14
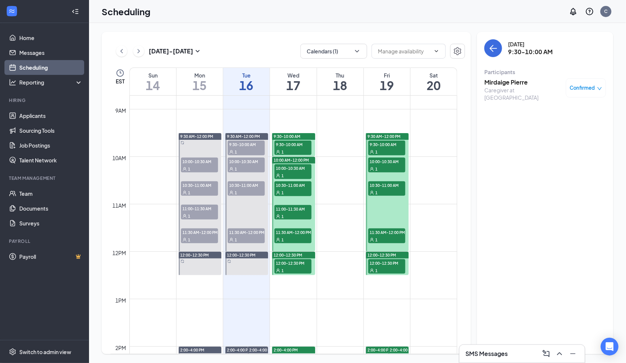
click at [239, 164] on span "10:00-10:30 AM" at bounding box center [246, 161] width 37 height 7
click at [487, 84] on h3 "[PERSON_NAME]" at bounding box center [524, 82] width 78 height 8
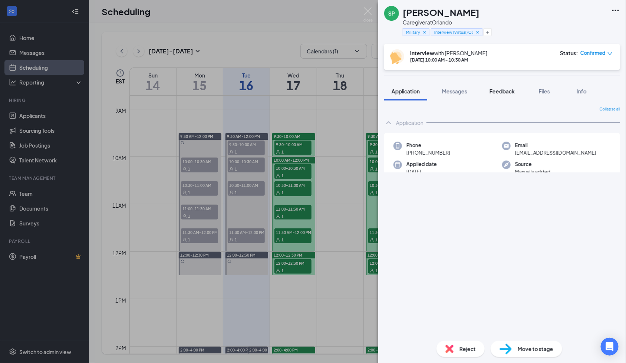
click at [511, 87] on button "Feedback" at bounding box center [502, 91] width 40 height 19
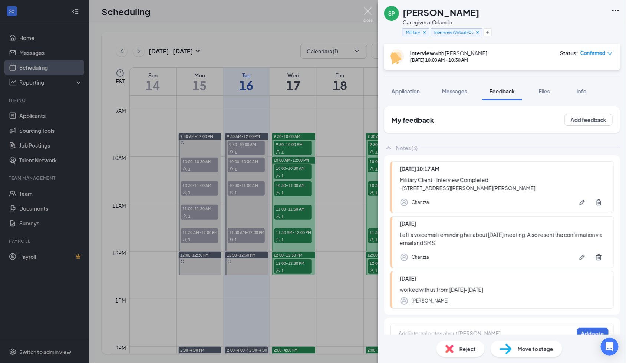
click at [365, 12] on img at bounding box center [368, 14] width 9 height 14
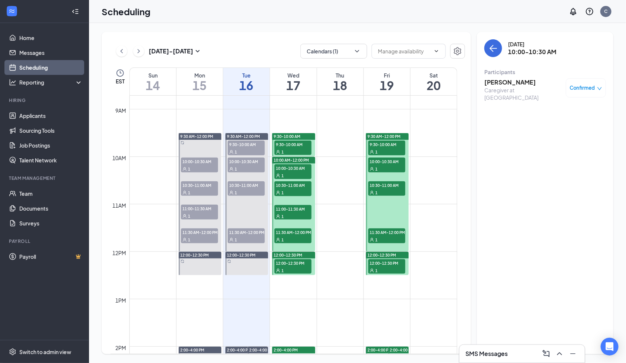
click at [236, 185] on span "10:30-11:00 AM" at bounding box center [246, 184] width 37 height 7
click at [503, 83] on h3 "Florcie Zephirin" at bounding box center [524, 82] width 78 height 8
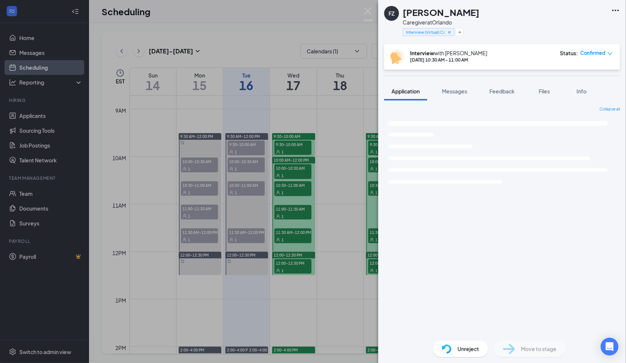
click at [505, 88] on span "Feedback" at bounding box center [502, 91] width 25 height 7
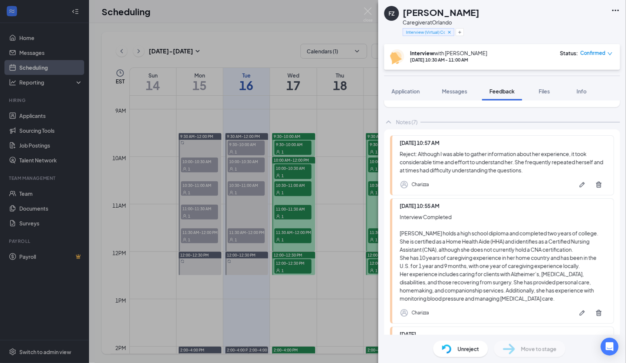
scroll to position [49, 0]
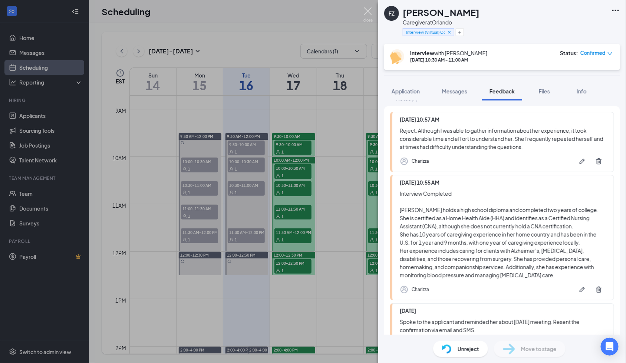
click at [367, 13] on img at bounding box center [368, 14] width 9 height 14
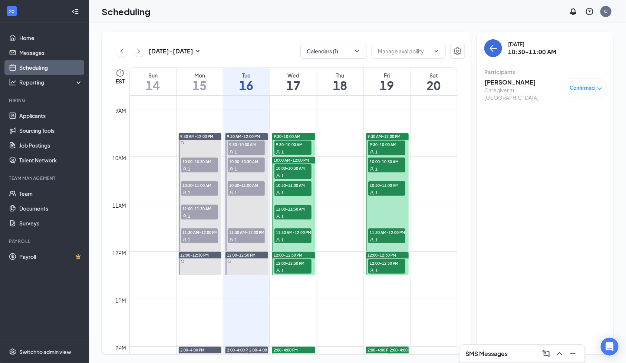
click at [241, 237] on div "1" at bounding box center [246, 239] width 37 height 7
click at [502, 82] on h3 "[PERSON_NAME]" at bounding box center [524, 82] width 78 height 8
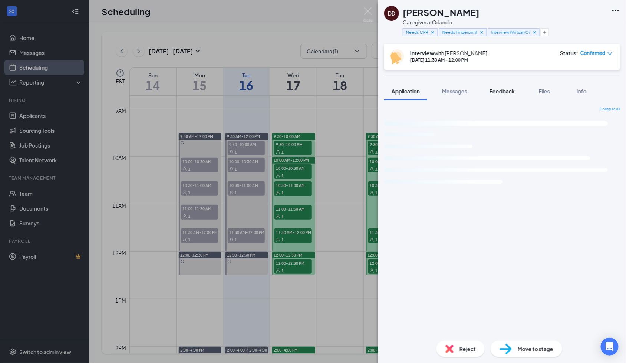
click at [503, 89] on span "Feedback" at bounding box center [502, 91] width 25 height 7
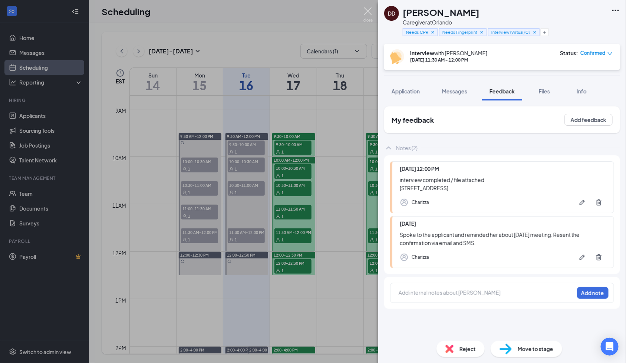
click at [369, 9] on img at bounding box center [368, 14] width 9 height 14
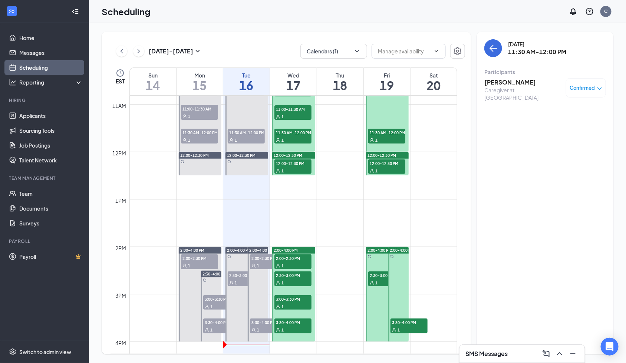
scroll to position [612, 0]
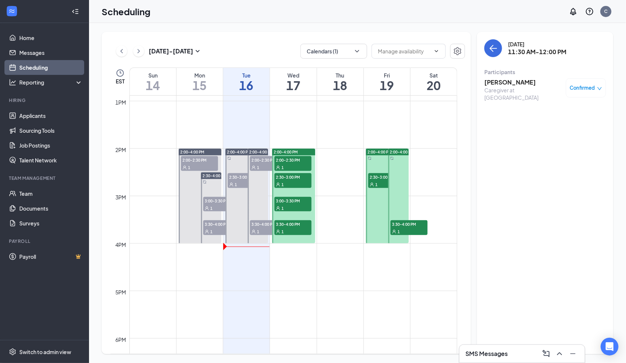
click at [253, 163] on span "2:00-2:30 PM" at bounding box center [268, 159] width 37 height 7
click at [496, 81] on h3 "Dodline Napoleon" at bounding box center [524, 82] width 78 height 8
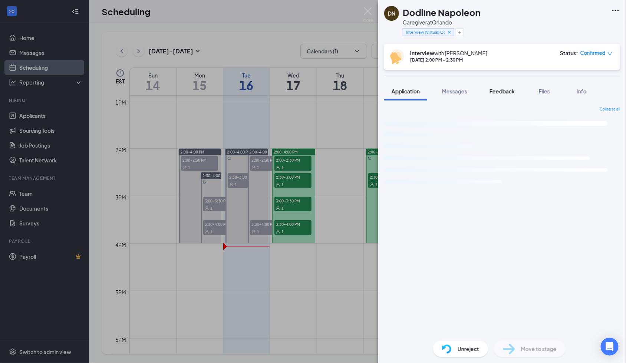
click at [509, 90] on span "Feedback" at bounding box center [502, 91] width 25 height 7
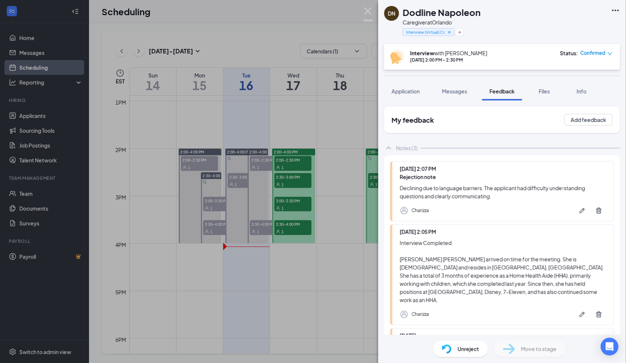
click at [368, 17] on img at bounding box center [368, 14] width 9 height 14
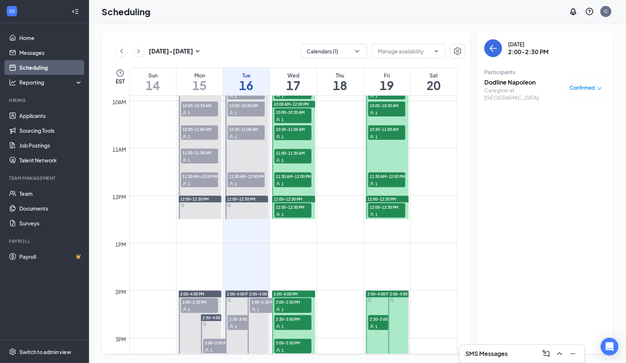
scroll to position [464, 0]
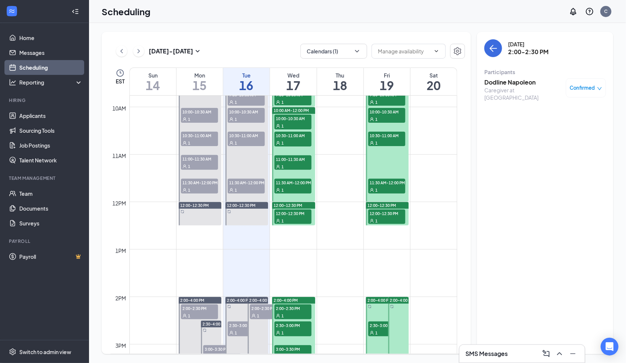
click at [247, 137] on span "10:30-11:00 AM" at bounding box center [246, 135] width 37 height 7
click at [512, 83] on h3 "Florcie Zephirin" at bounding box center [524, 82] width 78 height 8
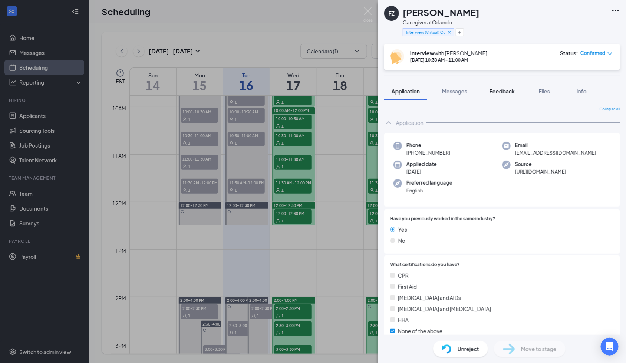
click at [508, 92] on span "Feedback" at bounding box center [502, 91] width 25 height 7
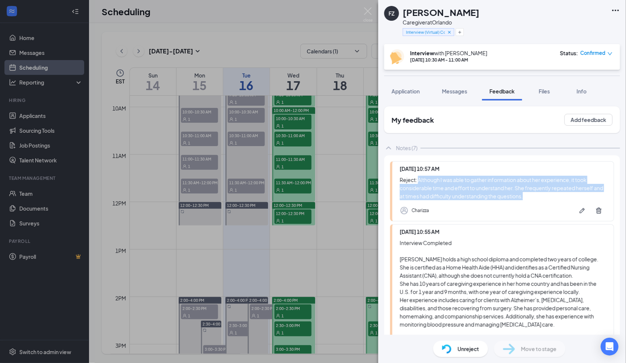
drag, startPoint x: 419, startPoint y: 180, endPoint x: 561, endPoint y: 194, distance: 142.4
click at [561, 194] on div "Reject: Although I was able to gather information about her experience, it took…" at bounding box center [503, 188] width 207 height 24
drag, startPoint x: 574, startPoint y: 214, endPoint x: 3, endPoint y: 315, distance: 579.9
click at [579, 214] on icon "Pen" at bounding box center [582, 210] width 7 height 7
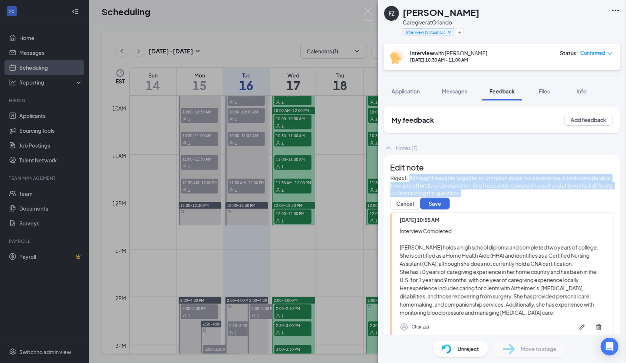
drag, startPoint x: 420, startPoint y: 192, endPoint x: 550, endPoint y: 210, distance: 130.8
click at [550, 197] on div "Reject: Although I was able to gather information about her experience, it took…" at bounding box center [502, 185] width 223 height 23
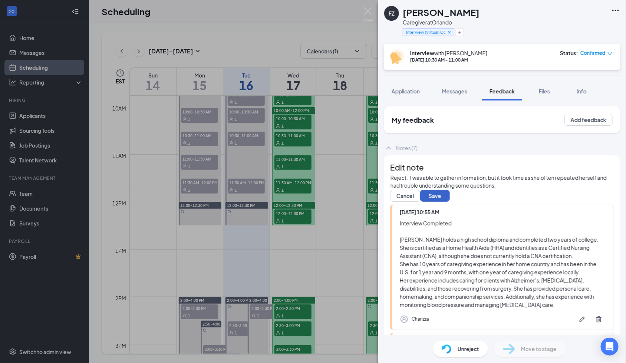
click at [448, 202] on button "Save" at bounding box center [435, 196] width 30 height 12
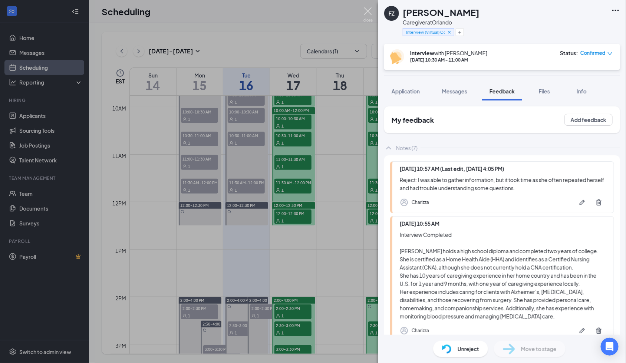
click at [365, 14] on img at bounding box center [368, 14] width 9 height 14
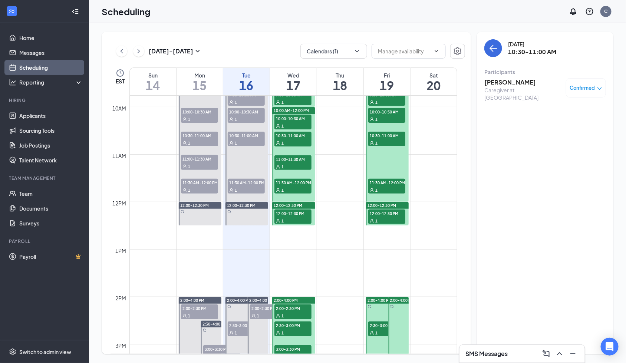
drag, startPoint x: 526, startPoint y: 116, endPoint x: 563, endPoint y: 11, distance: 111.5
click at [526, 110] on div "Tuesday, Sep 16 10:30-11:00 AM Participants Florcie Zephirin Caregiver at Orlan…" at bounding box center [545, 193] width 137 height 322
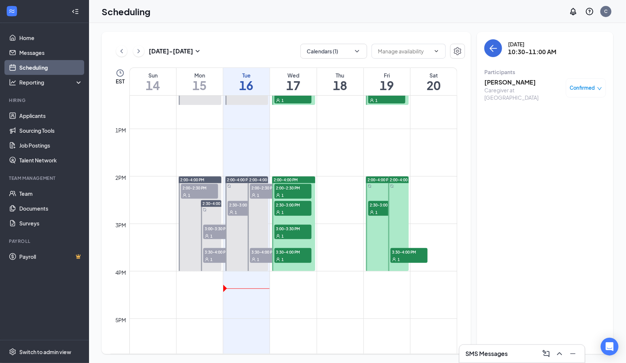
scroll to position [612, 0]
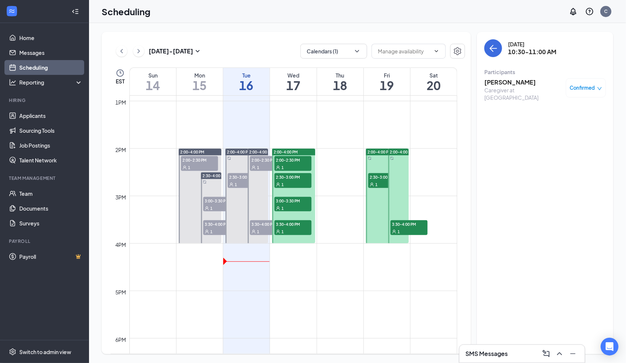
click at [524, 82] on h3 "Florcie Zephirin" at bounding box center [524, 82] width 78 height 8
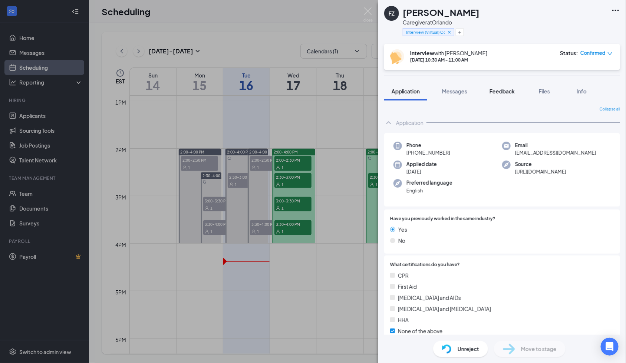
click at [491, 99] on button "Feedback" at bounding box center [502, 91] width 40 height 19
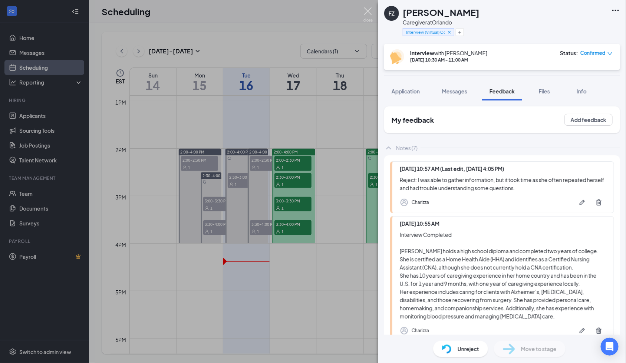
click at [368, 12] on img at bounding box center [368, 14] width 9 height 14
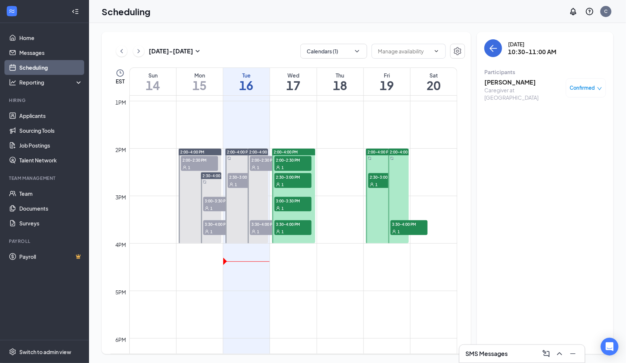
click at [306, 303] on td at bounding box center [293, 309] width 328 height 12
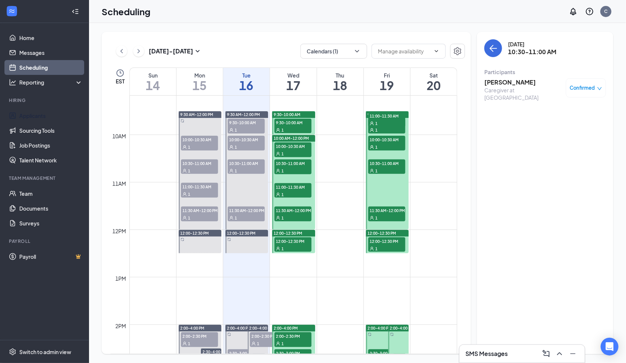
scroll to position [414, 0]
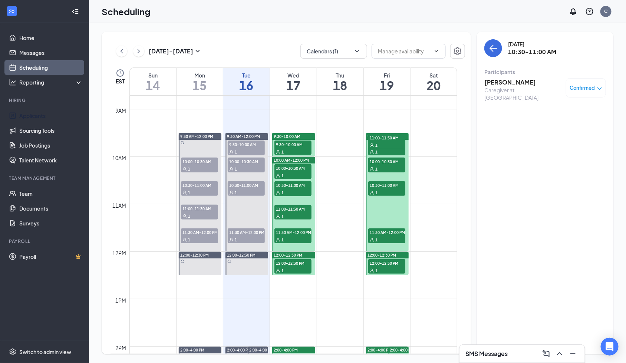
click at [223, 301] on td at bounding box center [293, 305] width 328 height 12
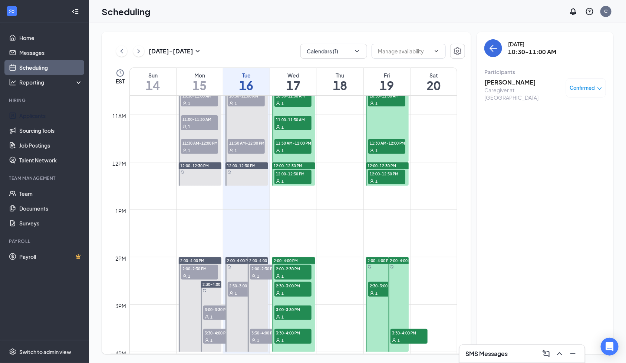
scroll to position [513, 0]
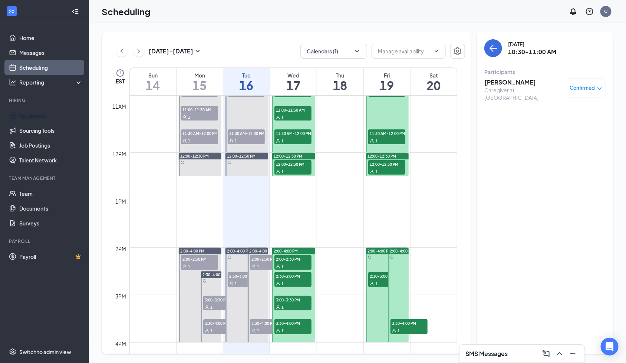
click at [288, 259] on span "2:00-2:30 PM" at bounding box center [293, 258] width 37 height 7
click at [500, 84] on h3 "[PERSON_NAME]" at bounding box center [524, 82] width 78 height 8
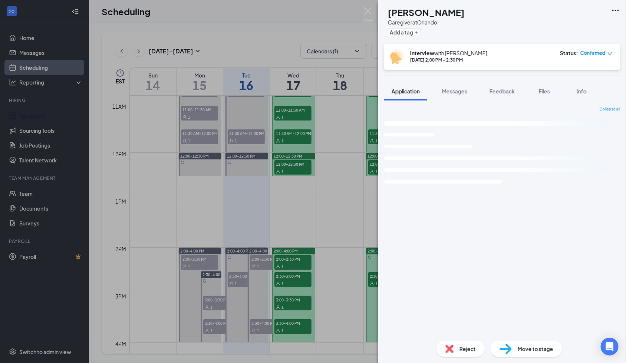
click at [511, 77] on div "JJ Janya James Caregiver at Orlando Add a tag Interview with Charizza Sep 17, 2…" at bounding box center [502, 181] width 248 height 363
click at [505, 95] on button "Feedback" at bounding box center [502, 91] width 40 height 19
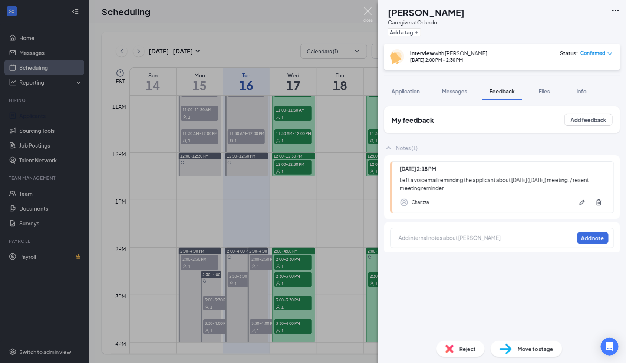
click at [367, 9] on img at bounding box center [368, 14] width 9 height 14
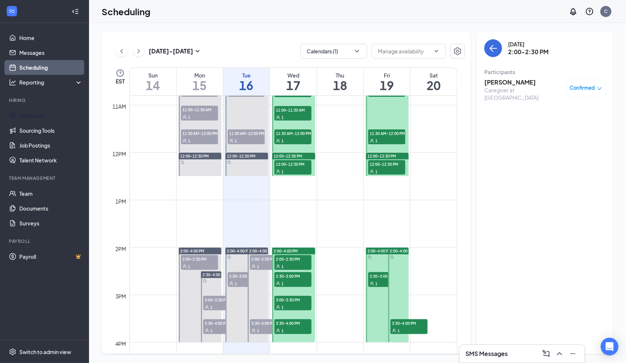
click at [276, 327] on div "1" at bounding box center [293, 330] width 37 height 7
click at [509, 86] on div "Latasha Johnson Caregiver at Orlando" at bounding box center [524, 89] width 78 height 23
click at [512, 81] on h3 "[PERSON_NAME]" at bounding box center [524, 82] width 78 height 8
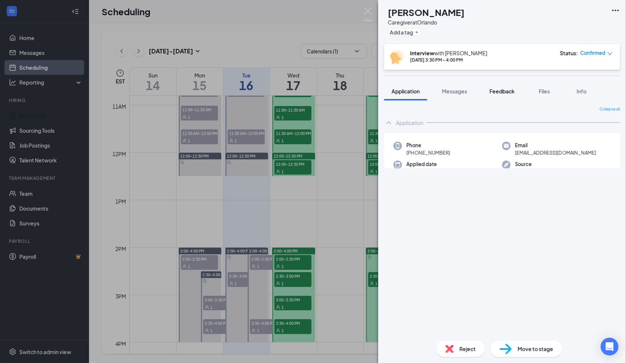
click at [502, 91] on span "Feedback" at bounding box center [502, 91] width 25 height 7
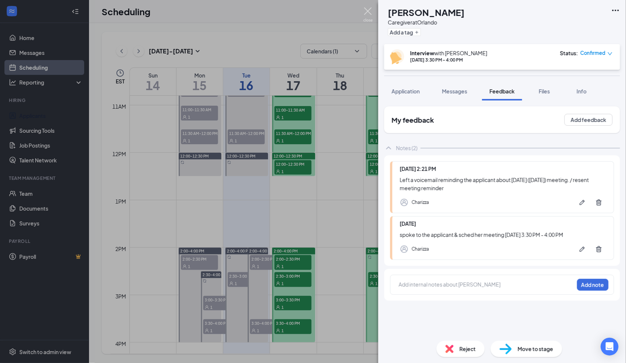
click at [369, 16] on img at bounding box center [368, 14] width 9 height 14
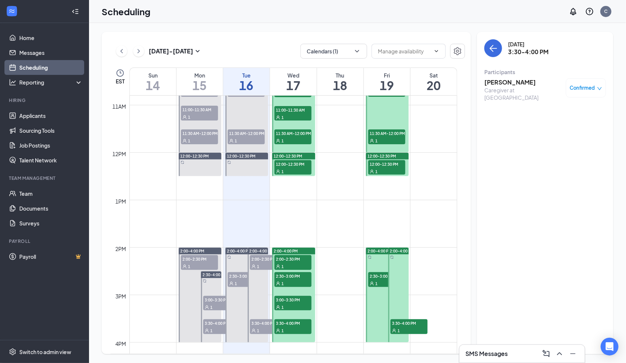
drag, startPoint x: 553, startPoint y: 239, endPoint x: 270, endPoint y: 189, distance: 287.2
click at [553, 239] on div "Wednesday, Sep 17 3:30-4:00 PM Participants Latasha Johnson Caregiver at Orland…" at bounding box center [545, 193] width 137 height 322
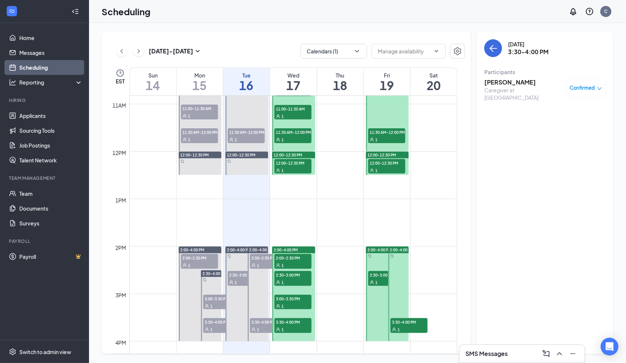
scroll to position [513, 0]
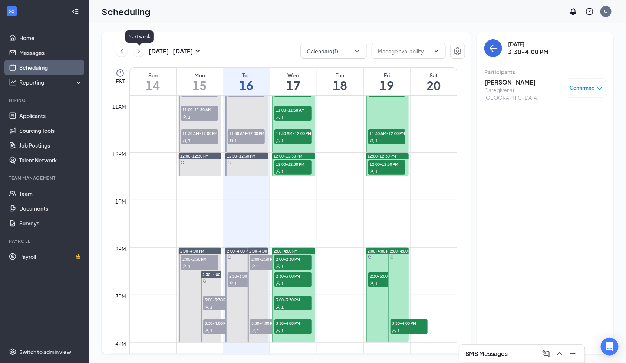
click at [140, 52] on icon "ChevronRight" at bounding box center [138, 51] width 7 height 9
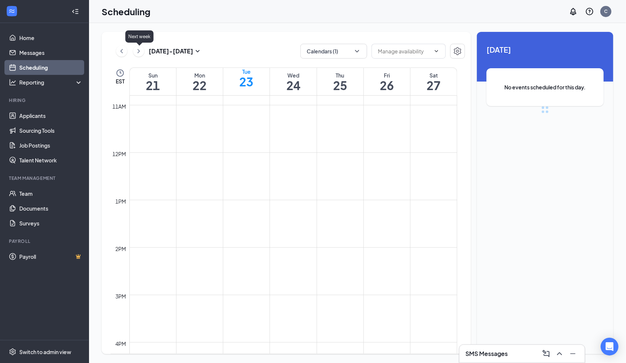
scroll to position [365, 0]
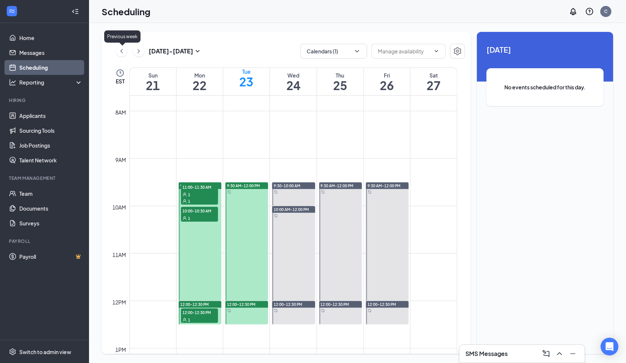
click at [122, 51] on icon "ChevronLeft" at bounding box center [121, 51] width 7 height 9
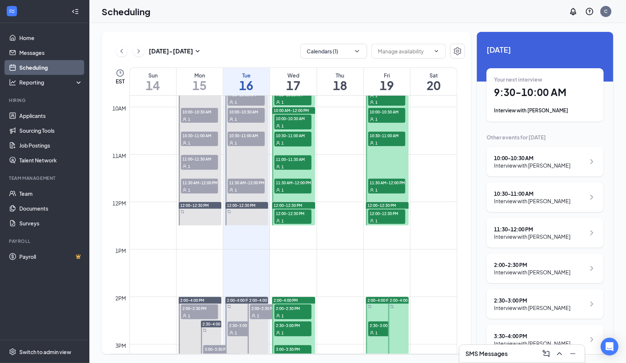
scroll to position [612, 0]
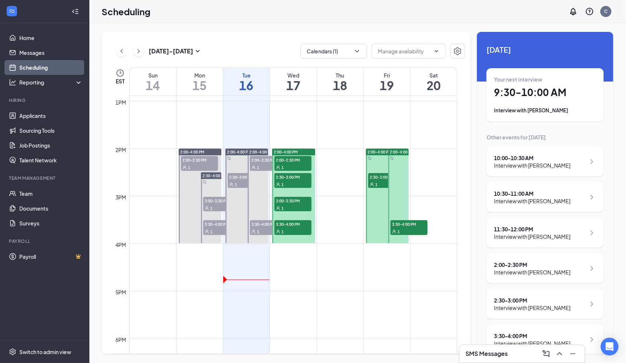
click at [259, 224] on span "3:30-4:00 PM" at bounding box center [268, 223] width 37 height 7
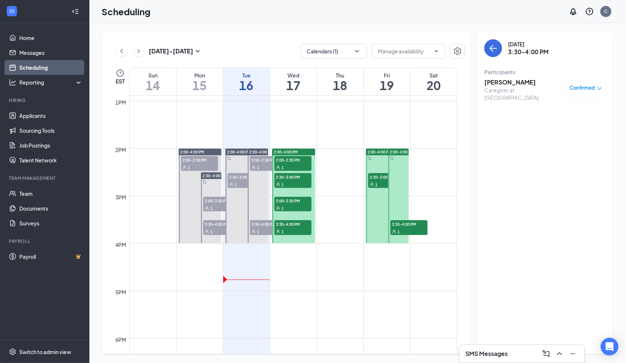
click at [519, 83] on h3 "[PERSON_NAME]" at bounding box center [524, 82] width 78 height 8
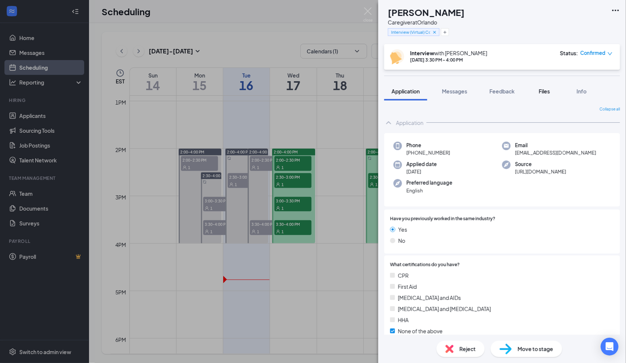
click at [549, 91] on span "Files" at bounding box center [544, 91] width 11 height 7
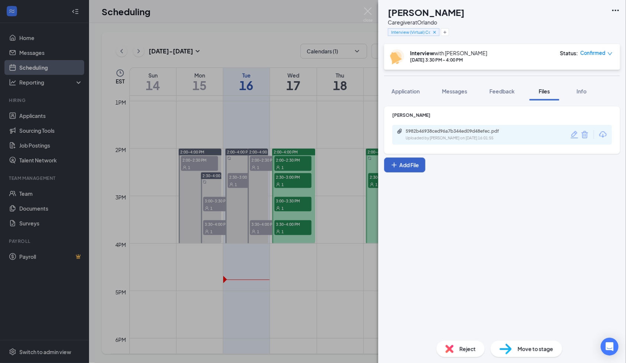
click at [405, 168] on button "Add File" at bounding box center [404, 165] width 41 height 15
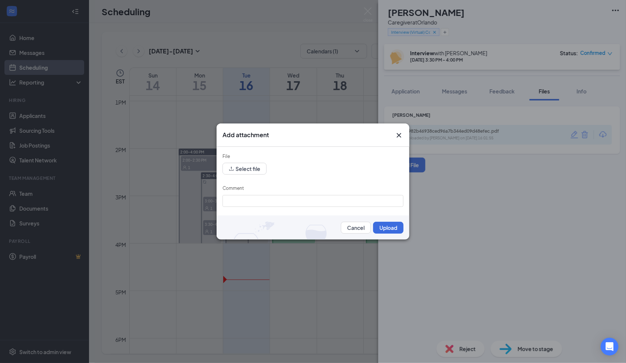
click at [579, 162] on div "Add attachment File Select file Comment Cancel Upload" at bounding box center [313, 181] width 626 height 363
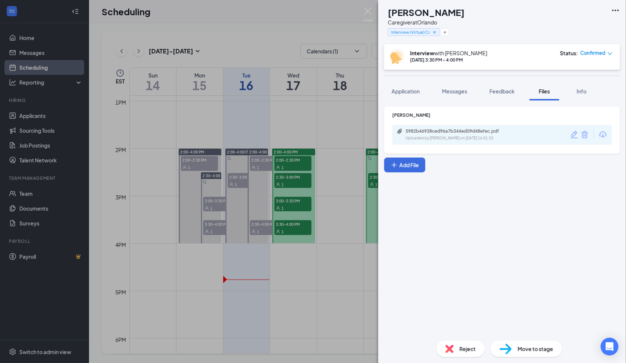
click at [587, 136] on icon "Trash" at bounding box center [585, 134] width 9 height 9
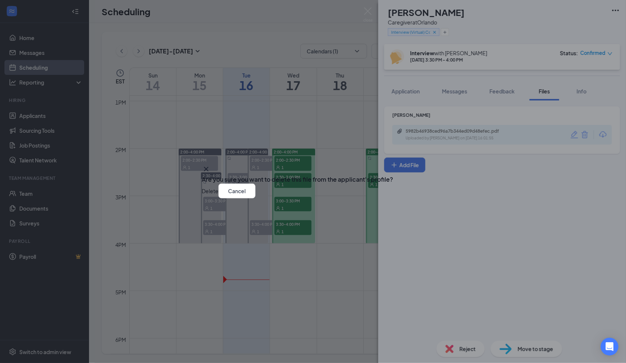
click at [219, 198] on button "Delete" at bounding box center [210, 191] width 17 height 15
drag, startPoint x: 392, startPoint y: 210, endPoint x: 398, endPoint y: 210, distance: 6.7
click at [219, 203] on button "Delete" at bounding box center [210, 195] width 17 height 15
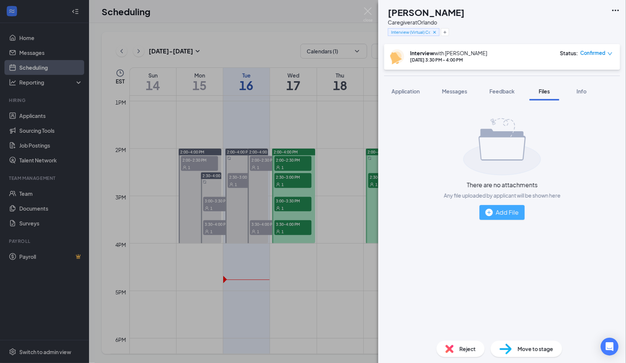
click at [514, 215] on div "Add File" at bounding box center [502, 212] width 33 height 9
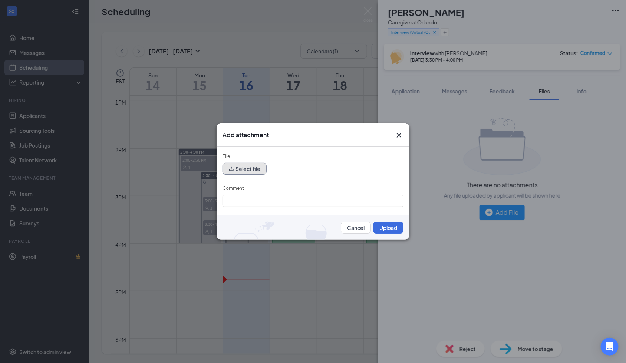
drag, startPoint x: 261, startPoint y: 173, endPoint x: 266, endPoint y: 174, distance: 4.6
click at [265, 174] on button "Select file" at bounding box center [245, 169] width 44 height 12
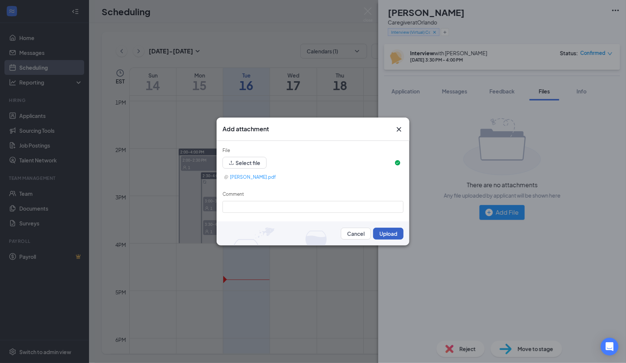
click at [392, 232] on button "Upload" at bounding box center [388, 234] width 30 height 12
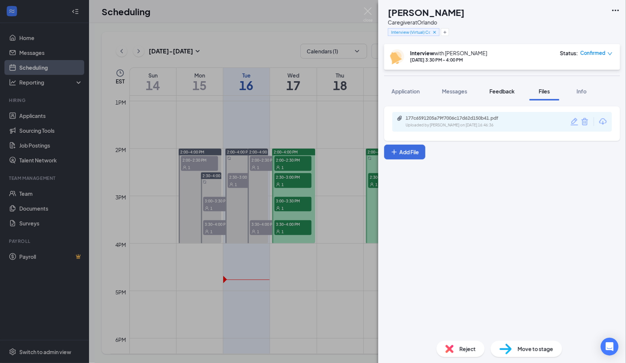
click at [495, 89] on span "Feedback" at bounding box center [502, 91] width 25 height 7
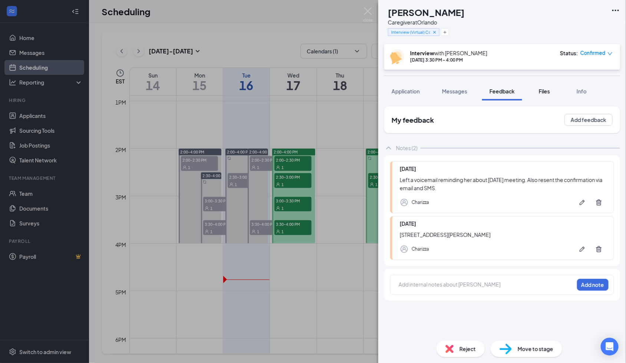
drag, startPoint x: 536, startPoint y: 92, endPoint x: 526, endPoint y: 95, distance: 10.8
click at [536, 92] on button "Files" at bounding box center [545, 91] width 30 height 19
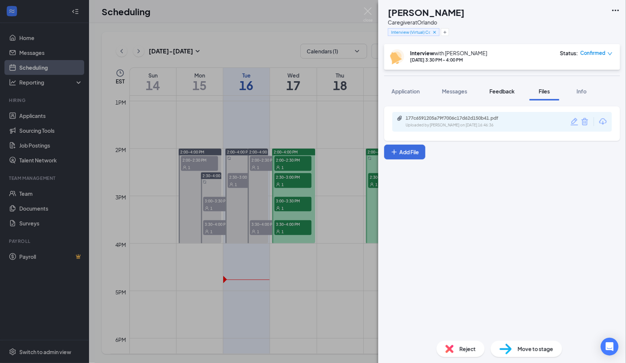
click at [502, 91] on span "Feedback" at bounding box center [502, 91] width 25 height 7
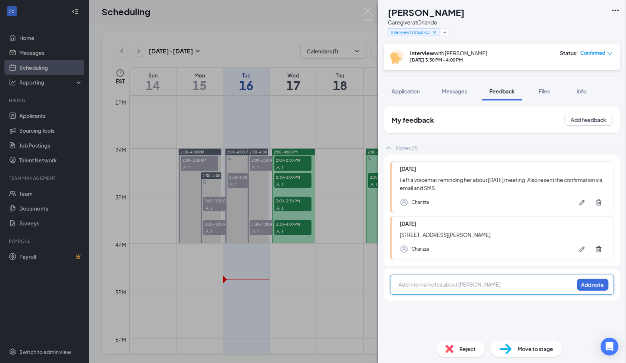
click at [430, 285] on div at bounding box center [486, 285] width 175 height 8
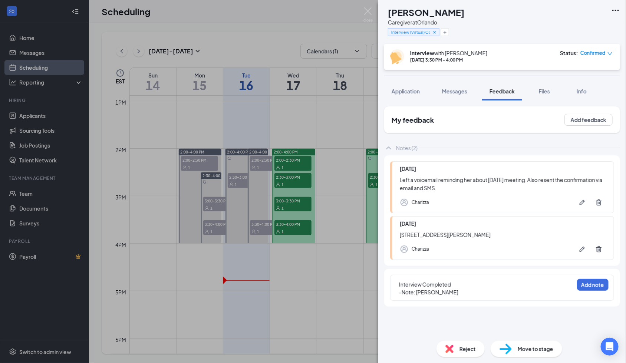
drag, startPoint x: 430, startPoint y: 305, endPoint x: 421, endPoint y: 296, distance: 12.9
click at [430, 305] on div "Interview Completed -Note: Jamiyah Coleman Add note" at bounding box center [502, 288] width 236 height 38
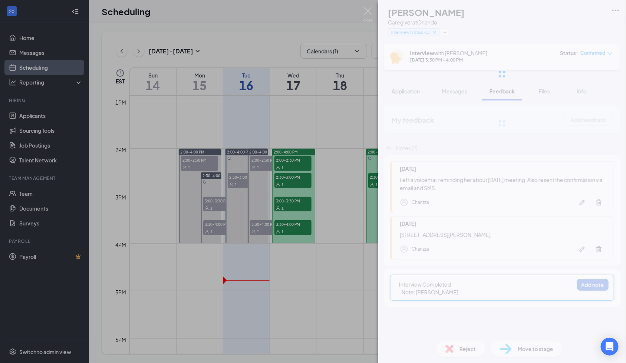
click at [417, 292] on div "JC Jamiyah Coleman Caregiver at Orlando Interview (Virtual) Completed Interview…" at bounding box center [502, 181] width 248 height 363
click at [417, 293] on div "JC Jamiyah Coleman Caregiver at Orlando Interview (Virtual) Completed Interview…" at bounding box center [502, 181] width 248 height 363
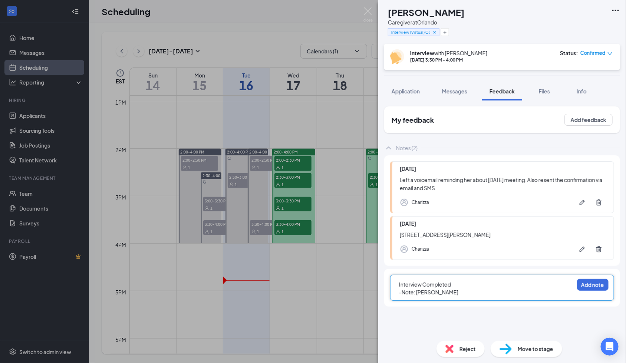
drag, startPoint x: 417, startPoint y: 293, endPoint x: 483, endPoint y: 293, distance: 65.3
click at [483, 293] on div "-Note: Jamiyah Coleman" at bounding box center [486, 293] width 175 height 8
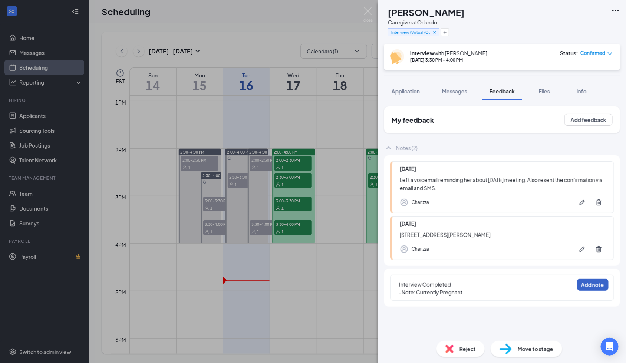
click at [601, 287] on button "Add note" at bounding box center [593, 285] width 32 height 12
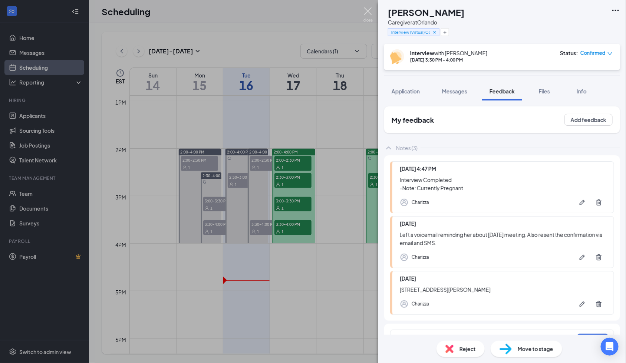
click at [367, 14] on img at bounding box center [368, 14] width 9 height 14
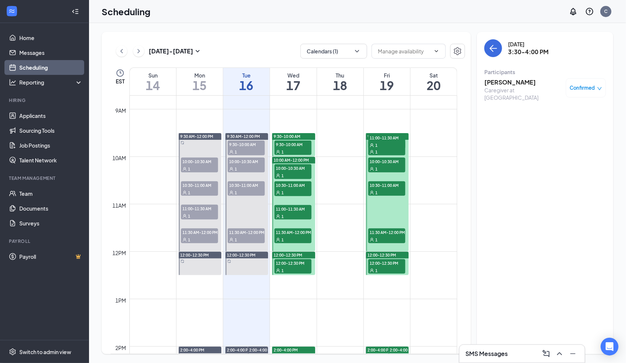
scroll to position [513, 0]
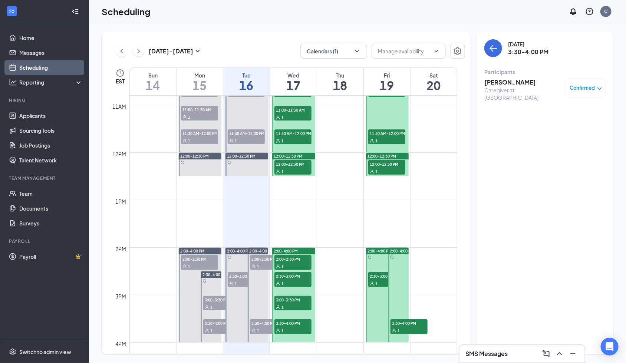
click at [483, 357] on h3 "SMS Messages" at bounding box center [487, 354] width 42 height 8
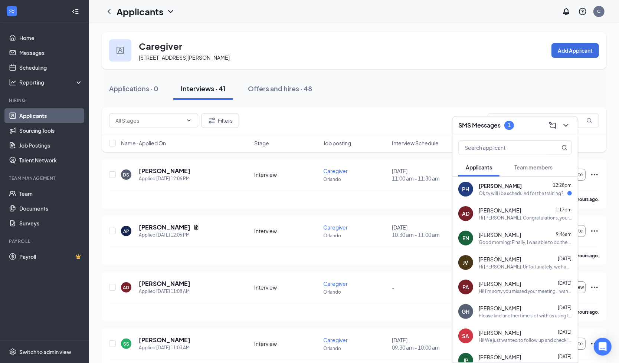
click at [535, 190] on div "Ok ty will i be scheduled for the training?" at bounding box center [521, 193] width 85 height 6
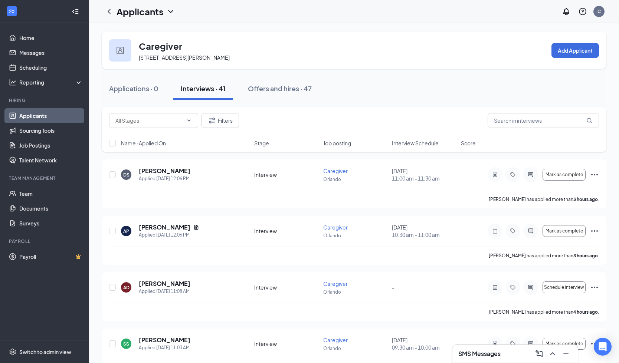
click at [212, 91] on div "Interviews · 41" at bounding box center [203, 88] width 45 height 9
click at [380, 58] on div "Caregiver 3655 Maguire Blvd suite 150, Orlando, FL 32803, USA Add Applicant" at bounding box center [354, 50] width 505 height 37
drag, startPoint x: 487, startPoint y: 355, endPoint x: 480, endPoint y: 261, distance: 93.8
click at [487, 355] on h3 "SMS Messages" at bounding box center [479, 354] width 42 height 8
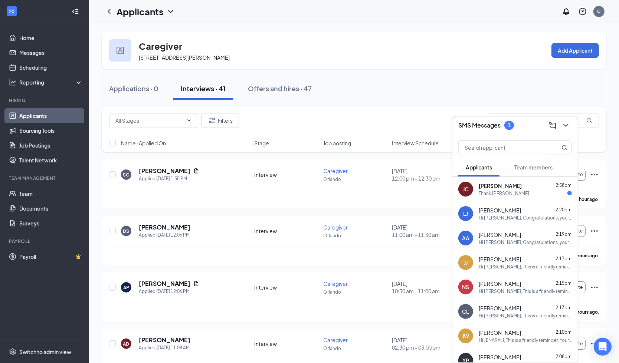
click at [509, 194] on div "Thank uoy" at bounding box center [525, 193] width 93 height 6
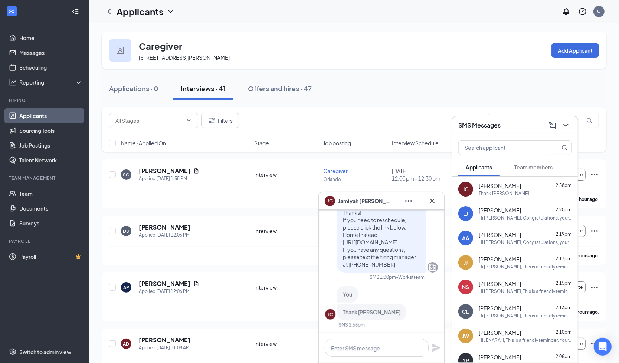
scroll to position [0, 0]
drag, startPoint x: 436, startPoint y: 200, endPoint x: 531, endPoint y: 162, distance: 102.2
click at [440, 200] on div "JC Jamiyah Coleman" at bounding box center [381, 201] width 125 height 18
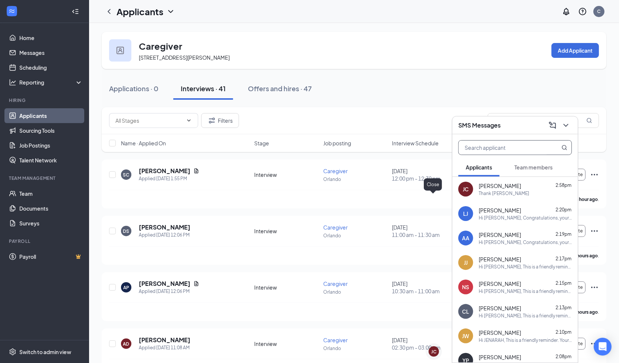
scroll to position [0, 0]
click at [570, 127] on icon "ChevronDown" at bounding box center [565, 125] width 9 height 9
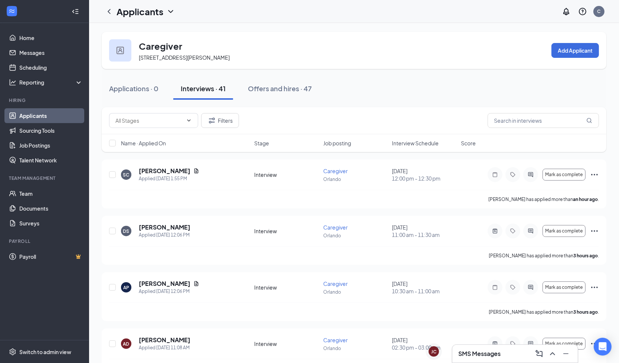
click at [472, 354] on h3 "SMS Messages" at bounding box center [479, 354] width 42 height 8
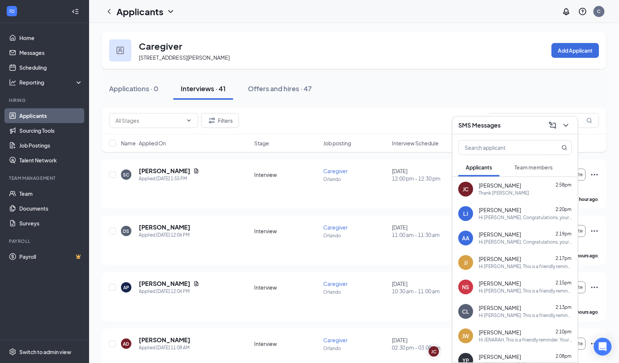
click at [472, 354] on div "YP Yvette Parham 2:08pm Hi Yvette, This is a friendly reminder. Your meeting wi…" at bounding box center [514, 360] width 125 height 24
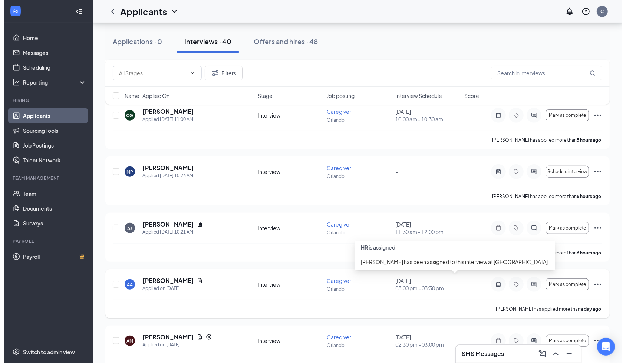
scroll to position [297, 0]
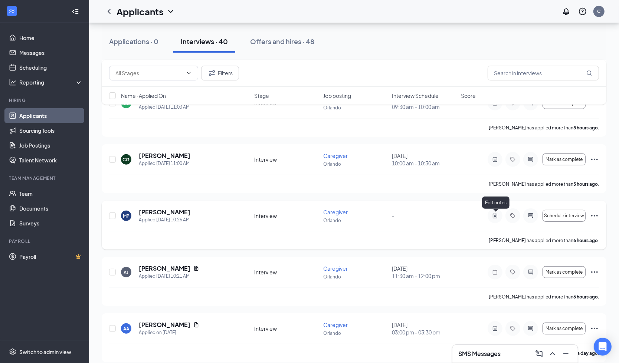
click at [492, 217] on icon "ActiveNote" at bounding box center [494, 216] width 9 height 6
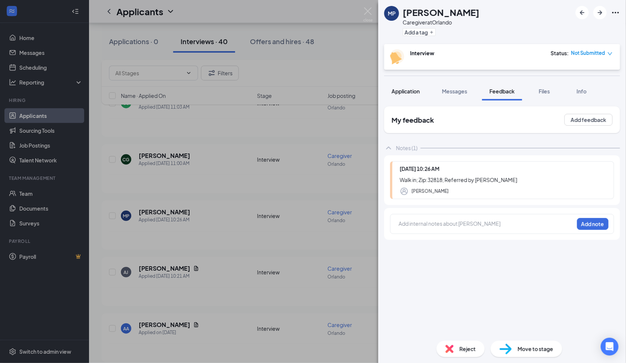
click at [412, 97] on button "Application" at bounding box center [405, 91] width 43 height 19
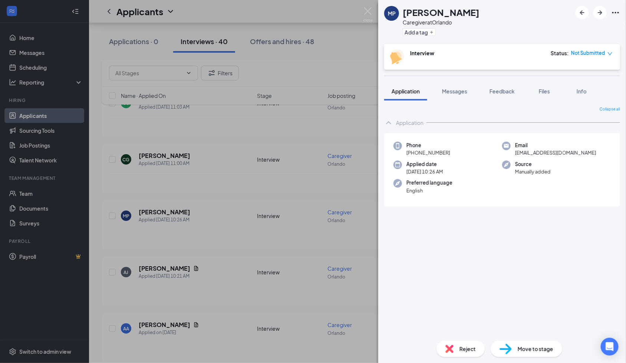
click at [435, 153] on span "+1 (407) 726-7926" at bounding box center [429, 152] width 44 height 7
click at [436, 152] on span "+1 (407) 726-7926" at bounding box center [429, 152] width 44 height 7
click at [436, 151] on span "+1 (407) 726-7926" at bounding box center [429, 152] width 44 height 7
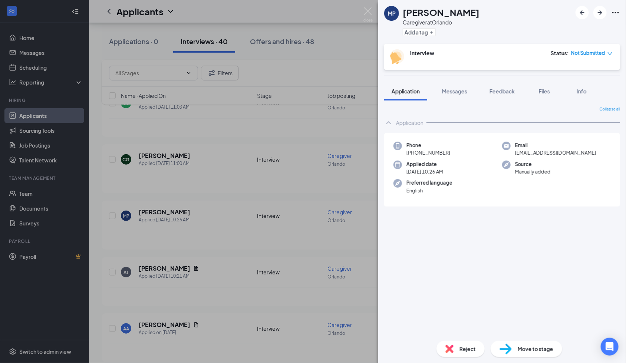
click at [436, 151] on span "+1 (407) 726-7926" at bounding box center [429, 152] width 44 height 7
copy span "+1 (407) 726-7926"
drag, startPoint x: 458, startPoint y: 91, endPoint x: 0, endPoint y: 159, distance: 463.3
click at [459, 91] on span "Messages" at bounding box center [454, 91] width 25 height 7
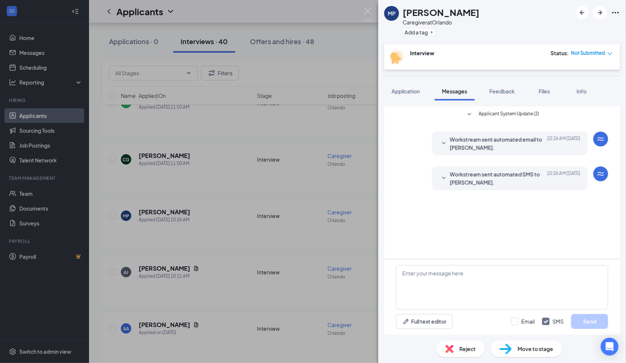
click at [473, 184] on span "Workstream sent automated SMS to Marielle Pierre-Vilus." at bounding box center [498, 178] width 97 height 16
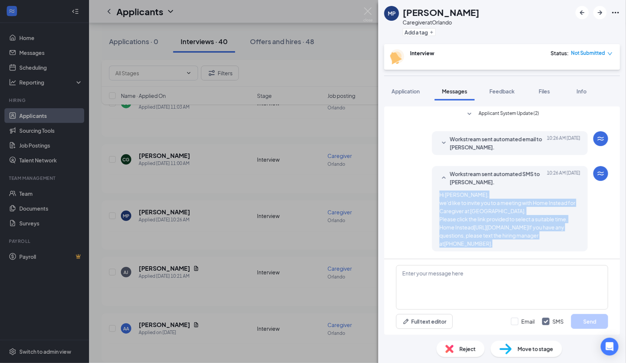
scroll to position [8, 0]
drag, startPoint x: 428, startPoint y: 194, endPoint x: 501, endPoint y: 249, distance: 91.1
click at [501, 249] on div "Workstream sent automated SMS to Marielle Pierre-Vilus. Today 10:26 AM Hi Marie…" at bounding box center [510, 208] width 156 height 85
copy span "Hi Marielle, we'd like to invite you to a meeting with Home Instead for Caregiv…"
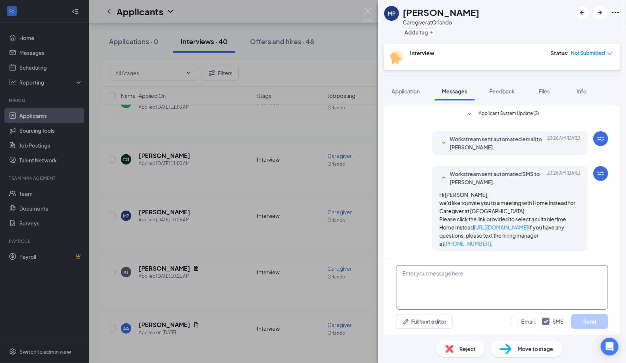
drag, startPoint x: 501, startPoint y: 249, endPoint x: 509, endPoint y: 279, distance: 31.2
click at [509, 279] on textarea at bounding box center [502, 287] width 212 height 45
paste textarea "Hi [PERSON_NAME], we'd like to invite you to a meeting with Home Instead for Ca…"
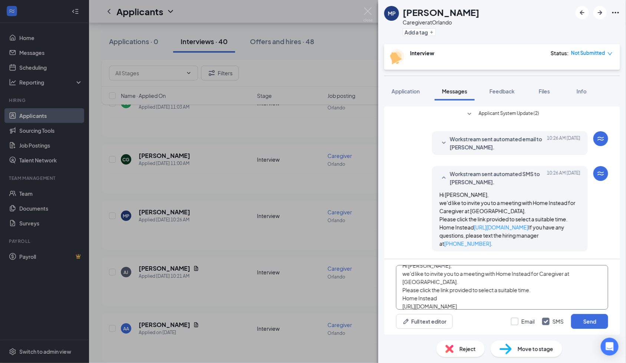
type textarea "Hi [PERSON_NAME], we'd like to invite you to a meeting with Home Instead for Ca…"
click at [515, 324] on input "Email" at bounding box center [523, 321] width 24 height 7
checkbox input "true"
click at [588, 316] on button "Send" at bounding box center [589, 321] width 37 height 15
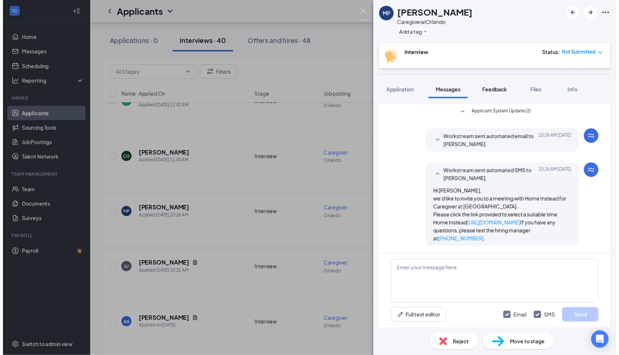
scroll to position [8, 0]
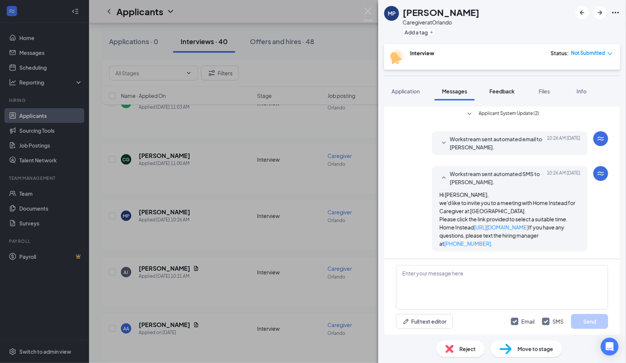
click at [497, 89] on span "Feedback" at bounding box center [502, 91] width 25 height 7
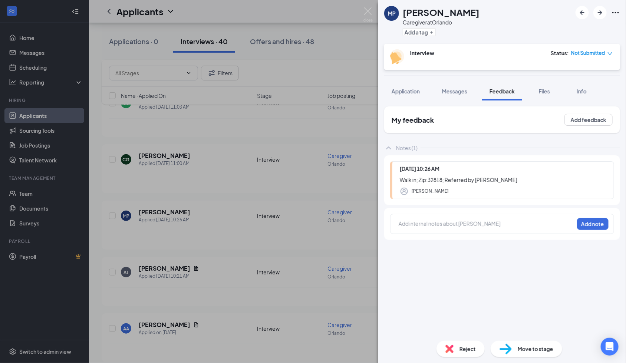
click at [411, 228] on div at bounding box center [486, 225] width 175 height 10
click at [477, 226] on div at bounding box center [486, 224] width 175 height 8
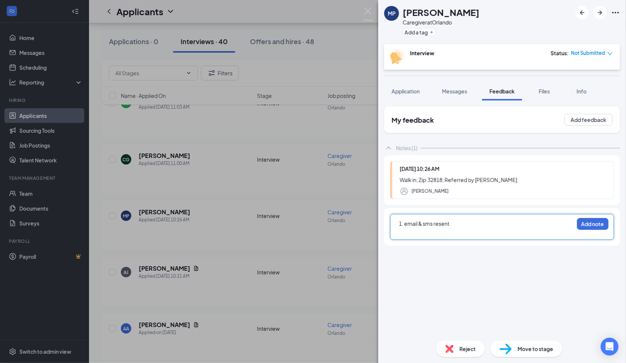
click at [405, 224] on span "1. email & sms resent" at bounding box center [424, 223] width 50 height 7
click at [470, 225] on span "1. no voicemail / email & sms resent" at bounding box center [441, 223] width 85 height 7
click at [586, 223] on button "Add note" at bounding box center [593, 224] width 32 height 12
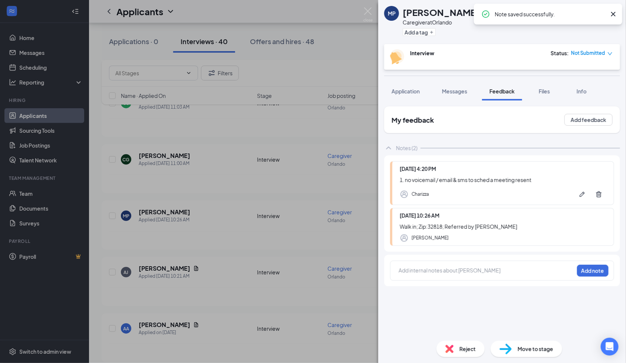
click at [423, 7] on h1 "[PERSON_NAME]" at bounding box center [441, 12] width 77 height 13
click at [425, 8] on h1 "[PERSON_NAME]" at bounding box center [441, 12] width 77 height 13
copy h1 "[PERSON_NAME]"
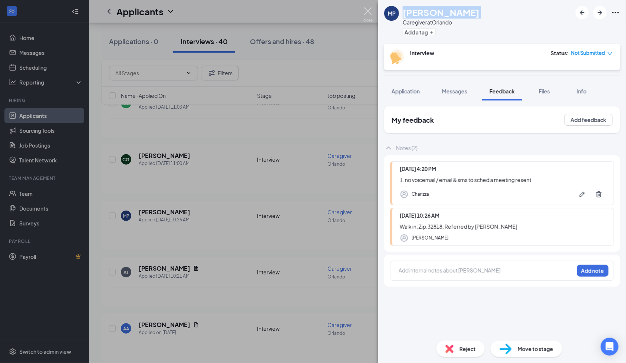
drag, startPoint x: 367, startPoint y: 9, endPoint x: 401, endPoint y: 195, distance: 188.9
click at [367, 9] on img at bounding box center [368, 14] width 9 height 14
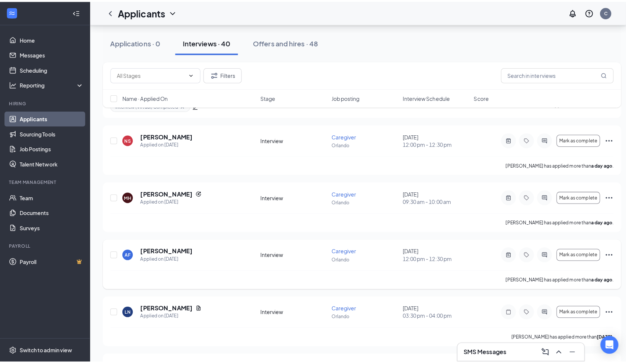
scroll to position [1039, 0]
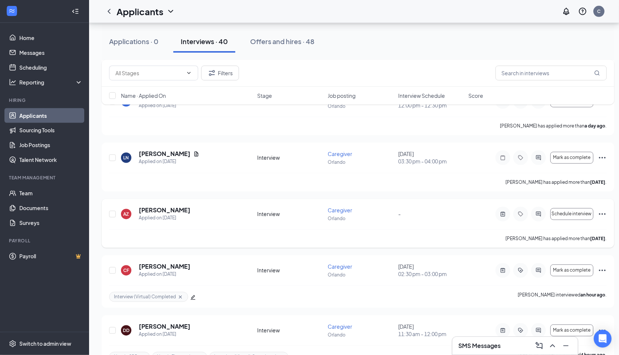
click at [502, 214] on icon "ActiveNote" at bounding box center [502, 214] width 4 height 5
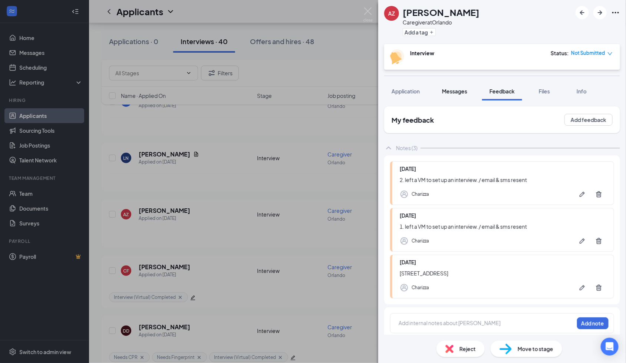
click at [458, 92] on span "Messages" at bounding box center [454, 91] width 25 height 7
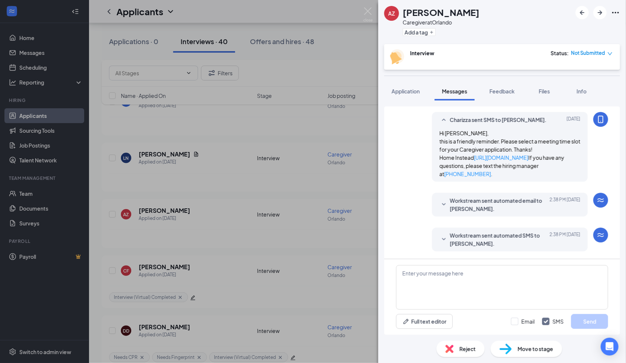
scroll to position [452, 0]
drag, startPoint x: 428, startPoint y: 280, endPoint x: 498, endPoint y: 225, distance: 89.3
click at [428, 280] on textarea at bounding box center [502, 287] width 212 height 45
paste textarea "Hi! We just wanted to follow up and check if you’re still interested in the car…"
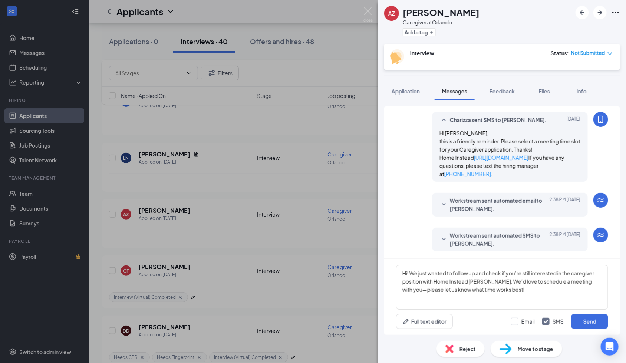
click at [460, 243] on span "Workstream sent automated SMS to Amal Zitouni." at bounding box center [498, 239] width 97 height 16
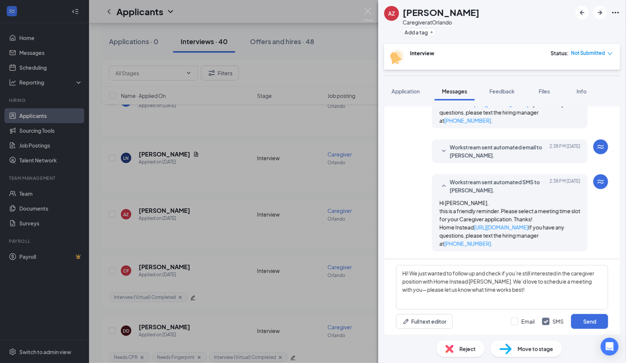
scroll to position [514, 0]
drag, startPoint x: 429, startPoint y: 221, endPoint x: 488, endPoint y: 247, distance: 64.3
click at [488, 247] on div "Workstream sent automated SMS to Amal Zitouni. Today 2:38 PM Hi Amal, this is a…" at bounding box center [510, 212] width 156 height 77
copy span "Home Instead https://l.wrkstrm.us/vduxvEL9M If you have any questions, please t…"
click at [524, 295] on textarea "Hi! We just wanted to follow up and check if you’re still interested in the car…" at bounding box center [502, 287] width 212 height 45
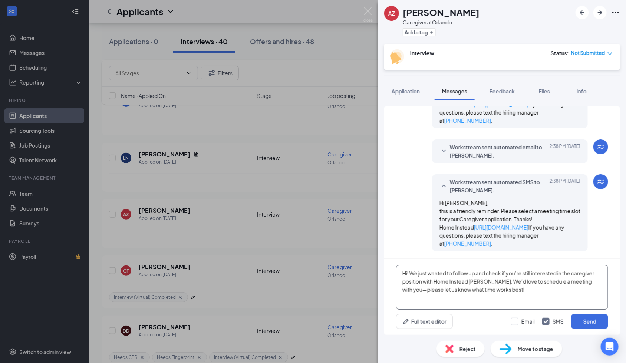
paste textarea "Home Instead https://l.wrkstrm.us/vduxvEL9M If you have any questions, please t…"
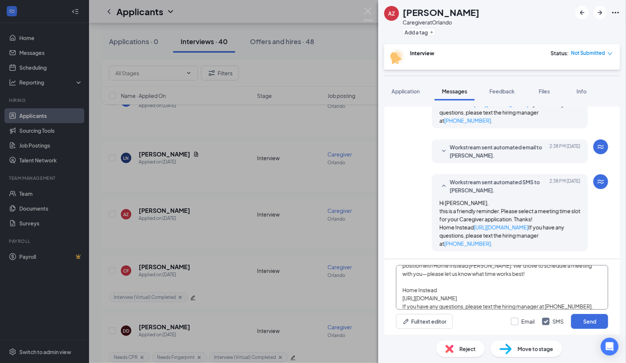
type textarea "Hi! We just wanted to follow up and check if you’re still interested in the car…"
click at [517, 323] on input "Email" at bounding box center [523, 321] width 24 height 7
checkbox input "true"
click at [601, 323] on button "Send" at bounding box center [589, 321] width 37 height 15
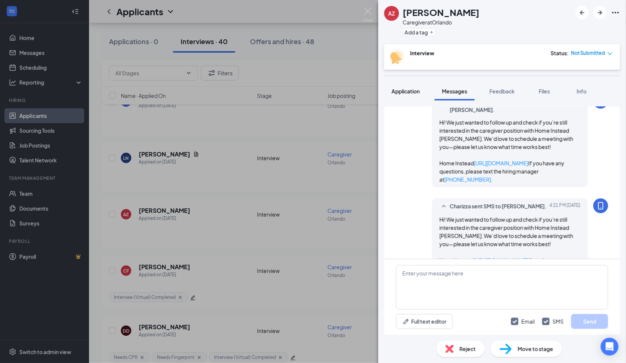
scroll to position [725, 0]
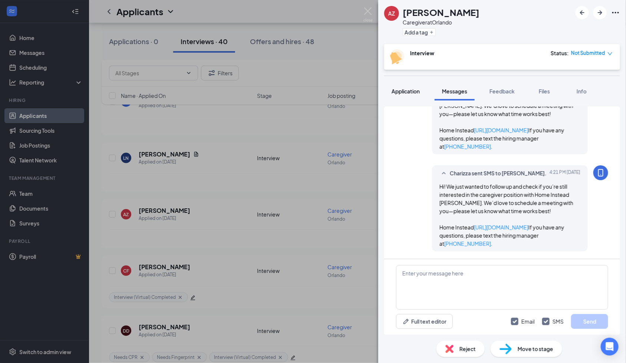
click at [408, 88] on span "Application" at bounding box center [406, 91] width 28 height 7
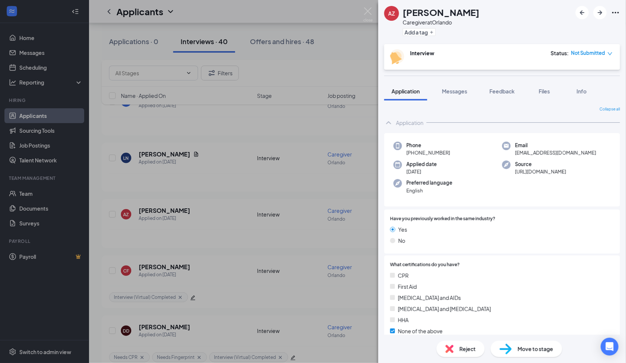
click at [428, 151] on span "+1 (781) 558-0062" at bounding box center [429, 152] width 44 height 7
copy span "+1 (781) 558-0062"
click at [514, 92] on span "Feedback" at bounding box center [502, 91] width 25 height 7
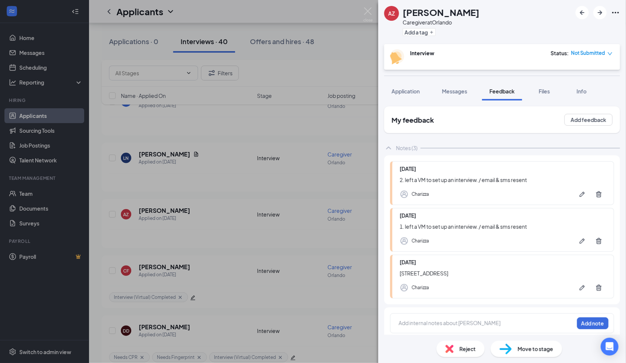
click at [573, 58] on div "Status : Not Submitted" at bounding box center [582, 56] width 62 height 15
click at [576, 55] on span "Not Submitted" at bounding box center [588, 52] width 34 height 7
click at [575, 73] on span "Assign Time" at bounding box center [580, 75] width 29 height 8
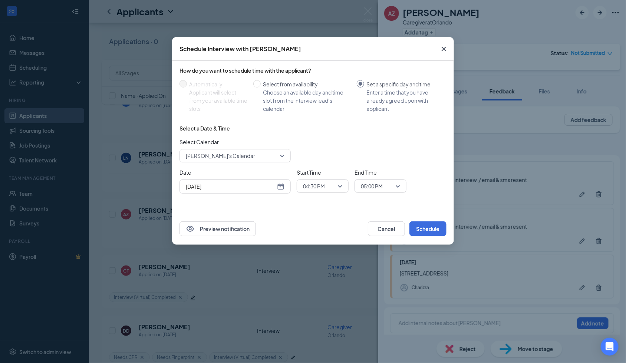
click at [280, 186] on div "[DATE]" at bounding box center [235, 187] width 99 height 8
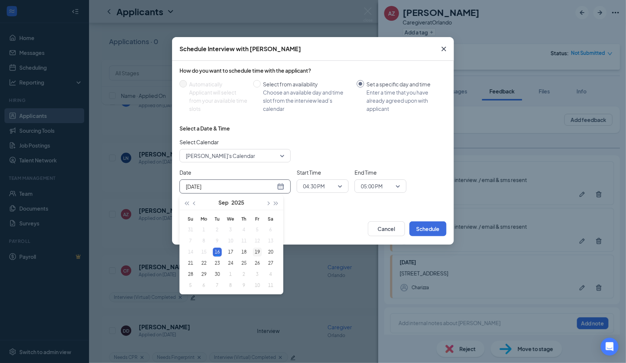
type input "[DATE]"
click at [257, 252] on div "19" at bounding box center [257, 252] width 9 height 9
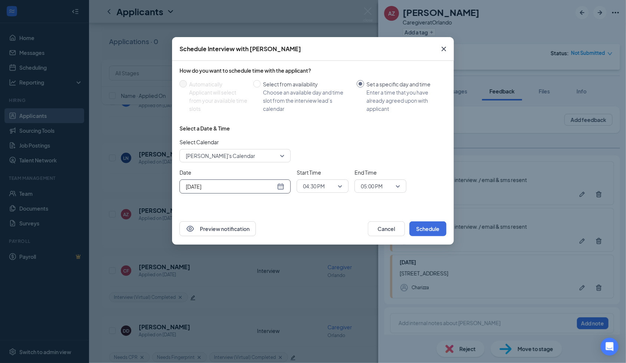
click at [321, 188] on span "04:30 PM" at bounding box center [314, 186] width 22 height 11
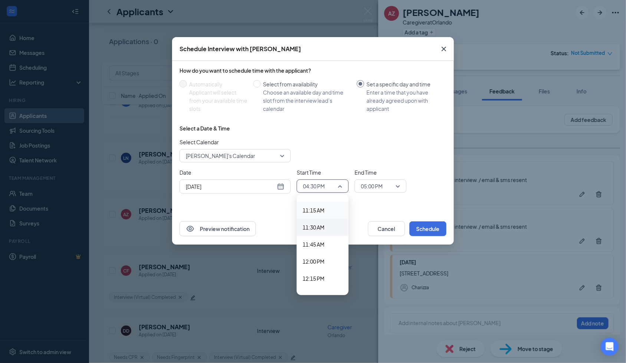
scroll to position [752, 0]
click at [317, 204] on span "11:00 AM" at bounding box center [314, 205] width 22 height 8
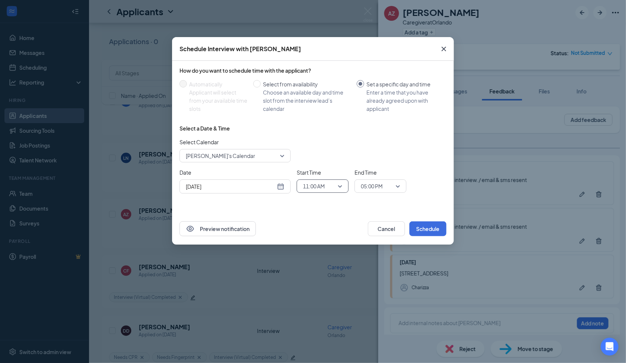
click at [373, 184] on span "05:00 PM" at bounding box center [372, 186] width 22 height 11
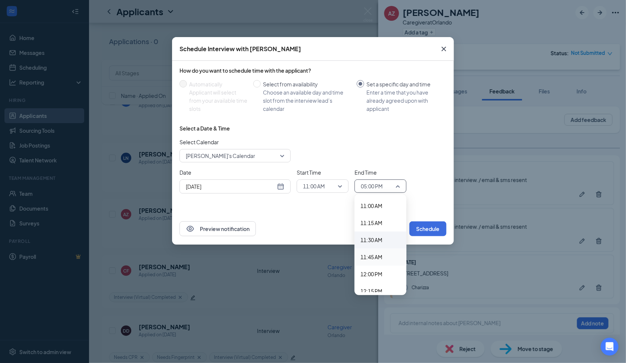
scroll to position [737, 0]
click at [377, 248] on div "11:30 AM" at bounding box center [381, 253] width 52 height 17
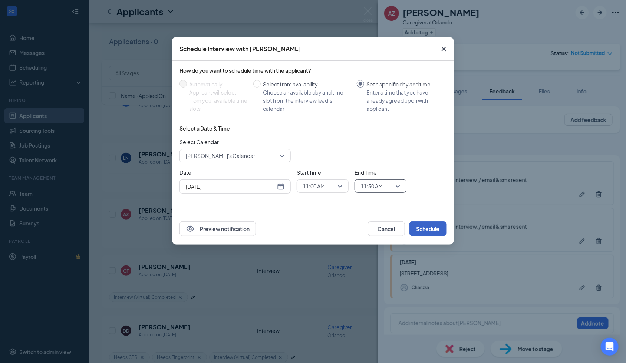
click at [434, 229] on button "Schedule" at bounding box center [428, 228] width 37 height 15
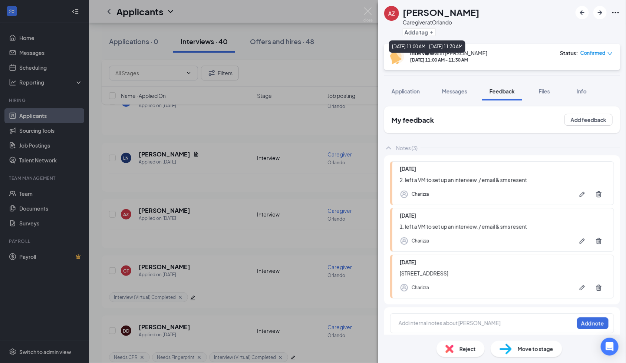
click at [444, 63] on div "Sep 19, 11:00 AM - 11:30 AM" at bounding box center [448, 60] width 77 height 6
copy div "Sep 19, 11:00 AM - 11:30 AM"
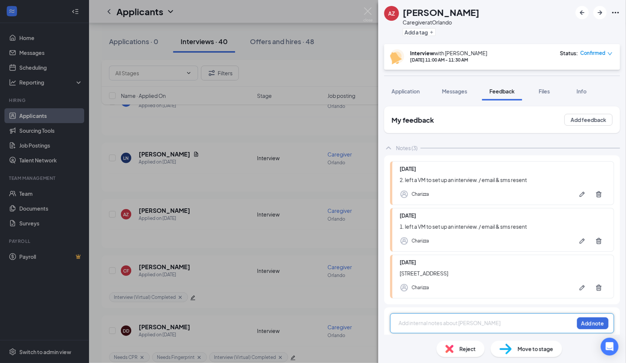
click at [447, 322] on div at bounding box center [486, 323] width 175 height 8
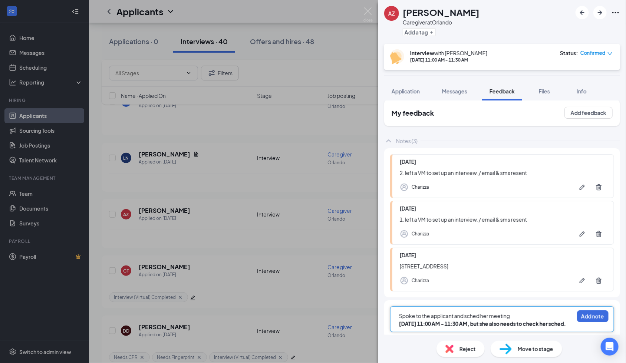
click at [528, 316] on div "Spoke to the applicant and sched her meeting" at bounding box center [486, 316] width 175 height 8
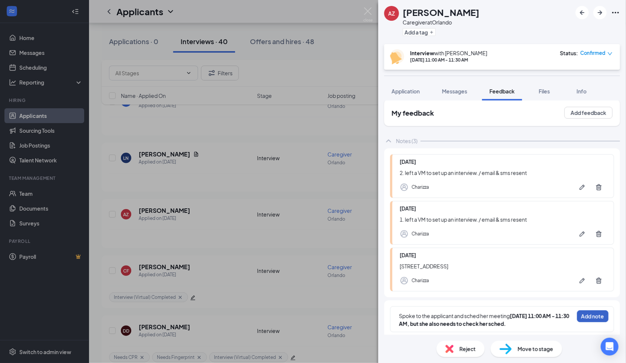
drag, startPoint x: 581, startPoint y: 315, endPoint x: 2, endPoint y: 70, distance: 627.8
click at [581, 315] on button "Add note" at bounding box center [593, 317] width 32 height 12
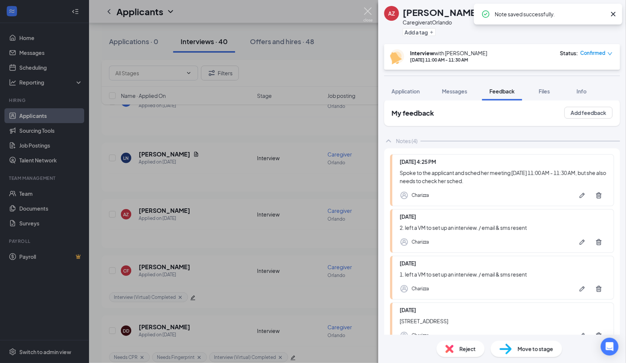
drag, startPoint x: 371, startPoint y: 15, endPoint x: 1, endPoint y: 307, distance: 471.2
click at [370, 15] on img at bounding box center [368, 14] width 9 height 14
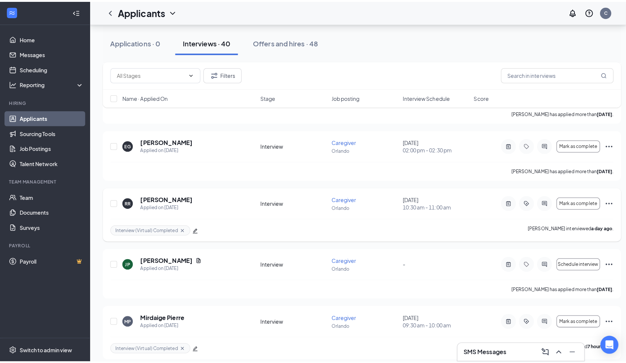
scroll to position [1385, 0]
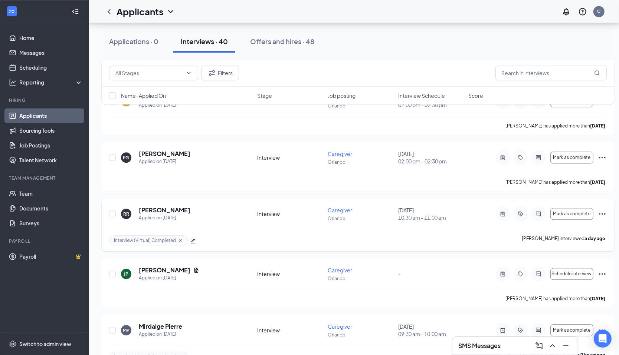
drag, startPoint x: 506, startPoint y: 276, endPoint x: 213, endPoint y: 201, distance: 302.1
click at [506, 276] on icon "ActiveNote" at bounding box center [502, 274] width 9 height 6
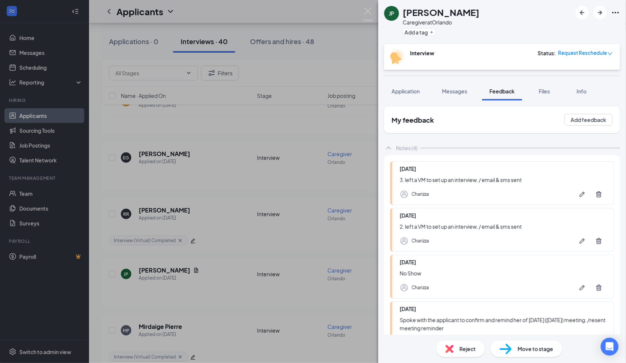
click at [416, 94] on span "Application" at bounding box center [406, 91] width 28 height 7
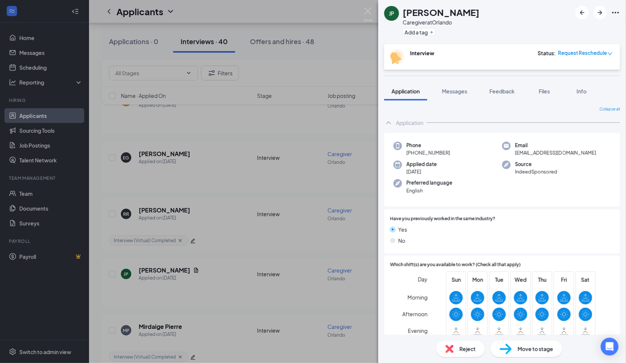
click at [439, 154] on span "+1 (689) 210-9877" at bounding box center [429, 152] width 44 height 7
click at [440, 153] on span "+1 (689) 210-9877" at bounding box center [429, 152] width 44 height 7
copy span "+1 (689) 210-9877"
drag, startPoint x: 467, startPoint y: 89, endPoint x: 510, endPoint y: 86, distance: 43.5
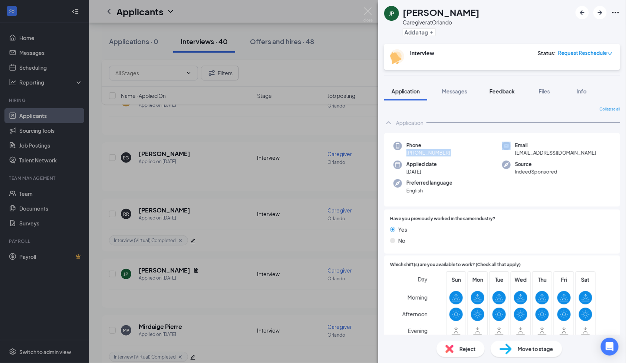
click at [467, 89] on span "Messages" at bounding box center [454, 91] width 25 height 7
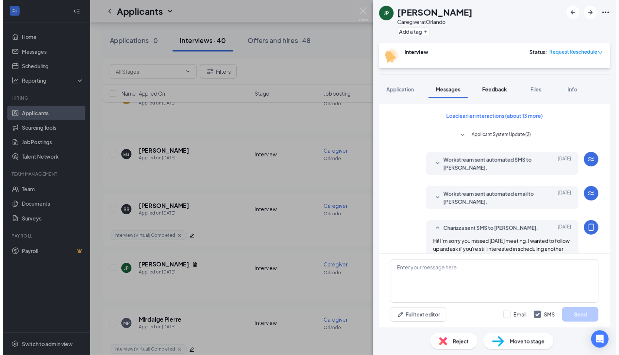
scroll to position [306, 0]
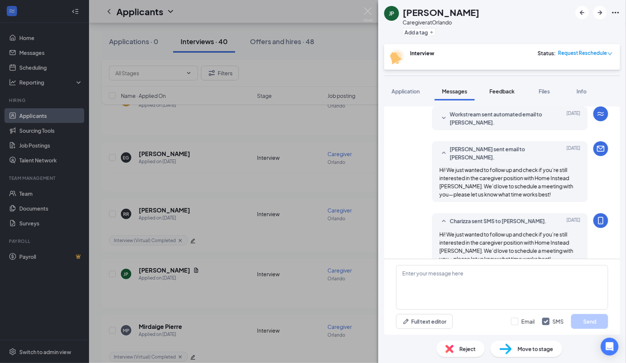
click at [509, 97] on button "Feedback" at bounding box center [502, 91] width 40 height 19
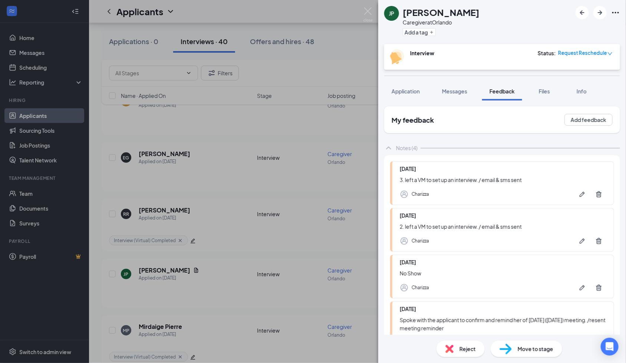
click at [453, 349] on img at bounding box center [450, 349] width 8 height 8
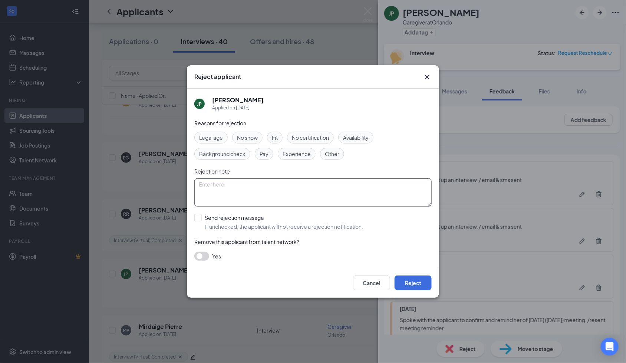
click at [215, 186] on textarea at bounding box center [312, 192] width 237 height 28
paste textarea "REJECT: 4th attempt to contact the applicant with no response."
type textarea "REJECT: 4th attempt to contact the applicant with no response."
click at [329, 149] on div "Other" at bounding box center [332, 154] width 24 height 12
click at [197, 218] on input "Send rejection message If unchecked, the applicant will not receive a rejection…" at bounding box center [278, 222] width 169 height 16
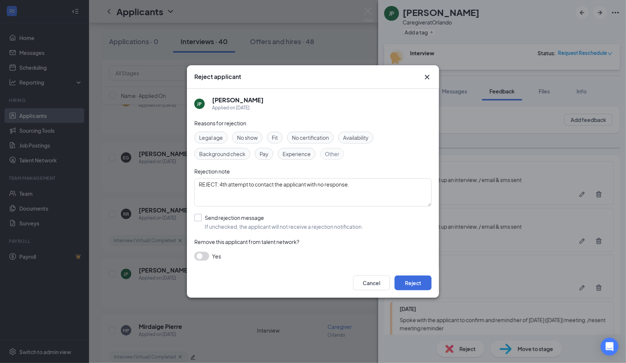
checkbox input "true"
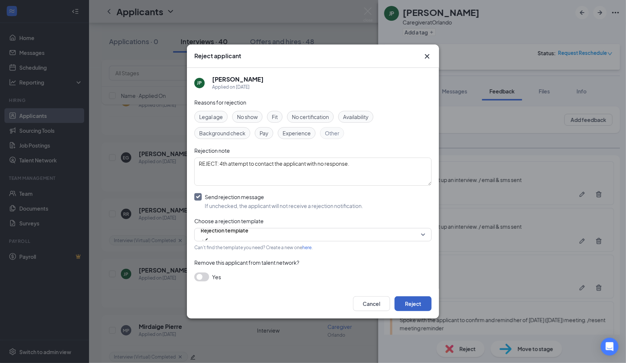
click at [418, 305] on button "Reject" at bounding box center [413, 303] width 37 height 15
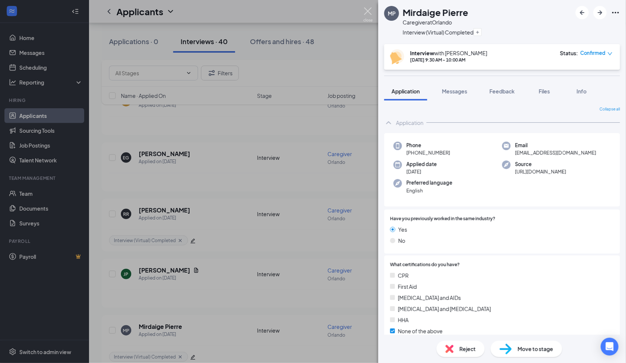
click at [365, 9] on img at bounding box center [368, 14] width 9 height 14
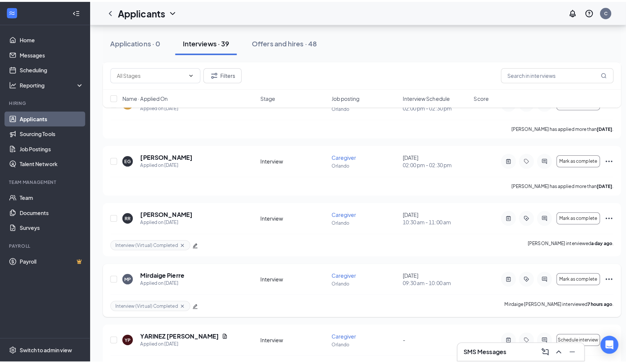
scroll to position [1434, 0]
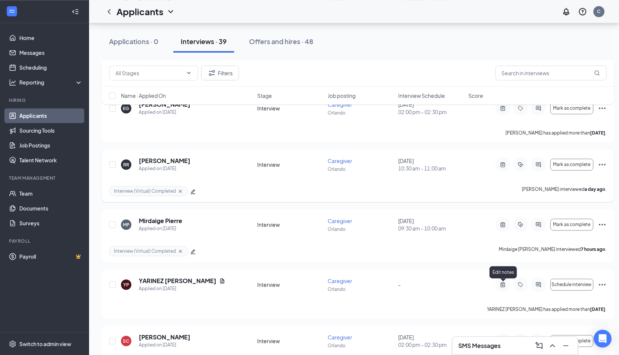
drag, startPoint x: 501, startPoint y: 284, endPoint x: 334, endPoint y: 200, distance: 187.1
click at [501, 284] on icon "ActiveNote" at bounding box center [502, 285] width 9 height 6
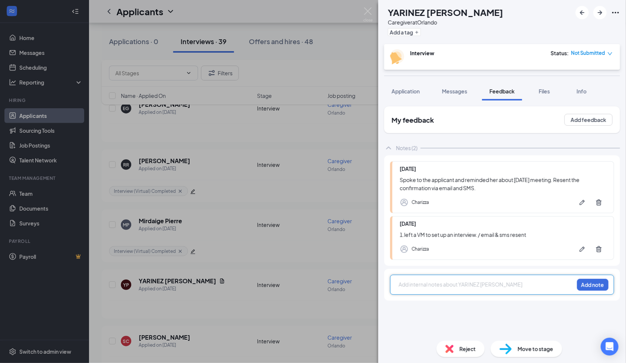
click at [429, 9] on h1 "YARINEZ Pabon" at bounding box center [445, 12] width 115 height 13
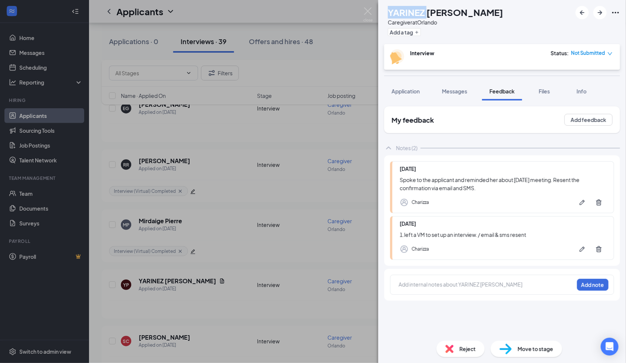
click at [429, 9] on h1 "YARINEZ Pabon" at bounding box center [445, 12] width 115 height 13
click at [429, 10] on h1 "YARINEZ Pabon" at bounding box center [445, 12] width 115 height 13
copy h1 "YARINEZ Pabon"
drag, startPoint x: 461, startPoint y: 95, endPoint x: 505, endPoint y: 274, distance: 184.6
click at [461, 95] on div "Messages" at bounding box center [454, 91] width 25 height 7
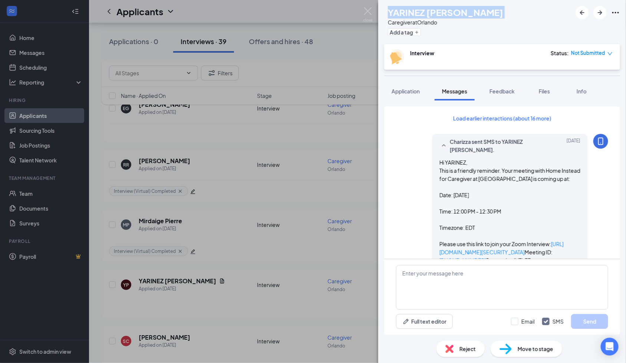
scroll to position [400, 0]
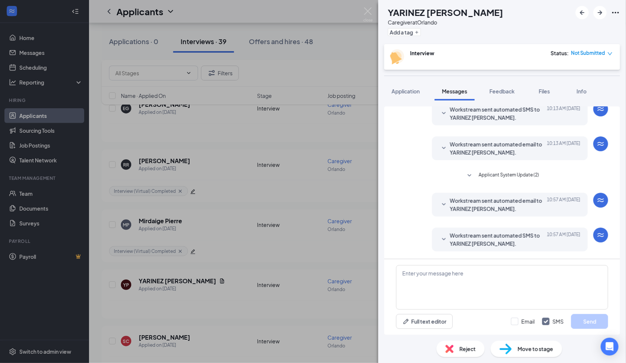
drag, startPoint x: 487, startPoint y: 235, endPoint x: 493, endPoint y: 226, distance: 11.0
click at [487, 235] on span "Workstream sent automated SMS to YARINEZ Pabon." at bounding box center [498, 239] width 97 height 16
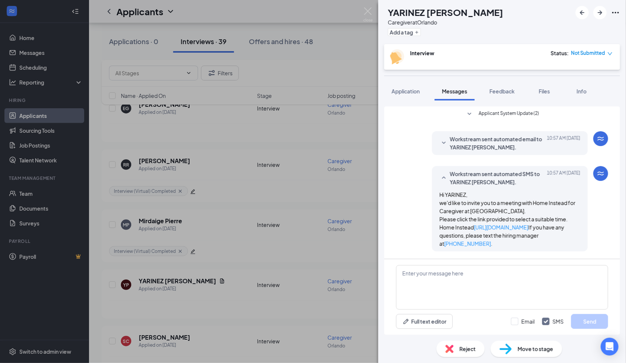
scroll to position [470, 0]
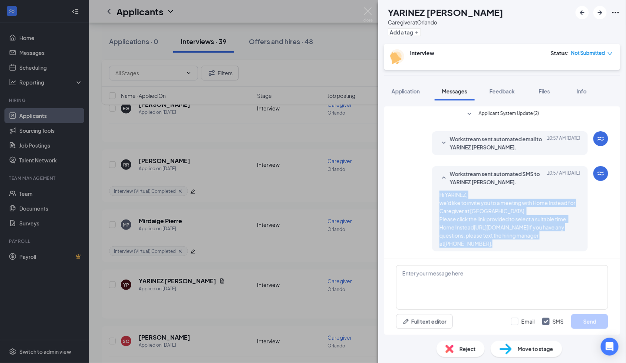
drag, startPoint x: 430, startPoint y: 186, endPoint x: 506, endPoint y: 251, distance: 100.0
click at [506, 251] on div "Workstream sent automated SMS to YARINEZ Pabon. Today 10:57 AM Hi YARINEZ, we'd…" at bounding box center [510, 208] width 156 height 85
copy span "Hi YARINEZ, we'd like to invite you to a meeting with Home Instead for Caregive…"
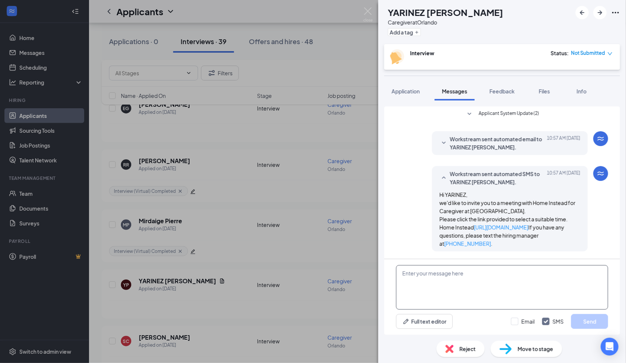
click at [505, 285] on textarea at bounding box center [502, 287] width 212 height 45
paste textarea "Hi YARINEZ, we'd like to invite you to a meeting with Home Instead for Caregive…"
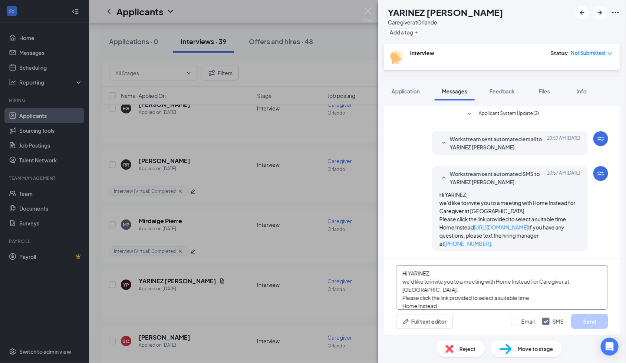
scroll to position [8, 0]
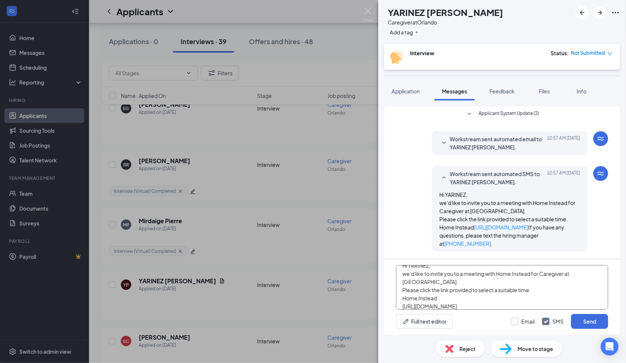
type textarea "Hi YARINEZ, we'd like to invite you to a meeting with Home Instead for Caregive…"
click at [517, 324] on input "Email" at bounding box center [523, 321] width 24 height 7
checkbox input "true"
click at [597, 319] on button "Send" at bounding box center [589, 321] width 37 height 15
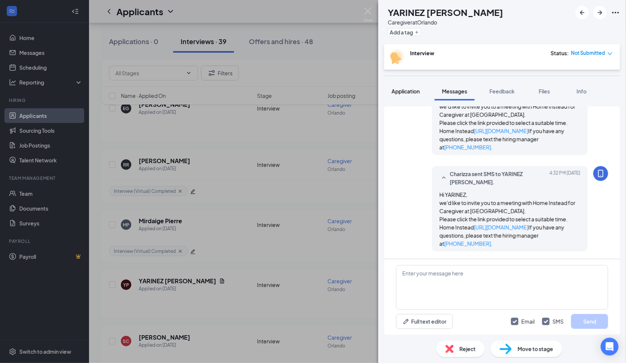
scroll to position [664, 0]
click at [400, 91] on span "Application" at bounding box center [406, 91] width 28 height 7
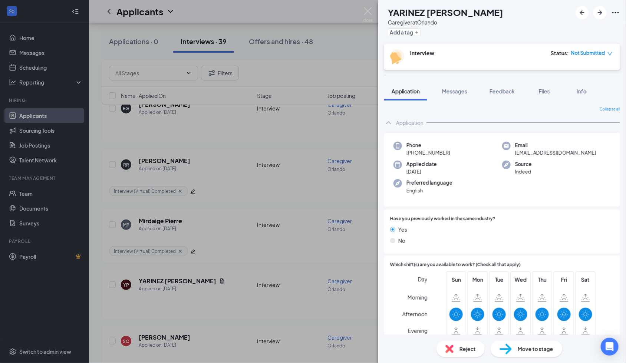
click at [430, 153] on span "+1 (939) 775-6716" at bounding box center [429, 152] width 44 height 7
copy span "+1 (939) 775-6716"
drag, startPoint x: 496, startPoint y: 88, endPoint x: 456, endPoint y: 287, distance: 203.6
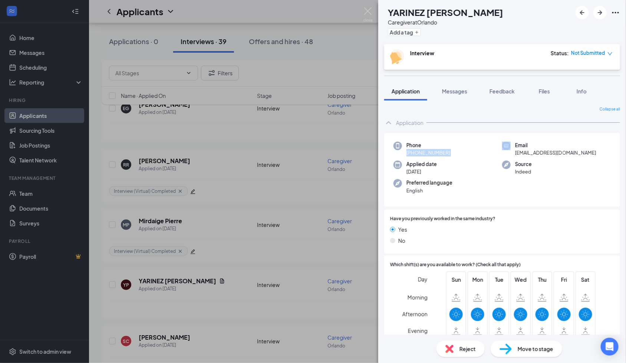
click at [496, 88] on span "Feedback" at bounding box center [502, 91] width 25 height 7
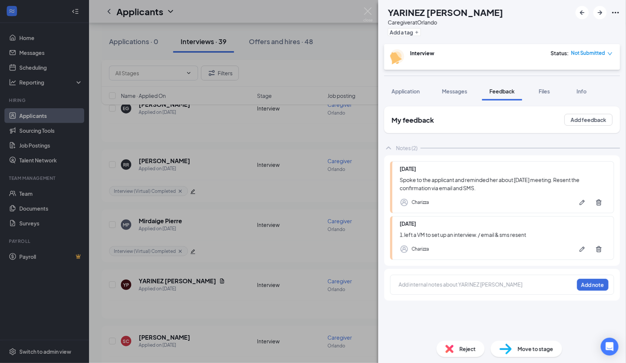
click at [456, 287] on div at bounding box center [486, 285] width 175 height 8
click at [444, 285] on div "2." at bounding box center [486, 285] width 175 height 8
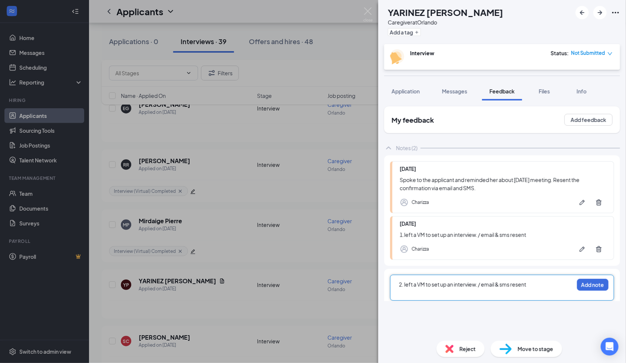
click at [589, 286] on div "YP YARINEZ Pabon Caregiver at Orlando Add a tag Interview Status : Not Submitte…" at bounding box center [502, 181] width 248 height 363
click at [616, 15] on icon "Ellipses" at bounding box center [615, 12] width 9 height 9
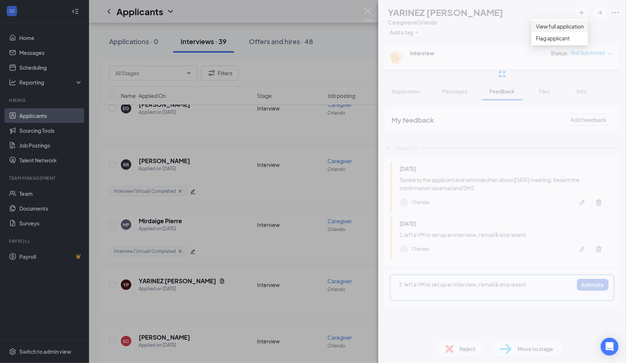
click at [548, 30] on link "View full application" at bounding box center [560, 26] width 48 height 8
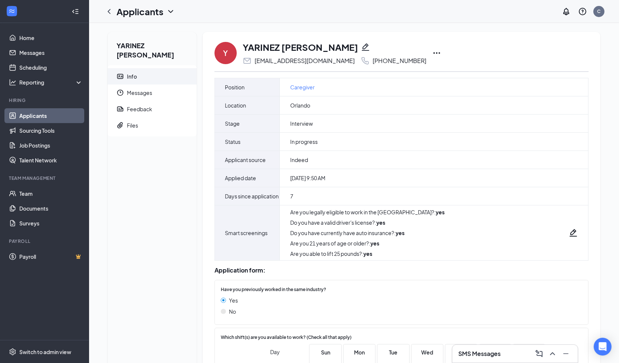
click at [362, 47] on icon "Pencil" at bounding box center [365, 46] width 7 height 7
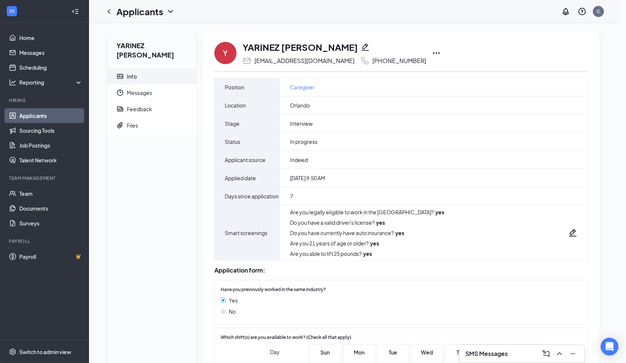
type input "(939) 775-6716"
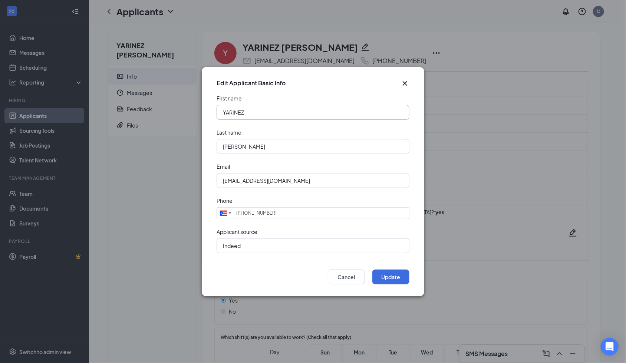
click at [321, 109] on input "YARINEZ" at bounding box center [313, 112] width 193 height 15
drag, startPoint x: 246, startPoint y: 113, endPoint x: 199, endPoint y: 109, distance: 47.6
click at [199, 109] on div "Edit Applicant Basic Info First name YARINEZ Yarinez Last name Pabon Email pabo…" at bounding box center [313, 181] width 626 height 363
type input "Yarinez"
click at [402, 276] on button "Update" at bounding box center [390, 277] width 37 height 15
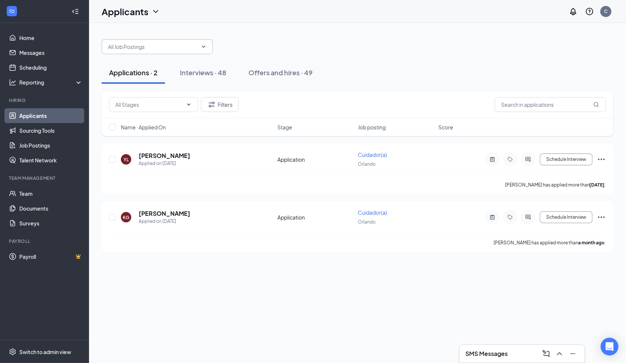
click at [164, 48] on input "text" at bounding box center [153, 47] width 90 height 8
click at [138, 81] on div "Caregiver ([GEOGRAPHIC_DATA])" at bounding box center [155, 78] width 82 height 8
type input "Caregiver ([GEOGRAPHIC_DATA])"
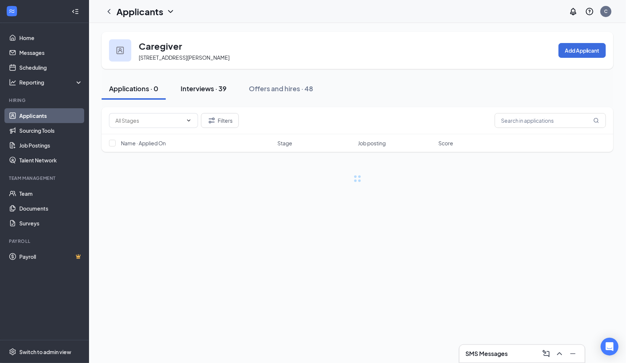
click at [192, 91] on div "Interviews · 39" at bounding box center [204, 88] width 46 height 9
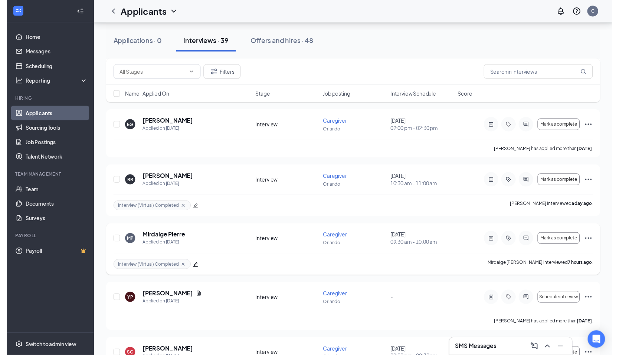
scroll to position [1477, 0]
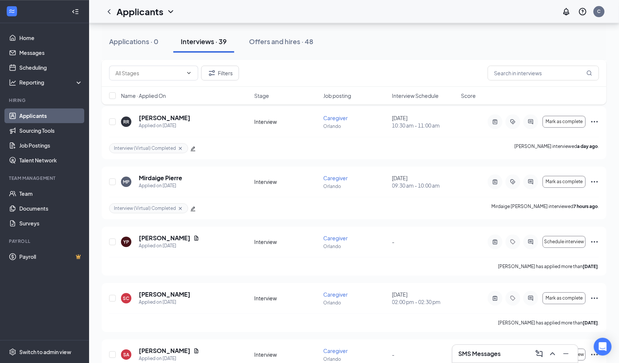
drag, startPoint x: 493, startPoint y: 243, endPoint x: 0, endPoint y: 174, distance: 498.3
click at [493, 243] on icon "ActiveNote" at bounding box center [494, 242] width 9 height 6
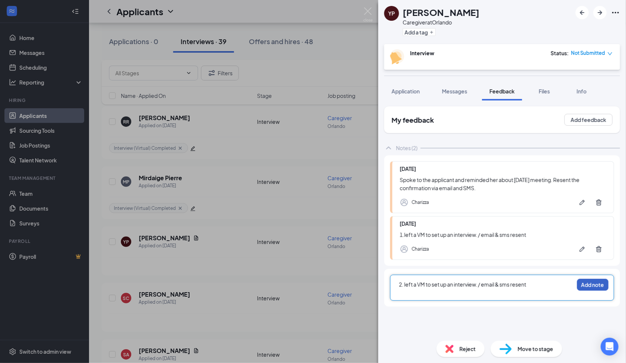
drag, startPoint x: 588, startPoint y: 287, endPoint x: 401, endPoint y: 114, distance: 254.9
click at [588, 287] on button "Add note" at bounding box center [593, 285] width 32 height 12
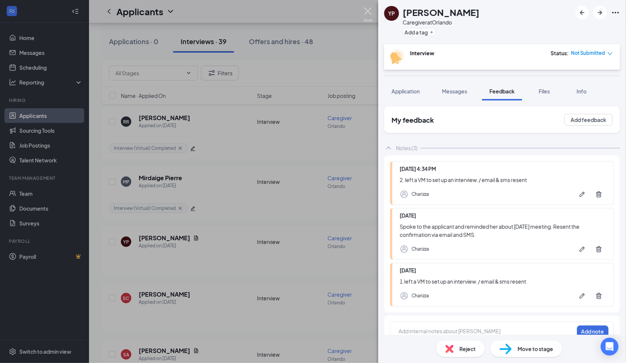
click at [369, 10] on img at bounding box center [368, 14] width 9 height 14
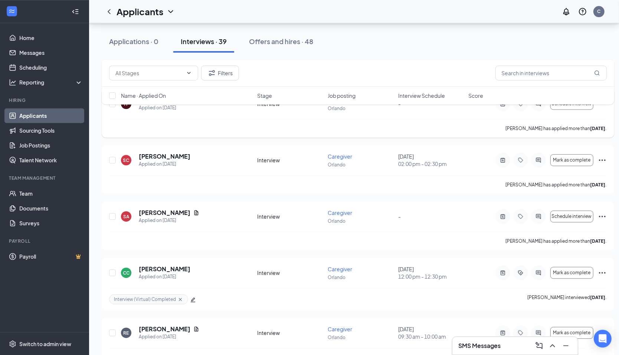
scroll to position [1626, 0]
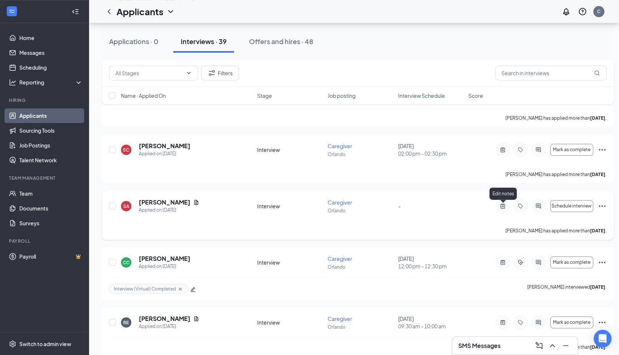
click at [499, 207] on icon "ActiveNote" at bounding box center [502, 206] width 9 height 6
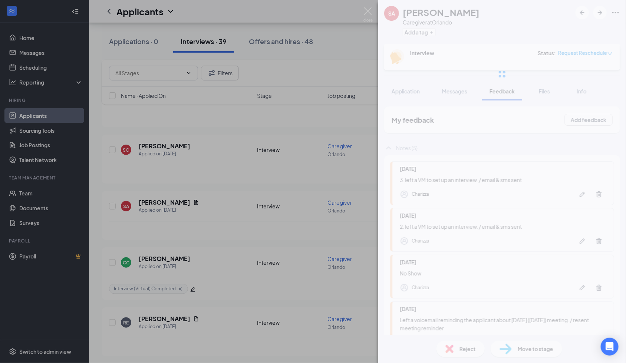
click at [398, 87] on div at bounding box center [502, 74] width 248 height 148
click at [397, 93] on span "Application" at bounding box center [406, 91] width 28 height 7
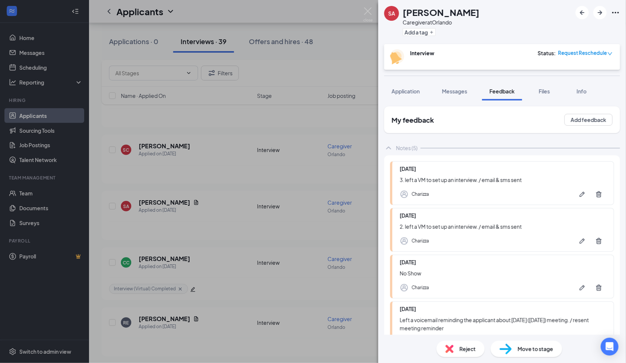
click at [397, 93] on span "Application" at bounding box center [406, 91] width 28 height 7
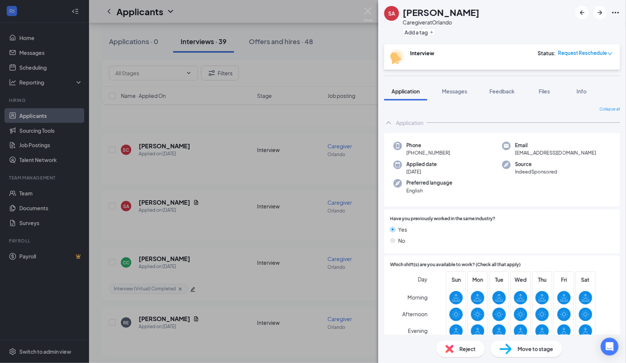
click at [430, 152] on span "[PHONE_NUMBER]" at bounding box center [429, 152] width 44 height 7
copy span "[PHONE_NUMBER]"
drag, startPoint x: 501, startPoint y: 88, endPoint x: 533, endPoint y: 296, distance: 210.3
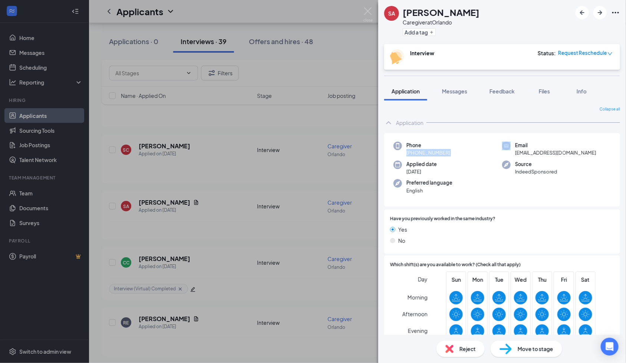
click at [501, 88] on span "Feedback" at bounding box center [502, 91] width 25 height 7
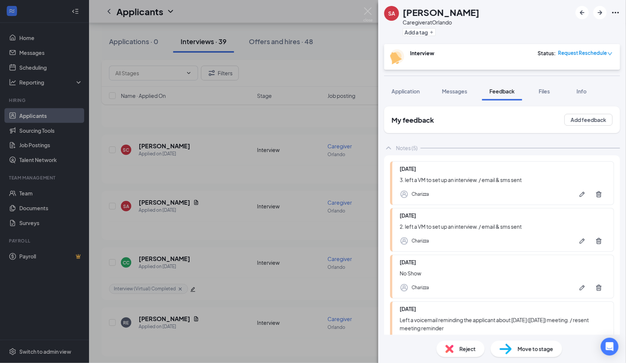
click at [467, 348] on span "Reject" at bounding box center [468, 349] width 16 height 8
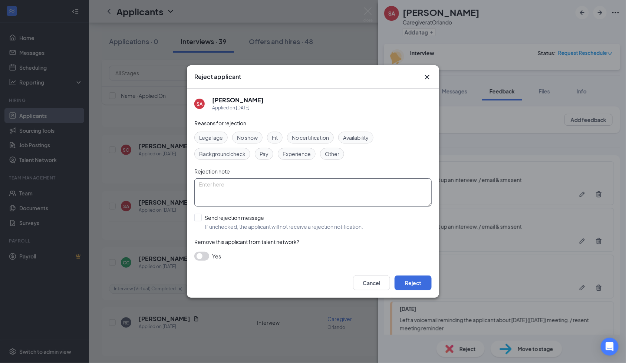
click at [209, 191] on textarea at bounding box center [312, 192] width 237 height 28
paste textarea "REJECT: 4th attempt to contact the applicant with no response."
type textarea "REJECT: 4th attempt to contact the applicant with no response."
click at [424, 76] on icon "Cross" at bounding box center [427, 77] width 9 height 9
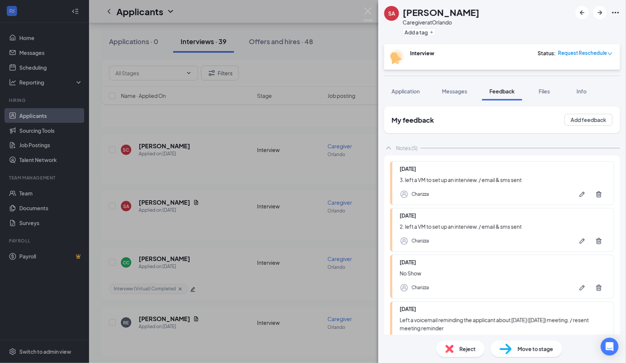
click at [459, 353] on div "Reject" at bounding box center [461, 349] width 48 height 16
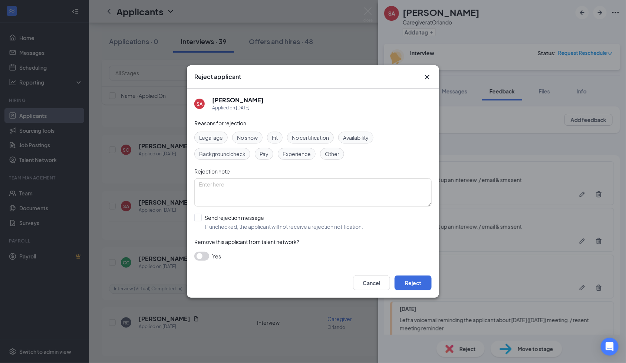
click at [251, 134] on span "No show" at bounding box center [247, 138] width 21 height 8
click at [261, 183] on textarea at bounding box center [312, 192] width 237 height 28
paste textarea "REJECT: 4th attempt to contact the applicant with no response."
click at [365, 181] on textarea "REJECT: 4th attempt to contact the applicant with no response." at bounding box center [312, 192] width 237 height 28
type textarea "REJECT: 4th attempt to contact the applicant with no response. / No Show [DATE]"
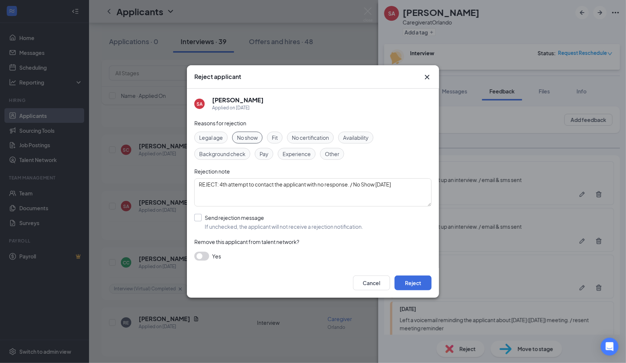
click at [195, 214] on input "Send rejection message If unchecked, the applicant will not receive a rejection…" at bounding box center [278, 222] width 169 height 16
checkbox input "true"
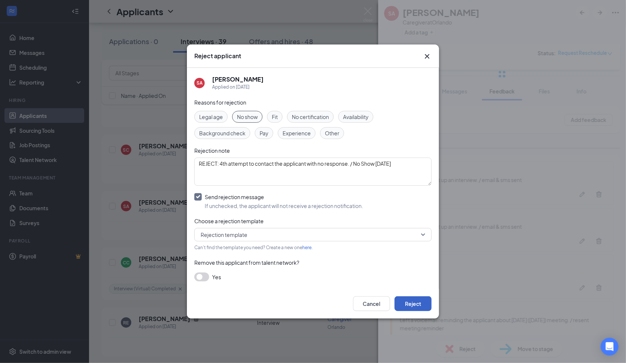
drag, startPoint x: 411, startPoint y: 302, endPoint x: 14, endPoint y: 97, distance: 447.2
click at [411, 302] on button "Reject" at bounding box center [413, 303] width 37 height 15
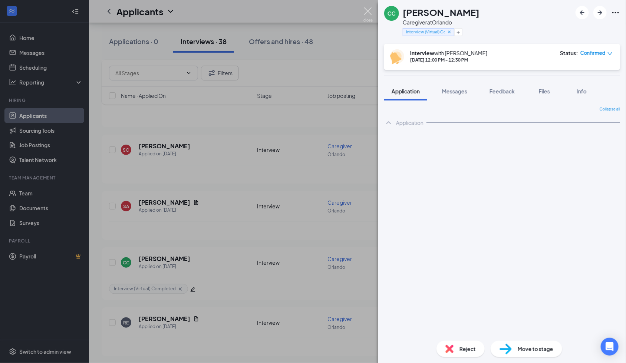
drag, startPoint x: 364, startPoint y: 11, endPoint x: 377, endPoint y: 178, distance: 167.8
click at [364, 11] on img at bounding box center [368, 14] width 9 height 14
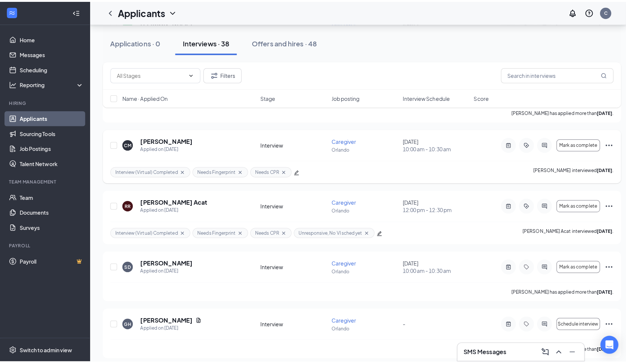
scroll to position [1824, 0]
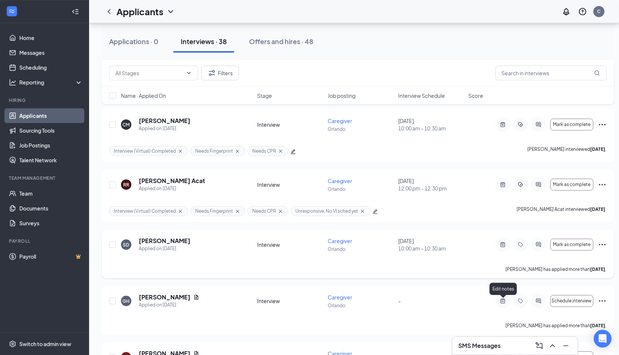
drag, startPoint x: 502, startPoint y: 303, endPoint x: 470, endPoint y: 276, distance: 41.4
click at [502, 303] on icon "ActiveNote" at bounding box center [502, 301] width 9 height 6
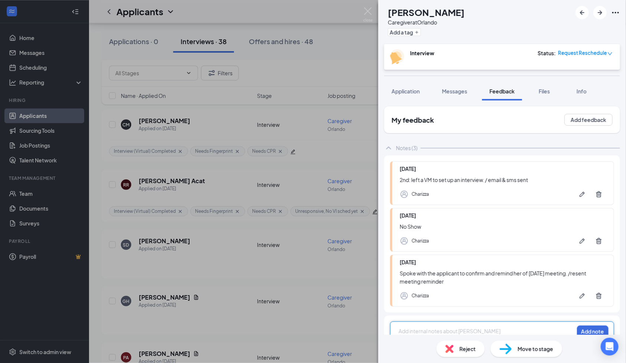
drag, startPoint x: 453, startPoint y: 92, endPoint x: 493, endPoint y: 200, distance: 115.0
click at [453, 92] on span "Messages" at bounding box center [454, 91] width 25 height 7
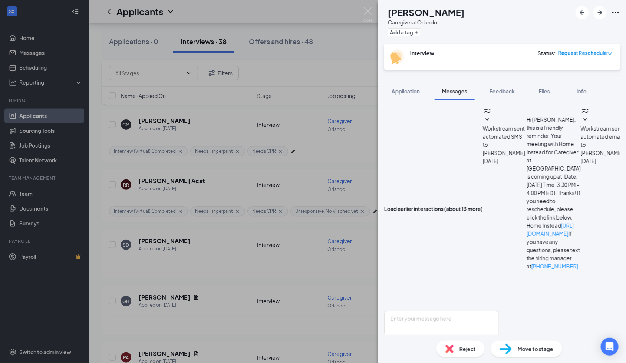
scroll to position [352, 0]
drag, startPoint x: 470, startPoint y: 281, endPoint x: 460, endPoint y: 259, distance: 24.1
click at [470, 311] on textarea at bounding box center [441, 333] width 115 height 45
paste textarea "Hi! We just wanted to follow up and check if you’re still interested in the car…"
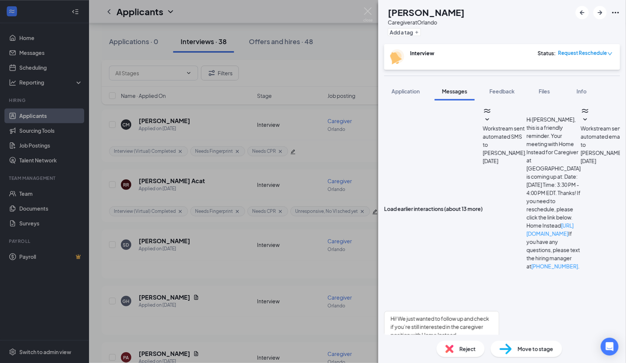
drag, startPoint x: 433, startPoint y: 222, endPoint x: 507, endPoint y: 253, distance: 80.5
copy span "Home Instead [URL][DOMAIN_NAME] If you have any questions, please text the hiri…"
click at [499, 311] on textarea "Hi! We just wanted to follow up and check if you’re still interested in the car…" at bounding box center [441, 333] width 115 height 45
paste textarea "Home Instead [URL][DOMAIN_NAME] If you have any questions, please text the hiri…"
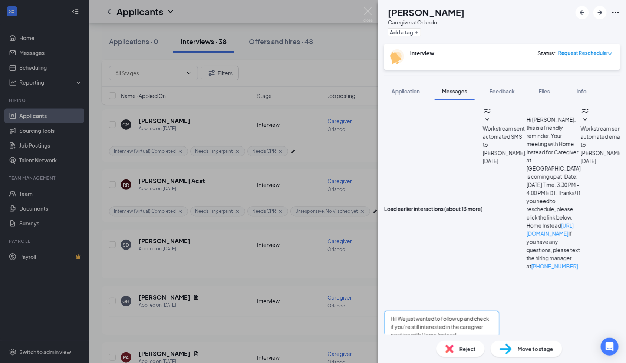
scroll to position [16, 0]
type textarea "Hi! We just wanted to follow up and check if you’re still interested in the car…"
click at [465, 356] on input "Email" at bounding box center [453, 363] width 24 height 15
checkbox input "true"
click at [499, 356] on button "Send" at bounding box center [492, 363] width 13 height 15
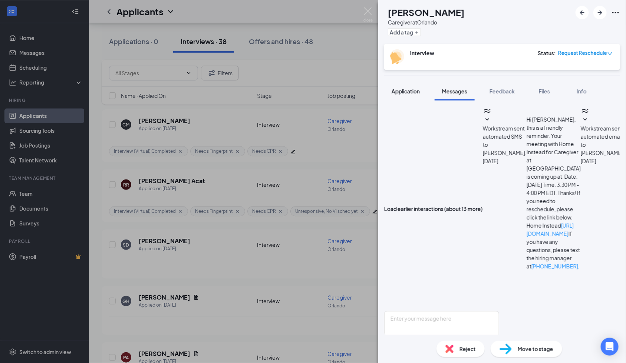
scroll to position [578, 0]
click at [414, 88] on span "Application" at bounding box center [406, 91] width 28 height 7
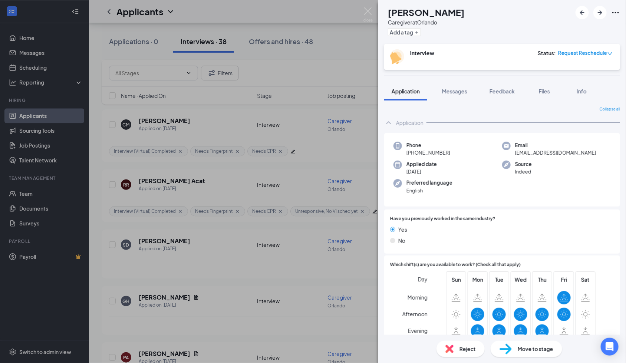
click at [447, 156] on span "[PHONE_NUMBER]" at bounding box center [429, 152] width 44 height 7
copy span "[PHONE_NUMBER]"
click at [493, 88] on span "Feedback" at bounding box center [502, 91] width 25 height 7
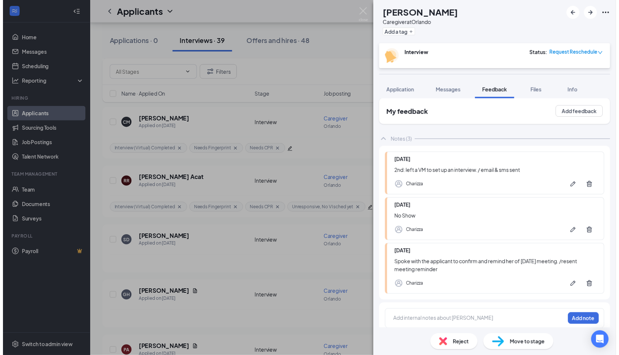
scroll to position [12, 0]
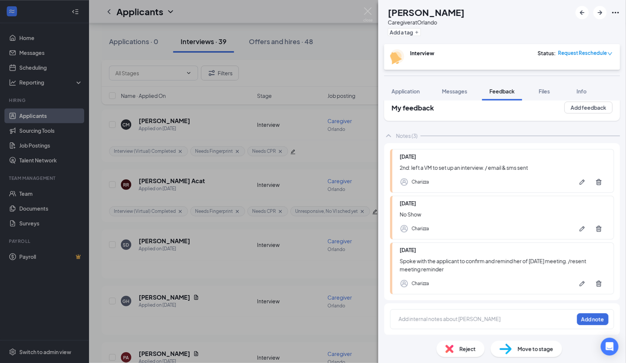
click at [425, 321] on div at bounding box center [486, 319] width 175 height 8
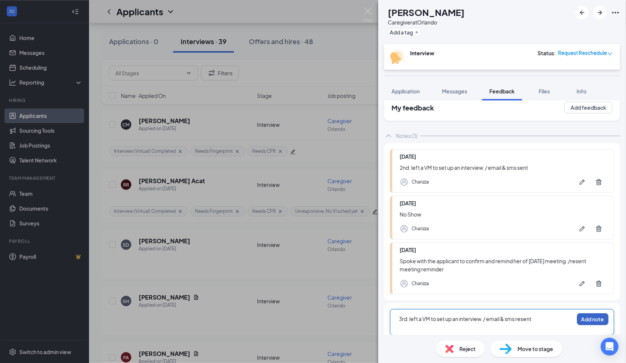
drag, startPoint x: 584, startPoint y: 317, endPoint x: 267, endPoint y: 113, distance: 376.3
click at [584, 317] on button "Add note" at bounding box center [593, 319] width 32 height 12
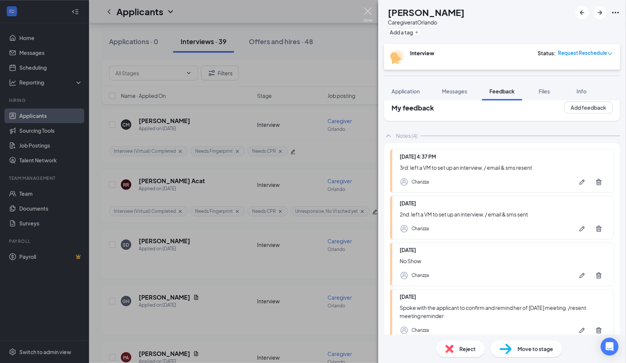
click at [367, 16] on img at bounding box center [368, 14] width 9 height 14
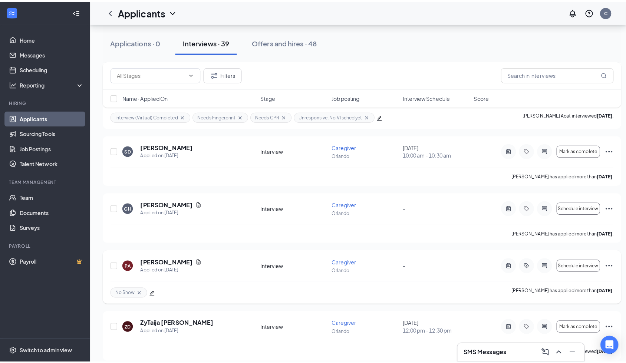
scroll to position [1922, 0]
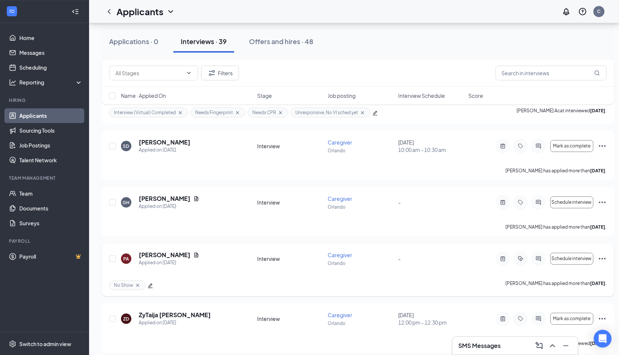
click at [503, 262] on icon "ActiveNote" at bounding box center [502, 259] width 9 height 6
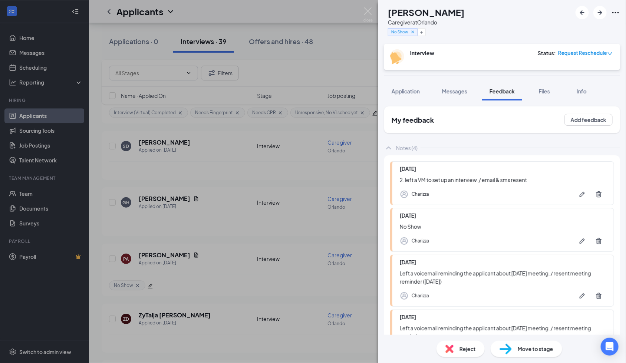
drag, startPoint x: 455, startPoint y: 92, endPoint x: 532, endPoint y: 332, distance: 252.0
click at [455, 93] on span "Messages" at bounding box center [454, 91] width 25 height 7
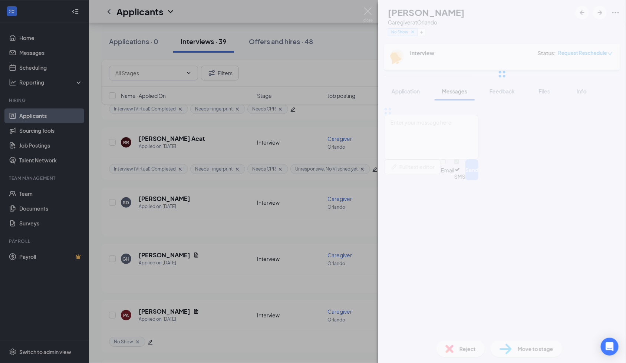
scroll to position [1919, 0]
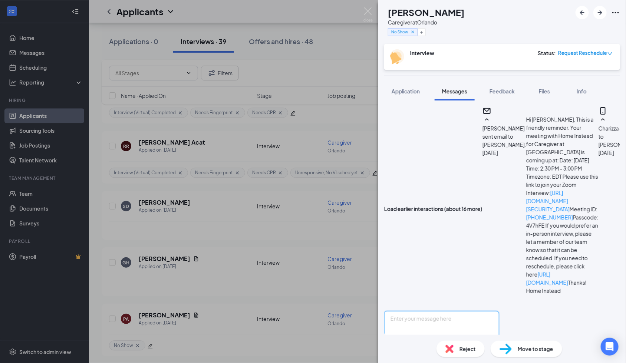
click at [436, 311] on textarea at bounding box center [441, 333] width 115 height 45
paste textarea "Hi! We just wanted to follow up and check if you’re still interested in the car…"
drag, startPoint x: 430, startPoint y: 186, endPoint x: 522, endPoint y: 251, distance: 112.3
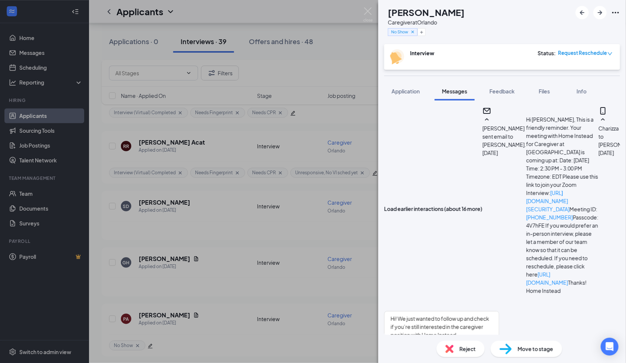
drag, startPoint x: 522, startPoint y: 251, endPoint x: 450, endPoint y: 210, distance: 82.9
drag, startPoint x: 433, startPoint y: 183, endPoint x: 536, endPoint y: 200, distance: 105.3
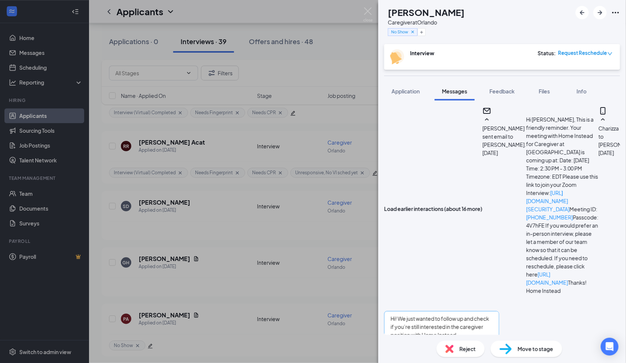
copy span "Please find another time slot with us here [URL][DOMAIN_NAME]"
click at [499, 311] on textarea "Hi! We just wanted to follow up and check if you’re still interested in the car…" at bounding box center [441, 333] width 115 height 45
paste textarea "Please find another time slot with us here [URL][DOMAIN_NAME]"
type textarea "Hi! We just wanted to follow up and check if you’re still interested in the car…"
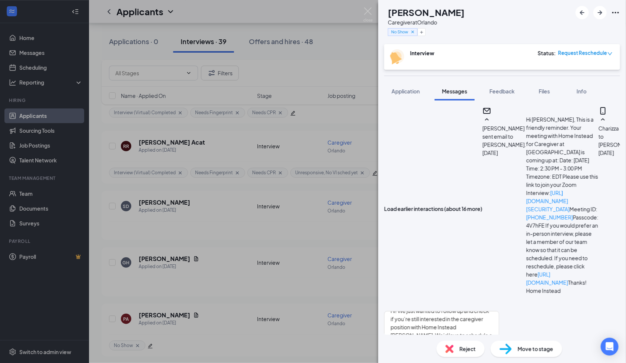
click at [465, 356] on input "Email" at bounding box center [453, 363] width 24 height 15
checkbox input "true"
click at [499, 356] on button "Send" at bounding box center [492, 363] width 13 height 15
drag, startPoint x: 414, startPoint y: 89, endPoint x: 414, endPoint y: 83, distance: 6.3
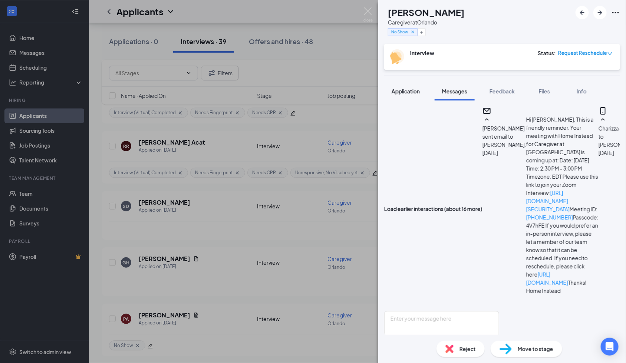
click at [414, 88] on span "Application" at bounding box center [406, 91] width 28 height 7
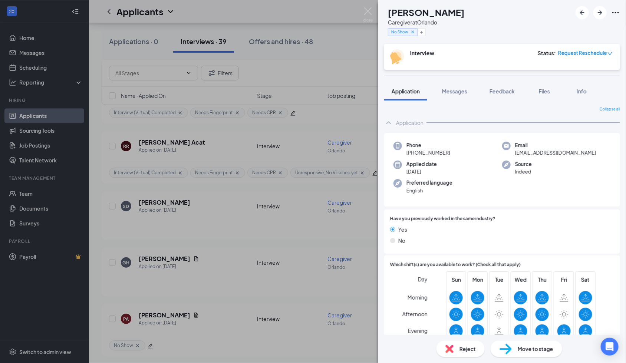
click at [428, 154] on span "[PHONE_NUMBER]" at bounding box center [429, 152] width 44 height 7
copy span "[PHONE_NUMBER]"
drag, startPoint x: 500, startPoint y: 93, endPoint x: 15, endPoint y: 100, distance: 485.7
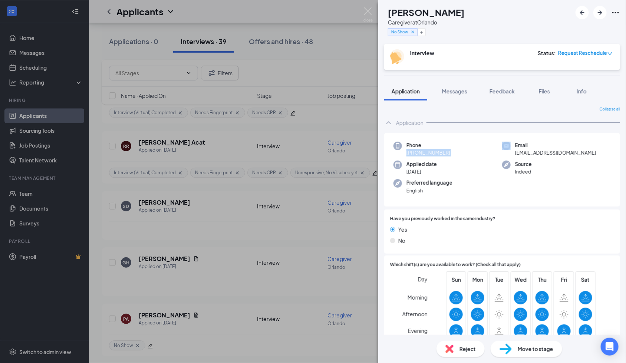
click at [500, 93] on span "Feedback" at bounding box center [502, 91] width 25 height 7
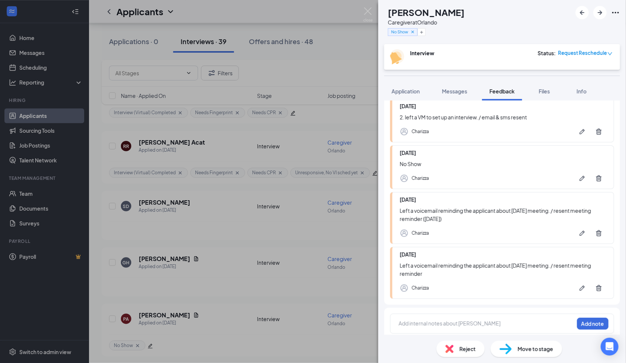
scroll to position [67, 0]
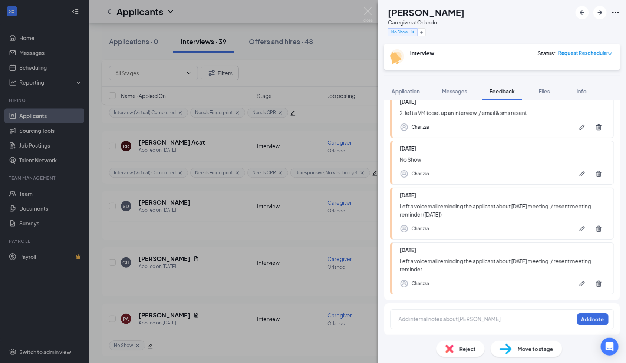
drag, startPoint x: 427, startPoint y: 319, endPoint x: 464, endPoint y: 289, distance: 48.3
click at [427, 319] on div at bounding box center [486, 319] width 175 height 8
click at [577, 318] on button "Add note" at bounding box center [593, 319] width 32 height 12
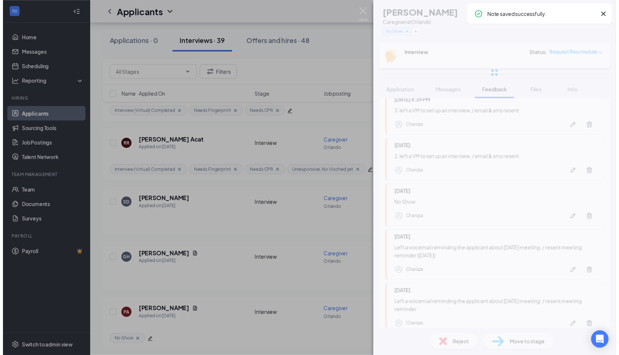
scroll to position [0, 0]
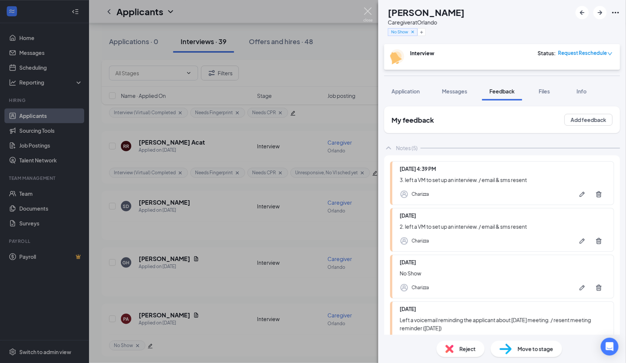
click at [369, 14] on img at bounding box center [368, 14] width 9 height 14
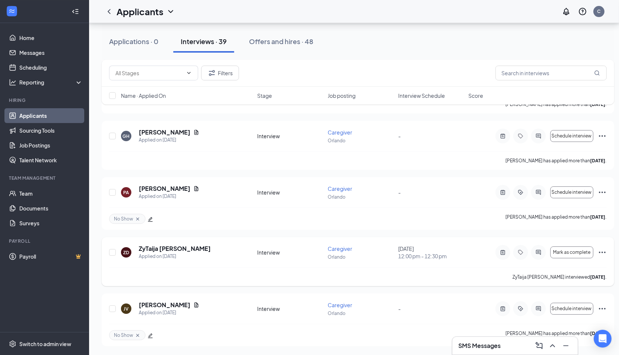
scroll to position [2046, 0]
click at [500, 307] on icon "ActiveNote" at bounding box center [502, 309] width 9 height 6
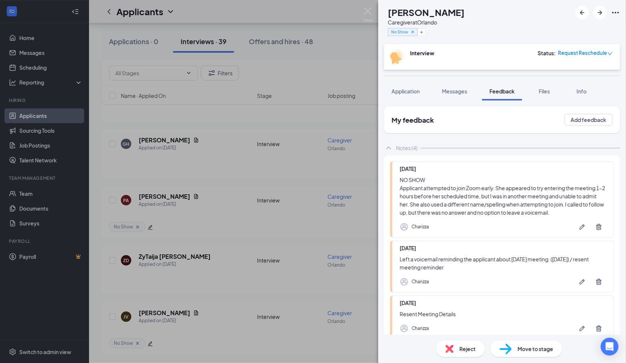
scroll to position [92, 0]
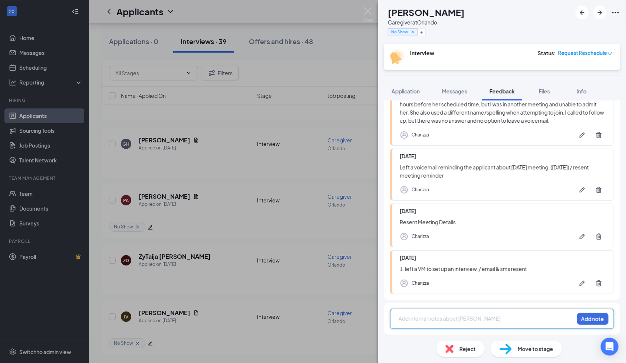
click at [457, 83] on button "Messages" at bounding box center [455, 91] width 40 height 19
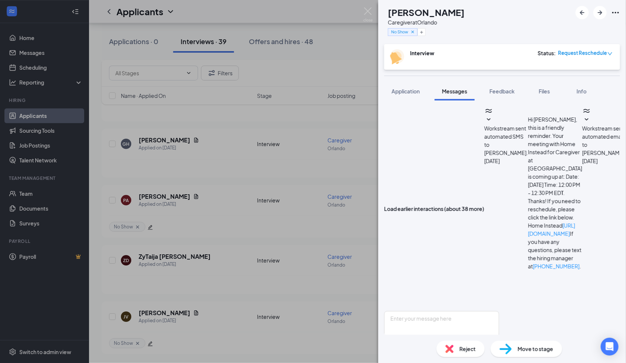
scroll to position [535, 0]
drag, startPoint x: 498, startPoint y: 89, endPoint x: 445, endPoint y: 92, distance: 52.8
click at [498, 89] on span "Feedback" at bounding box center [502, 91] width 25 height 7
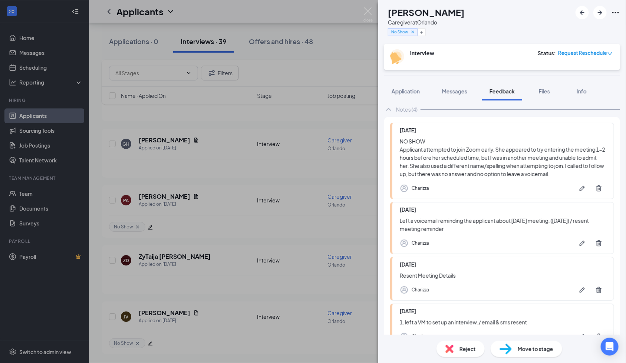
scroll to position [49, 0]
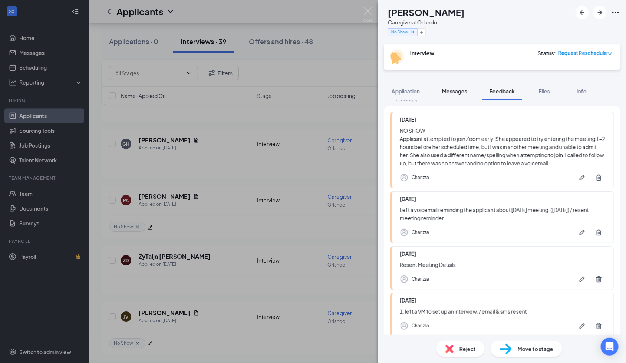
click at [447, 93] on span "Messages" at bounding box center [454, 91] width 25 height 7
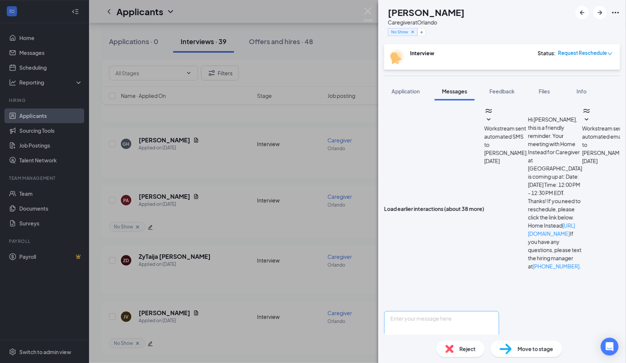
scroll to position [535, 0]
drag, startPoint x: 436, startPoint y: 287, endPoint x: 447, endPoint y: 240, distance: 47.9
click at [436, 311] on textarea at bounding box center [441, 333] width 115 height 45
paste textarea "Hi! I’m sorry you missed [DATE] meeting. I wanted to follow up and ask if you'r…"
drag, startPoint x: 432, startPoint y: 220, endPoint x: 505, endPoint y: 246, distance: 76.9
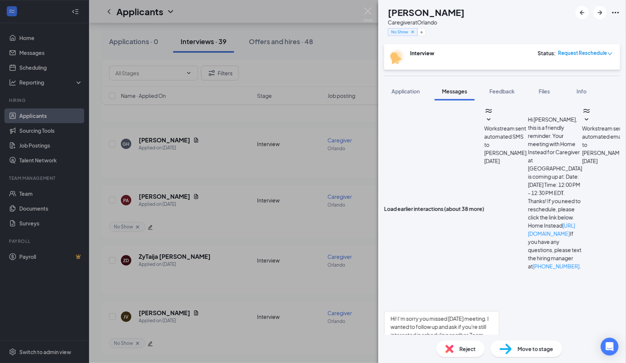
copy span "Home Instead [URL][DOMAIN_NAME] If you have any questions, please text the hiri…"
click at [499, 311] on textarea "Hi! I’m sorry you missed [DATE] meeting. I wanted to follow up and ask if you'r…" at bounding box center [441, 333] width 115 height 45
paste textarea "Home Instead [URL][DOMAIN_NAME] If you have any questions, please text the hiri…"
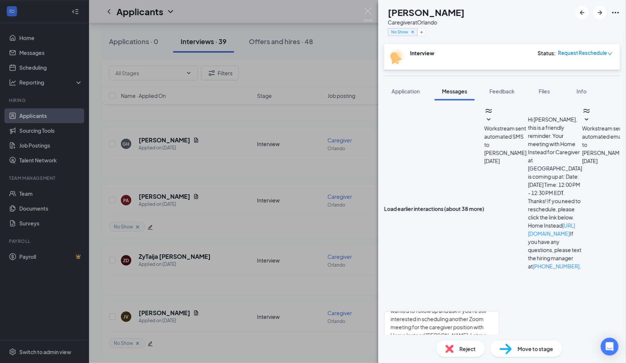
click at [418, 12] on h1 "[PERSON_NAME]" at bounding box center [426, 12] width 77 height 13
click at [419, 12] on h1 "[PERSON_NAME]" at bounding box center [426, 12] width 77 height 13
copy h1 "[PERSON_NAME]"
drag, startPoint x: 414, startPoint y: 276, endPoint x: 413, endPoint y: 285, distance: 8.9
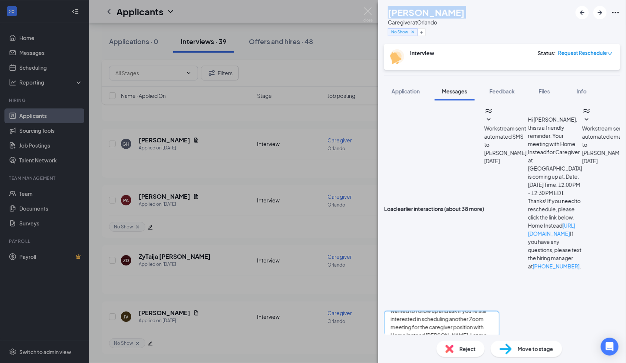
click at [414, 311] on textarea "Hi! I’m sorry you missed [DATE] meeting. I wanted to follow up and ask if you'r…" at bounding box center [441, 333] width 115 height 45
click at [408, 311] on textarea "Hi! I’m sorry you missed [DATE] meeting. I wanted to follow up and ask if you'r…" at bounding box center [441, 333] width 115 height 45
paste textarea "[PERSON_NAME]"
type textarea "Hi! [PERSON_NAME]! I’m sorry you missed [DATE] meeting. I wanted to follow up a…"
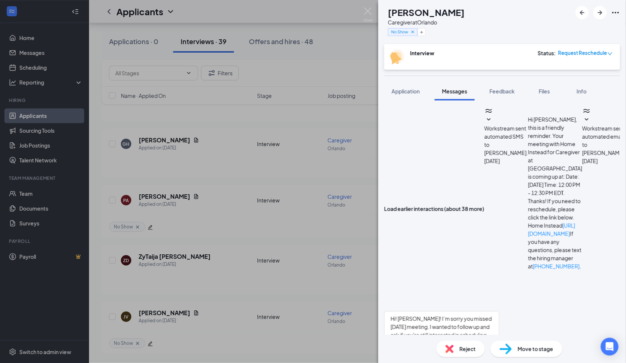
click at [465, 356] on input "Email" at bounding box center [453, 363] width 24 height 15
checkbox input "true"
click at [499, 356] on button "Send" at bounding box center [492, 363] width 13 height 15
click at [411, 91] on span "Application" at bounding box center [406, 91] width 28 height 7
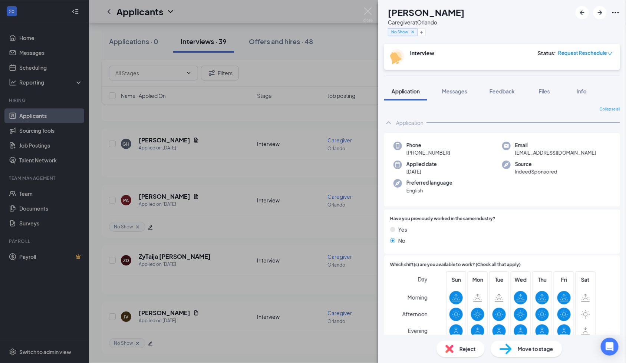
click at [437, 152] on span "[PHONE_NUMBER]" at bounding box center [429, 152] width 44 height 7
click at [438, 152] on span "[PHONE_NUMBER]" at bounding box center [429, 152] width 44 height 7
drag, startPoint x: 508, startPoint y: 93, endPoint x: 312, endPoint y: 8, distance: 213.2
click at [509, 92] on span "Feedback" at bounding box center [502, 91] width 25 height 7
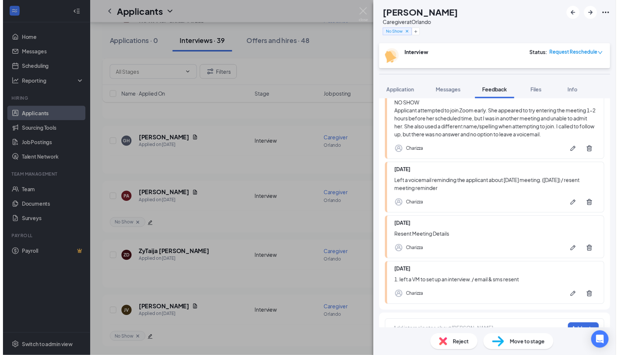
scroll to position [92, 0]
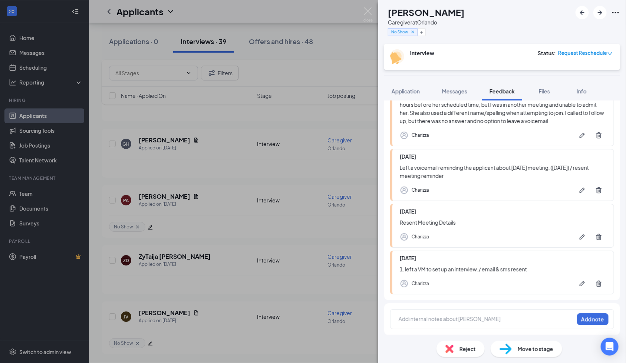
click at [406, 322] on div at bounding box center [486, 319] width 175 height 8
drag, startPoint x: 577, startPoint y: 319, endPoint x: 457, endPoint y: 101, distance: 248.6
click at [578, 318] on button "Add note" at bounding box center [593, 319] width 32 height 12
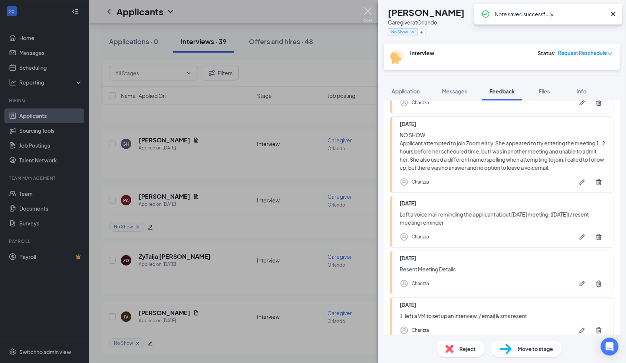
click at [371, 12] on img at bounding box center [368, 14] width 9 height 14
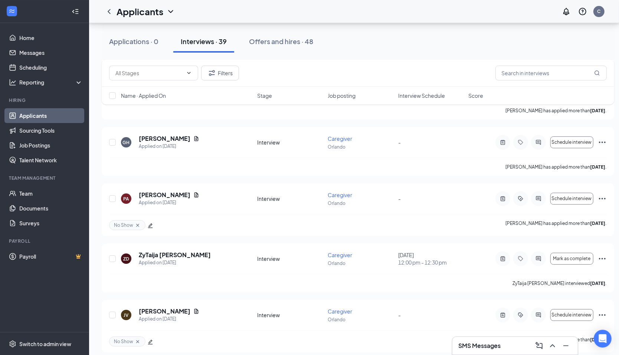
scroll to position [2046, 0]
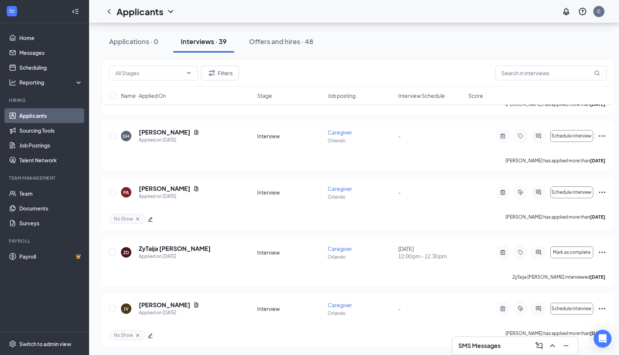
click at [227, 46] on button "Interviews · 39" at bounding box center [203, 41] width 61 height 22
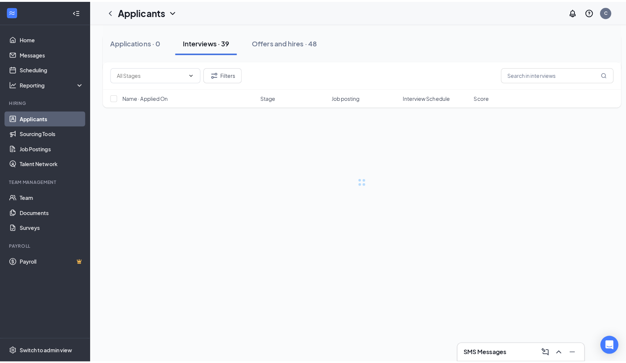
scroll to position [0, 0]
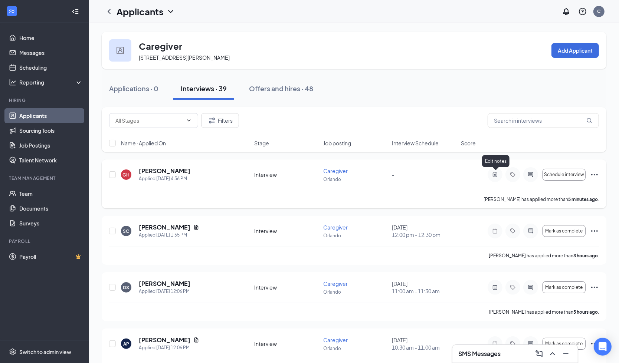
drag, startPoint x: 495, startPoint y: 171, endPoint x: 490, endPoint y: 174, distance: 4.8
click at [495, 172] on icon "ActiveNote" at bounding box center [494, 175] width 9 height 6
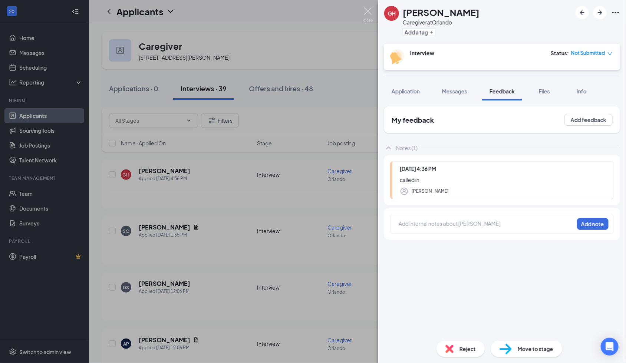
drag, startPoint x: 367, startPoint y: 10, endPoint x: 312, endPoint y: 0, distance: 56.0
click at [367, 10] on img at bounding box center [368, 14] width 9 height 14
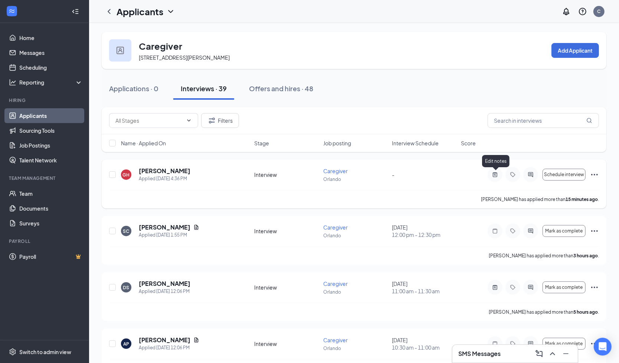
click at [493, 175] on icon "ActiveNote" at bounding box center [494, 175] width 9 height 6
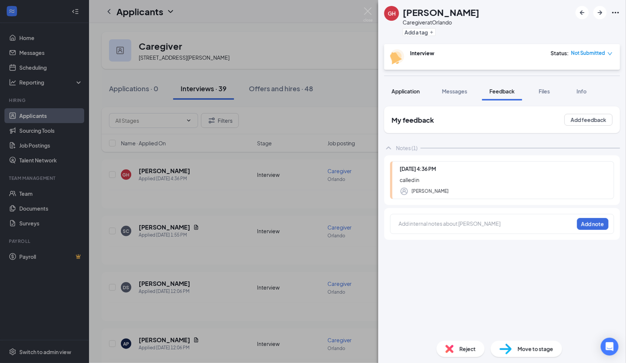
click at [396, 90] on span "Application" at bounding box center [406, 91] width 28 height 7
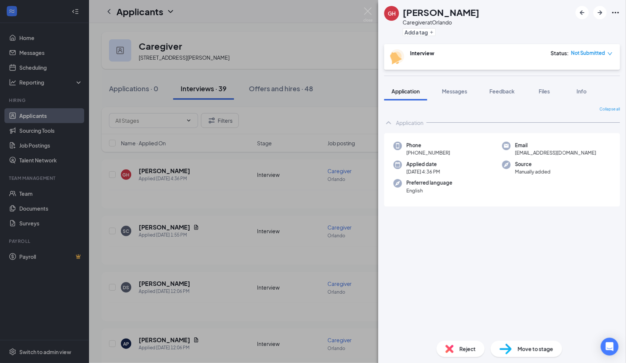
click at [419, 152] on span "[PHONE_NUMBER]" at bounding box center [429, 152] width 44 height 7
click at [421, 152] on span "[PHONE_NUMBER]" at bounding box center [429, 152] width 44 height 7
click at [422, 151] on span "[PHONE_NUMBER]" at bounding box center [429, 152] width 44 height 7
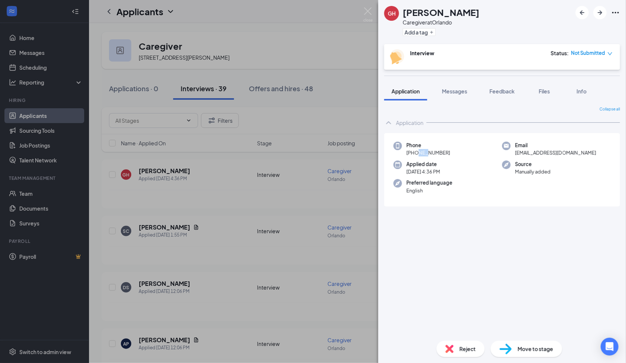
click at [422, 151] on span "[PHONE_NUMBER]" at bounding box center [429, 152] width 44 height 7
copy span "[PHONE_NUMBER]"
click at [454, 89] on span "Messages" at bounding box center [454, 91] width 25 height 7
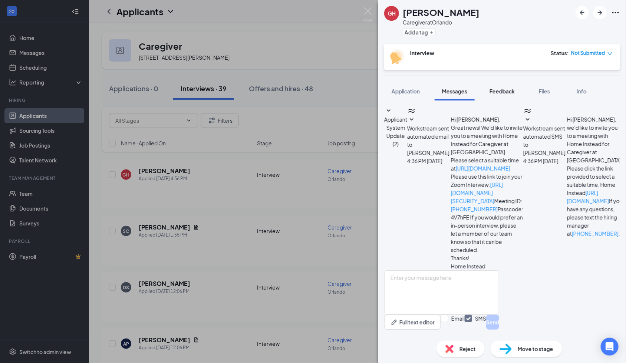
click at [510, 85] on button "Feedback" at bounding box center [502, 91] width 40 height 19
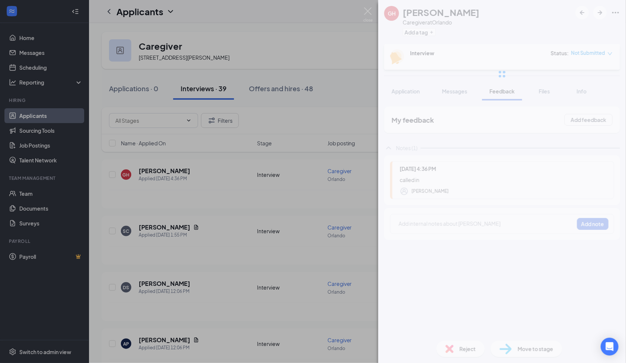
click at [591, 53] on span "Not Submitted" at bounding box center [588, 52] width 34 height 7
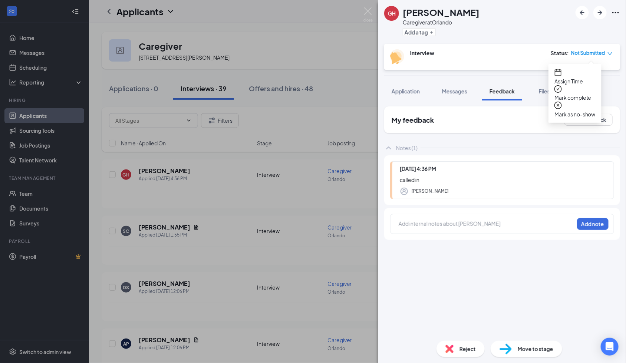
click at [584, 77] on span "Assign Time" at bounding box center [575, 81] width 41 height 8
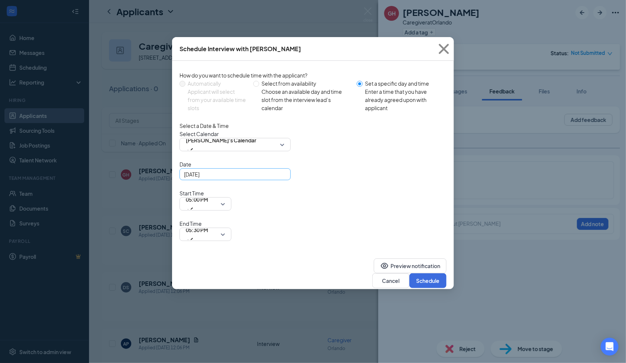
click at [278, 178] on div "[DATE]" at bounding box center [235, 174] width 102 height 8
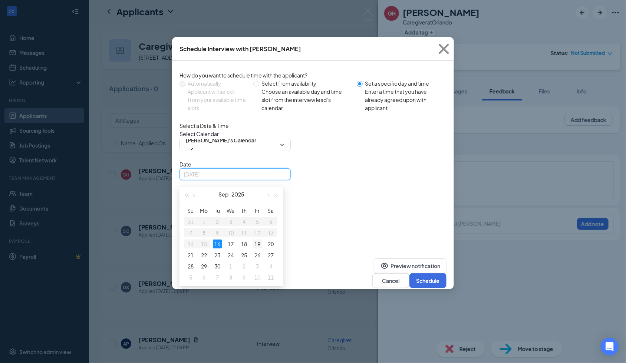
type input "[DATE]"
click at [260, 249] on div "19" at bounding box center [257, 244] width 9 height 9
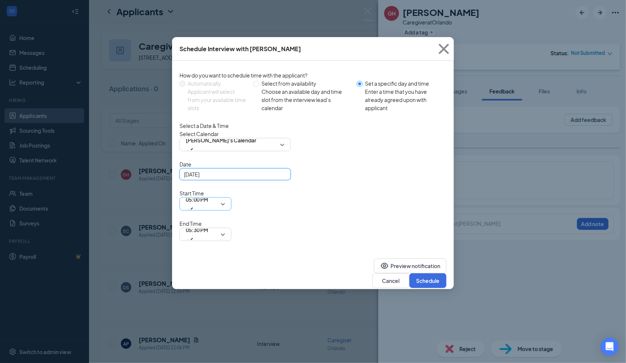
click at [208, 194] on span "05:00 PM" at bounding box center [197, 204] width 22 height 20
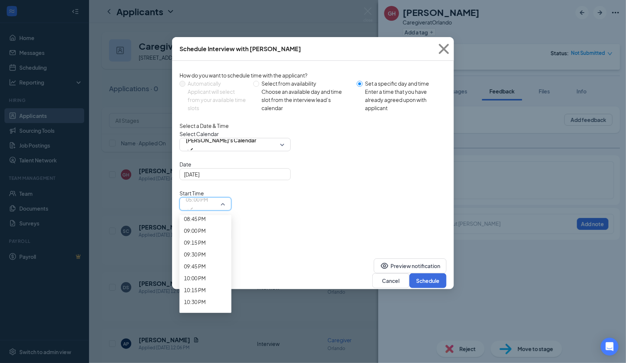
scroll to position [984, 0]
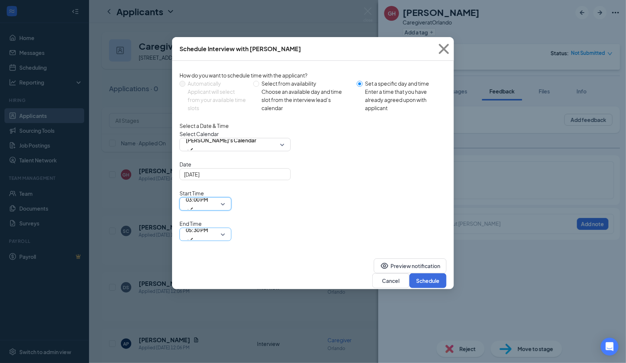
click at [225, 229] on span "05:30 PM" at bounding box center [205, 234] width 39 height 11
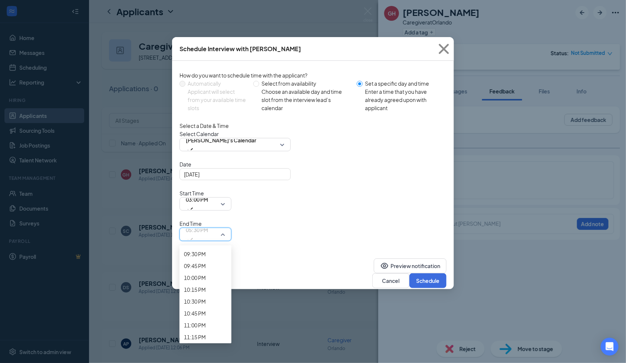
scroll to position [1018, 0]
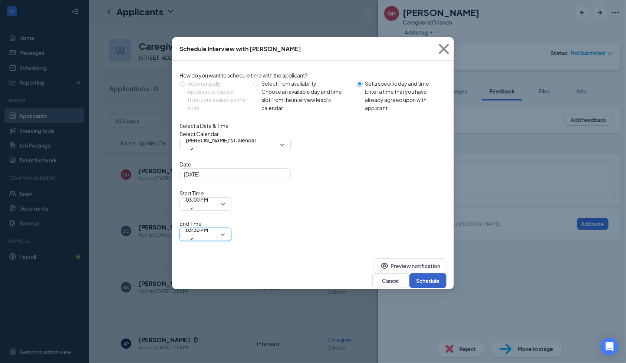
click at [423, 273] on button "Schedule" at bounding box center [428, 280] width 37 height 15
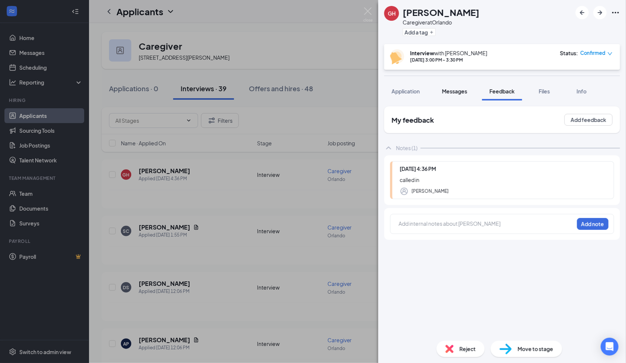
click at [452, 94] on span "Messages" at bounding box center [454, 91] width 25 height 7
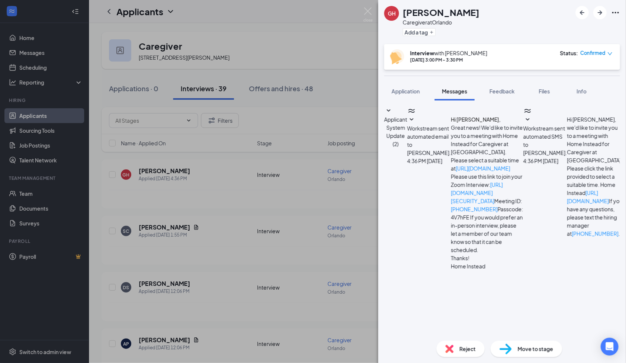
scroll to position [30, 0]
click at [455, 336] on textarea at bounding box center [441, 358] width 115 height 45
paste textarea "To use a Zoom link on your phone, you generally just tap the link, which should…"
type textarea "To use a Zoom link on your phone, you generally just tap the link, which should…"
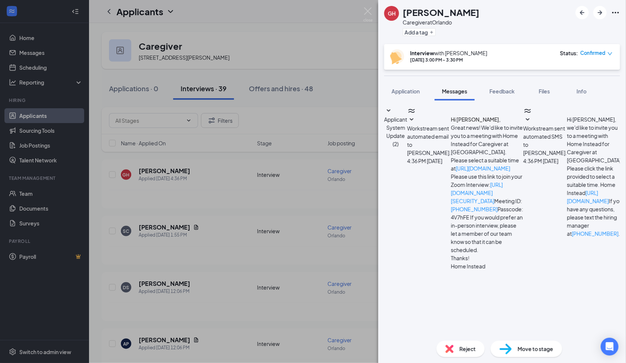
checkbox input "true"
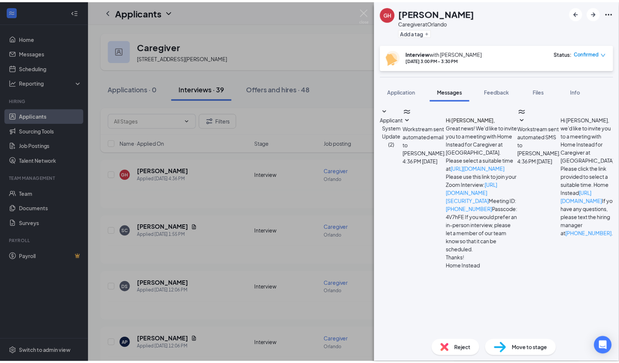
scroll to position [714, 0]
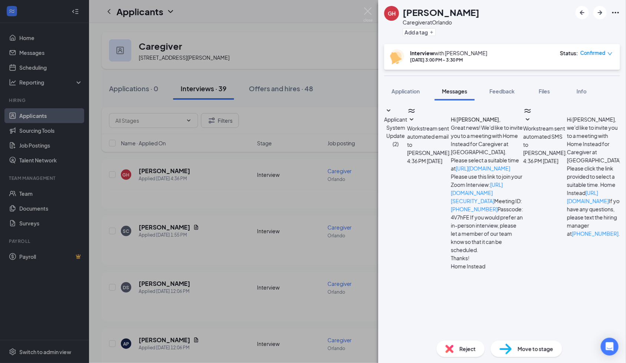
drag, startPoint x: 500, startPoint y: 91, endPoint x: 450, endPoint y: 65, distance: 57.1
click at [501, 91] on span "Feedback" at bounding box center [502, 91] width 25 height 7
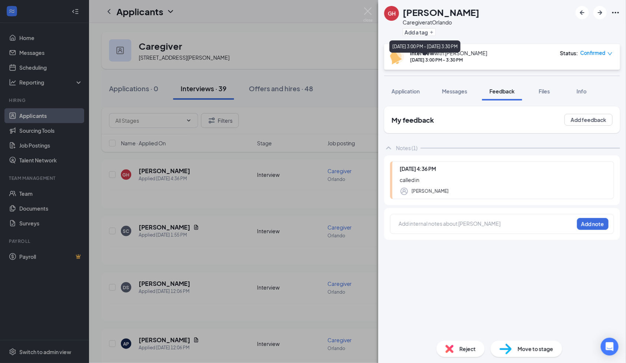
click at [443, 62] on div "[DATE] 3:00 PM - 3:30 PM" at bounding box center [448, 60] width 77 height 6
copy div "[DATE] 3:00 PM - 3:30 PM"
click at [436, 218] on div "Add internal notes about [PERSON_NAME] Add note" at bounding box center [502, 224] width 224 height 20
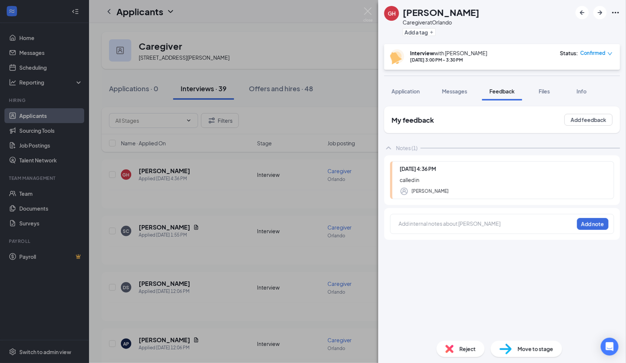
click at [413, 226] on div at bounding box center [486, 224] width 175 height 8
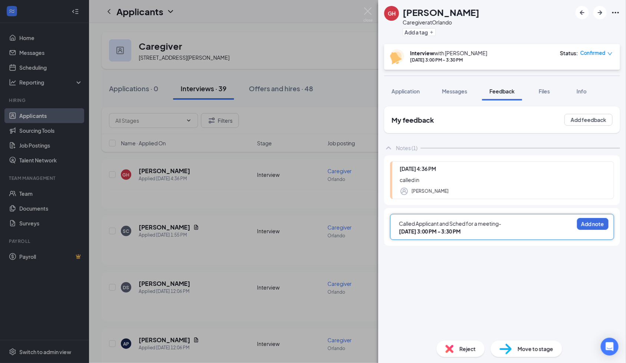
drag, startPoint x: 496, startPoint y: 232, endPoint x: 357, endPoint y: 220, distance: 139.3
click at [357, 220] on div "GH [PERSON_NAME] Caregiver at [GEOGRAPHIC_DATA] Add a tag Interview with [PERSO…" at bounding box center [313, 181] width 626 height 363
copy div "Called Applicant and Sched for a meeting- [DATE] 3:00 PM - 3:30 PM"
click at [451, 228] on span "[DATE] 3:00 PM - 3:30 PM" at bounding box center [430, 231] width 62 height 7
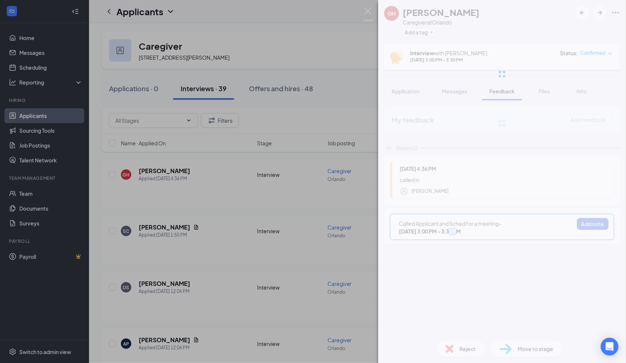
click at [451, 228] on div "GH [PERSON_NAME] Caregiver at [GEOGRAPHIC_DATA] Add a tag Interview with [PERSO…" at bounding box center [502, 181] width 248 height 363
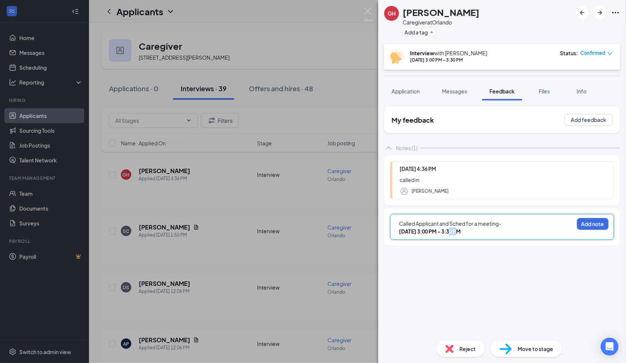
click at [451, 228] on span "[DATE] 3:00 PM - 3:30 PM" at bounding box center [430, 231] width 62 height 7
click at [452, 228] on span "[DATE] 3:00 PM - 3:30 PM" at bounding box center [430, 231] width 62 height 7
click at [490, 234] on div "[DATE] 3:00 PM - 3:30 PM" at bounding box center [486, 232] width 175 height 8
drag, startPoint x: 484, startPoint y: 232, endPoint x: 344, endPoint y: 211, distance: 141.4
click at [344, 211] on div "GH [PERSON_NAME] Caregiver at [GEOGRAPHIC_DATA] Add a tag Interview with [PERSO…" at bounding box center [313, 181] width 626 height 363
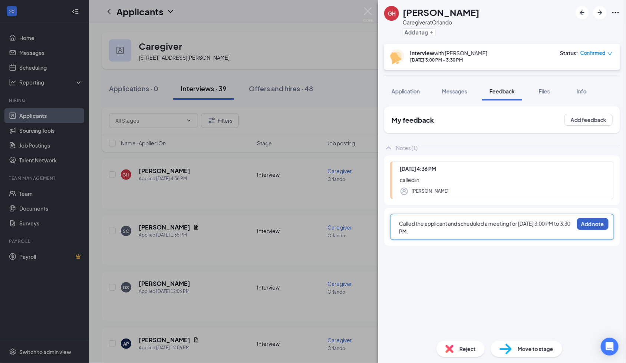
drag, startPoint x: 585, startPoint y: 222, endPoint x: 589, endPoint y: 222, distance: 4.1
click at [588, 222] on button "Add note" at bounding box center [593, 224] width 32 height 12
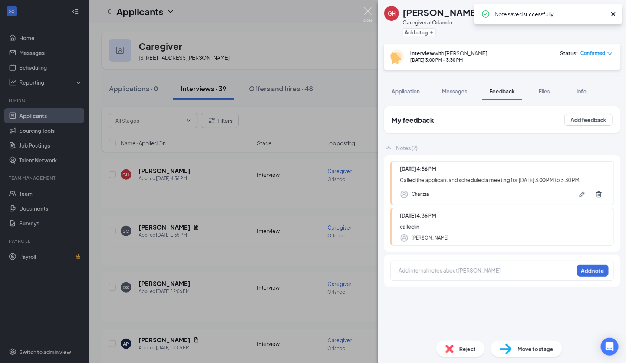
click at [367, 12] on img at bounding box center [368, 14] width 9 height 14
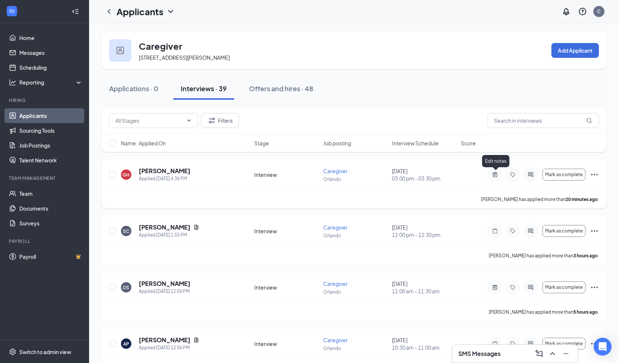
click at [496, 172] on icon "ActiveNote" at bounding box center [494, 175] width 9 height 6
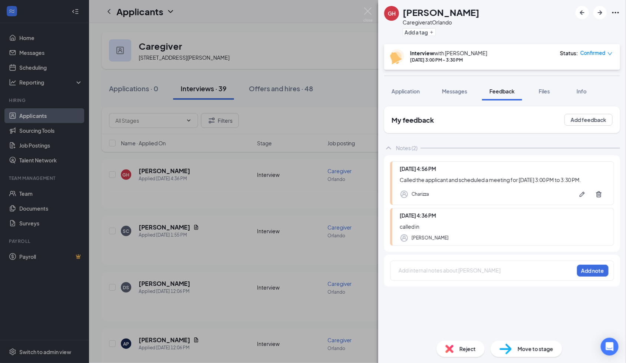
click at [363, 10] on div "GH [PERSON_NAME] Caregiver at [GEOGRAPHIC_DATA] Add a tag Interview with [PERSO…" at bounding box center [313, 181] width 626 height 363
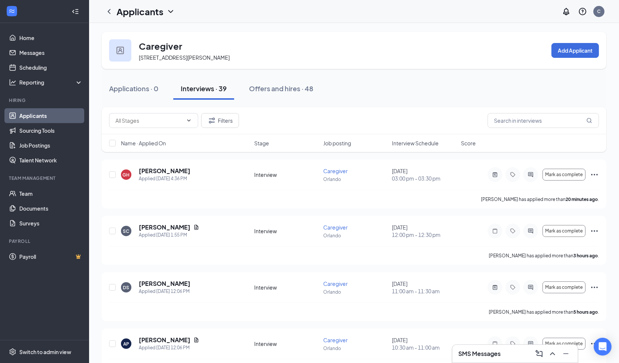
click at [482, 352] on h3 "SMS Messages" at bounding box center [479, 354] width 42 height 8
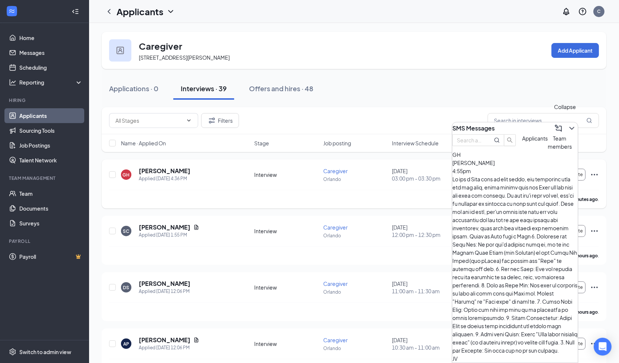
click at [567, 125] on icon "ChevronDown" at bounding box center [571, 128] width 9 height 9
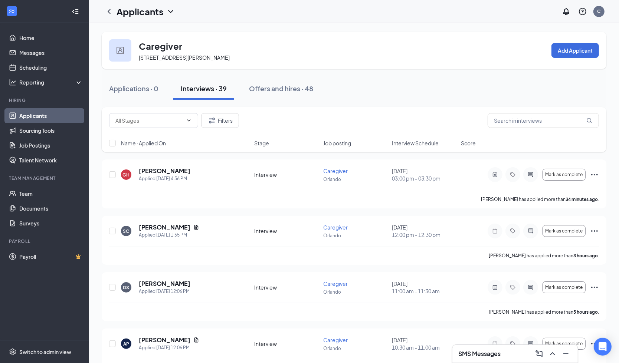
click at [206, 93] on div "Interviews · 39" at bounding box center [204, 88] width 46 height 9
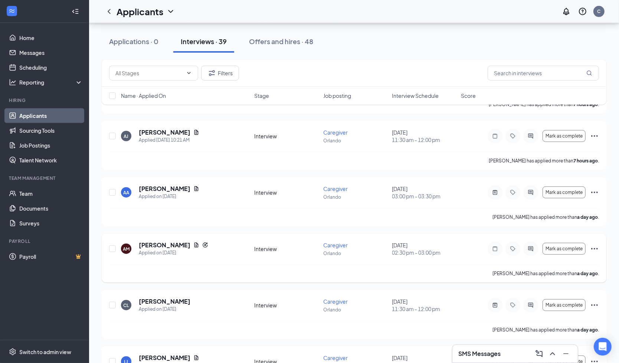
scroll to position [495, 0]
